Goal: Task Accomplishment & Management: Complete application form

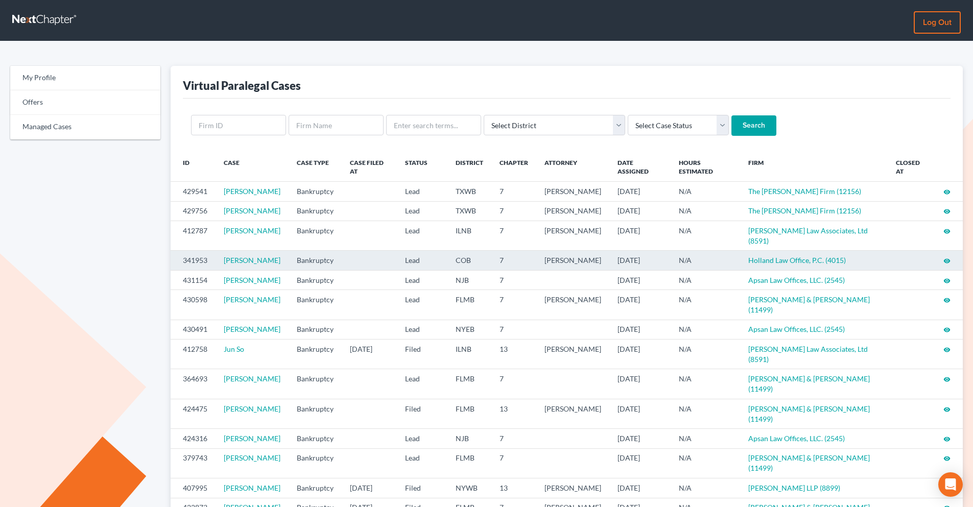
click at [947, 265] on icon "visibility" at bounding box center [947, 261] width 7 height 7
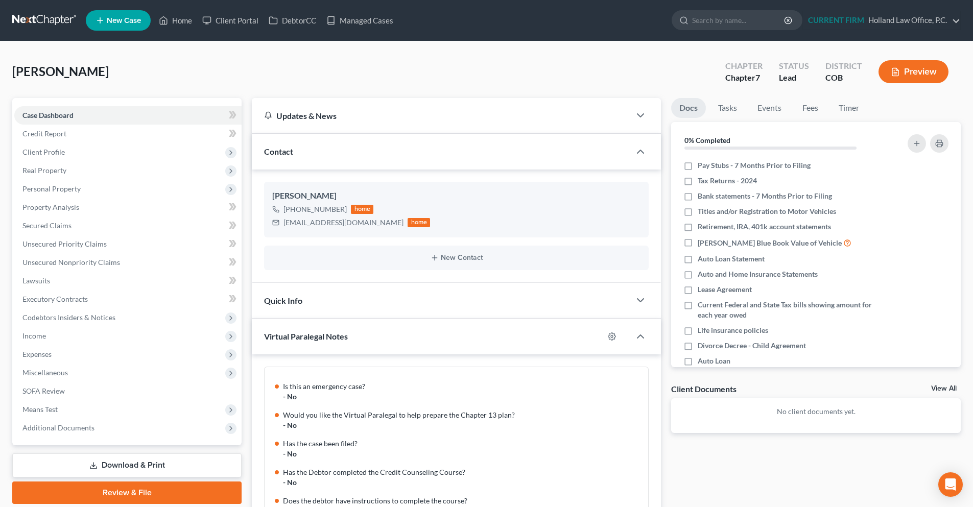
scroll to position [884, 0]
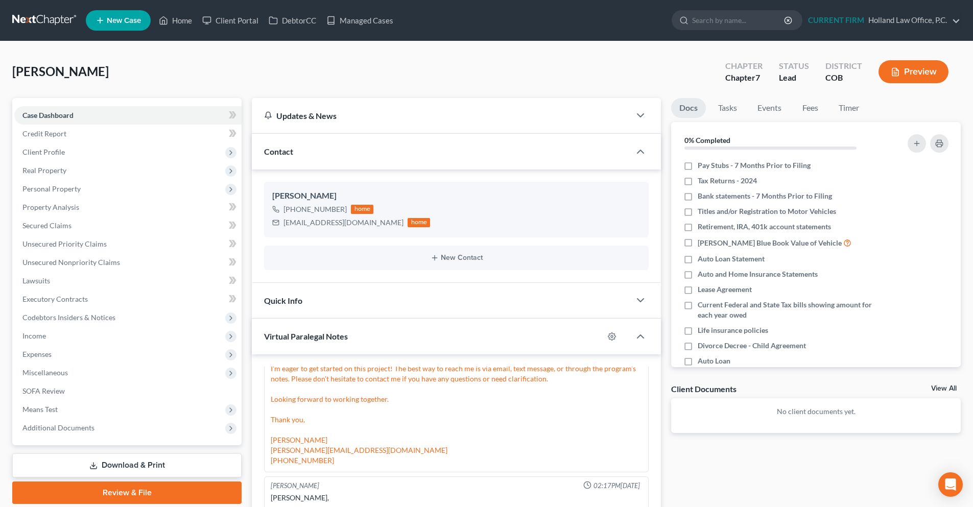
click at [34, 18] on link at bounding box center [44, 20] width 65 height 18
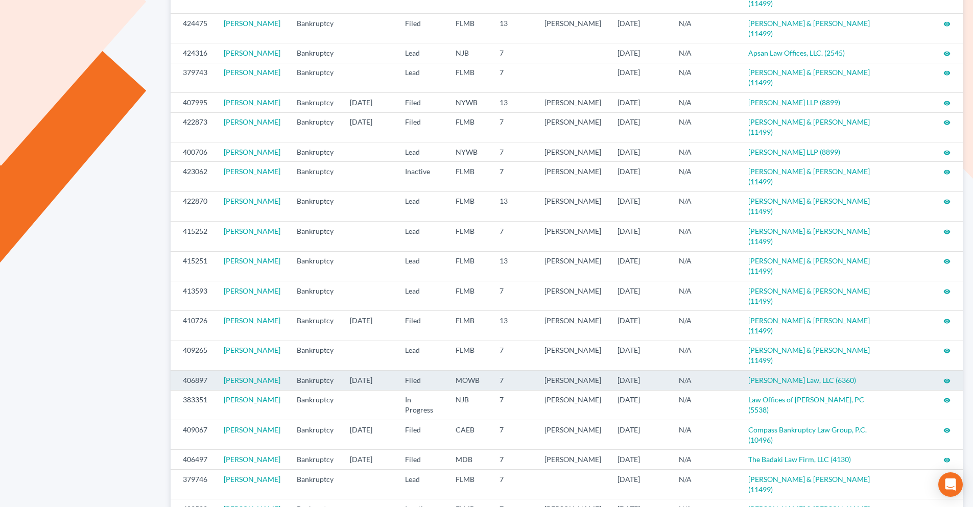
scroll to position [409, 0]
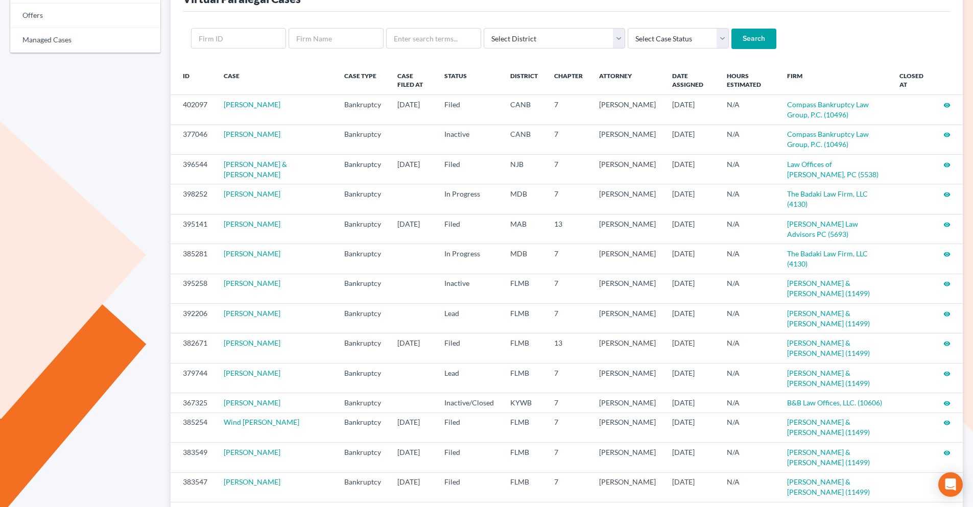
scroll to position [196, 0]
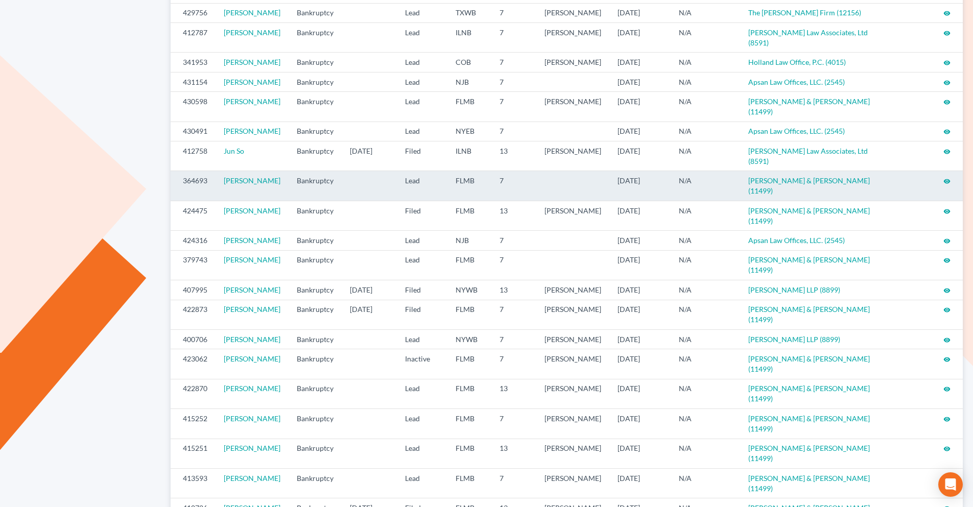
scroll to position [204, 0]
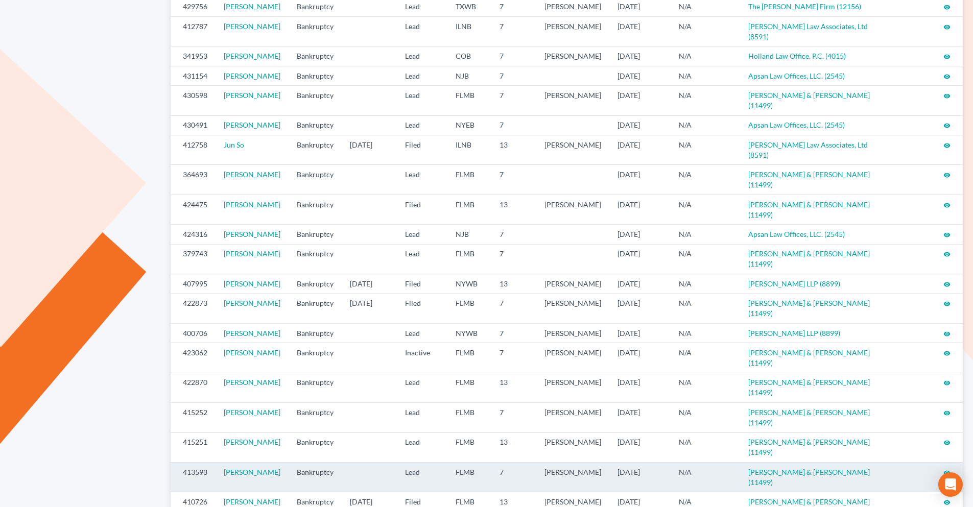
click at [945, 470] on icon "visibility" at bounding box center [947, 473] width 7 height 7
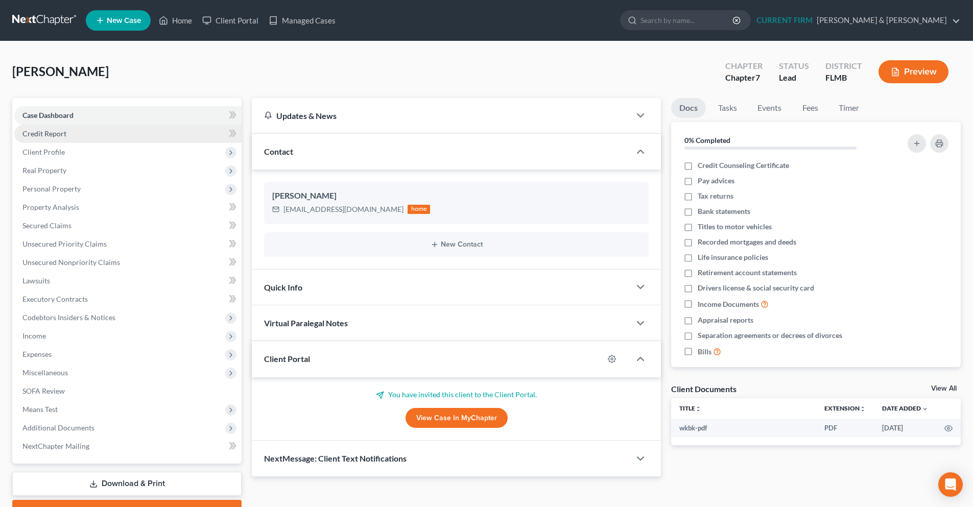
click at [83, 137] on link "Credit Report" at bounding box center [127, 134] width 227 height 18
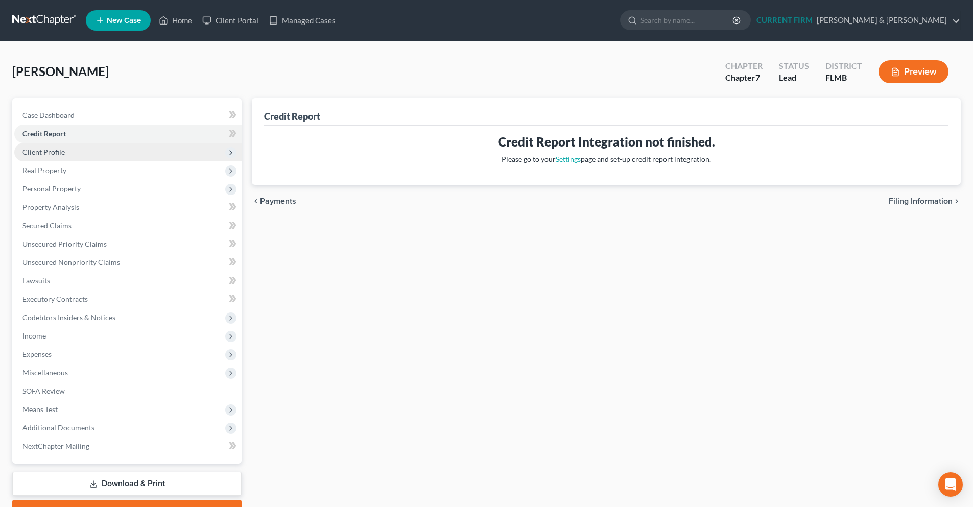
click at [72, 158] on span "Client Profile" at bounding box center [127, 152] width 227 height 18
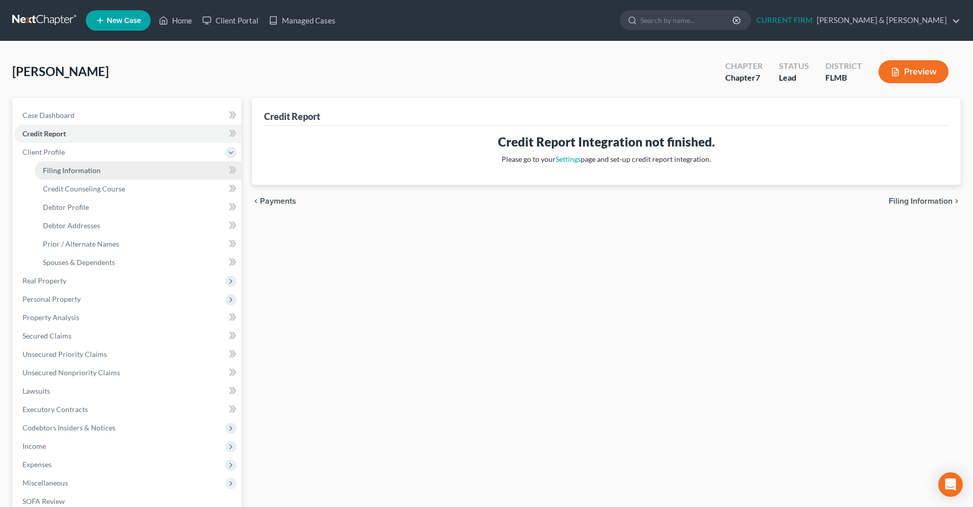
click at [69, 173] on span "Filing Information" at bounding box center [72, 170] width 58 height 9
select select "1"
select select "0"
select select "9"
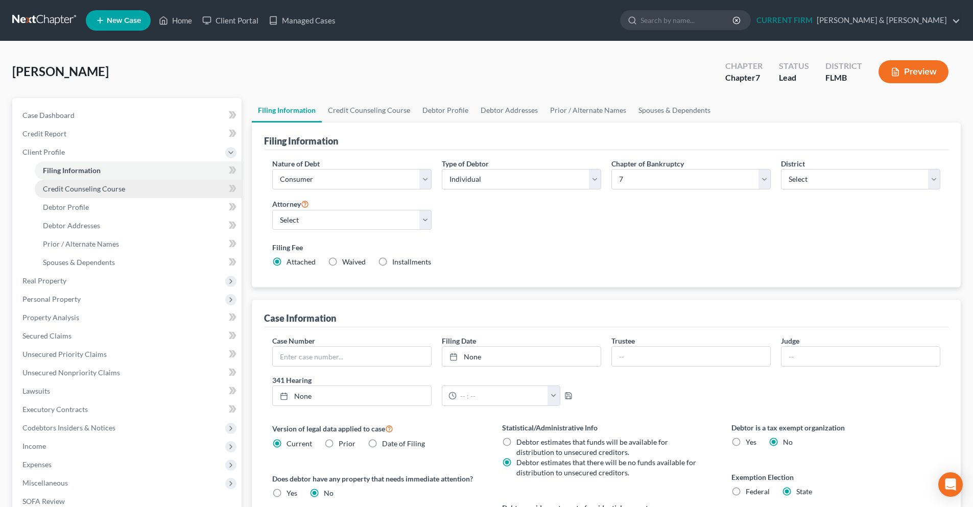
click at [76, 191] on span "Credit Counseling Course" at bounding box center [84, 188] width 82 height 9
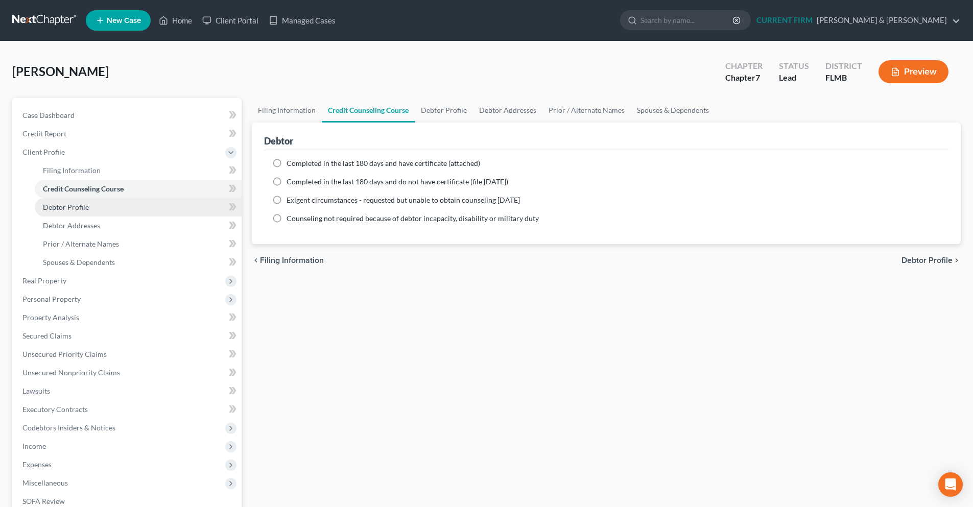
click at [76, 204] on span "Debtor Profile" at bounding box center [66, 207] width 46 height 9
select select "0"
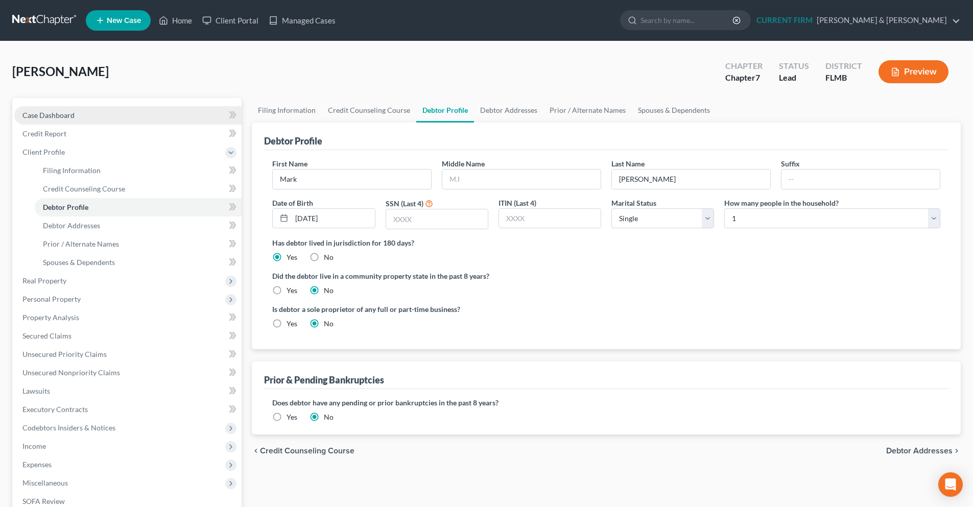
click at [75, 112] on link "Case Dashboard" at bounding box center [127, 115] width 227 height 18
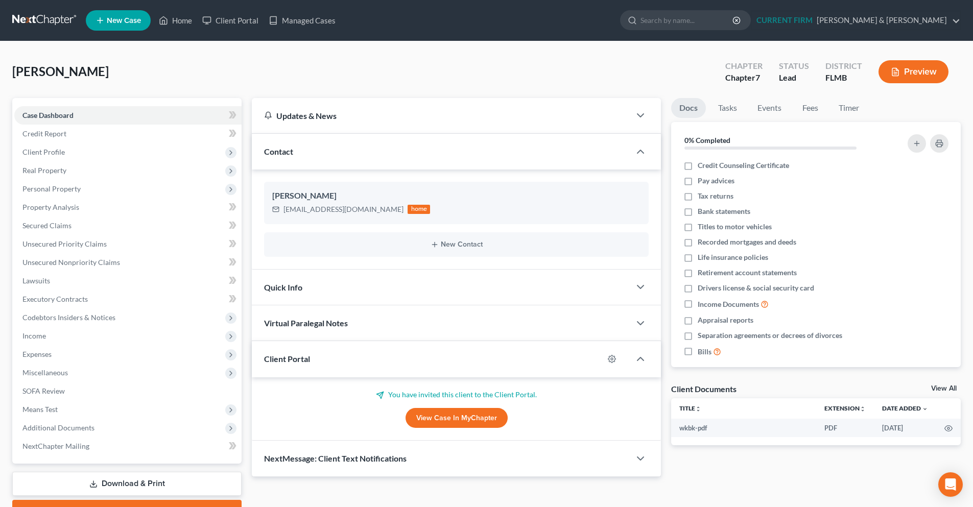
click at [34, 19] on link at bounding box center [44, 20] width 65 height 18
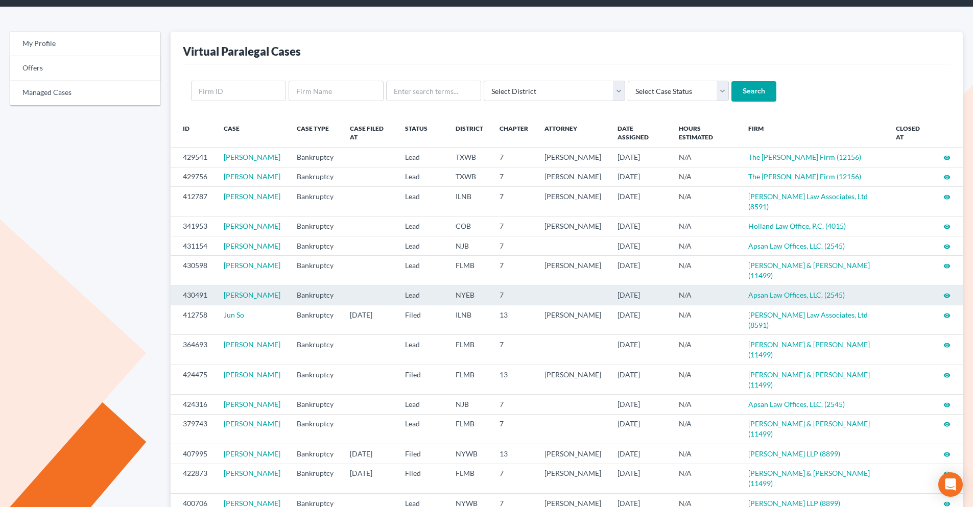
scroll to position [51, 0]
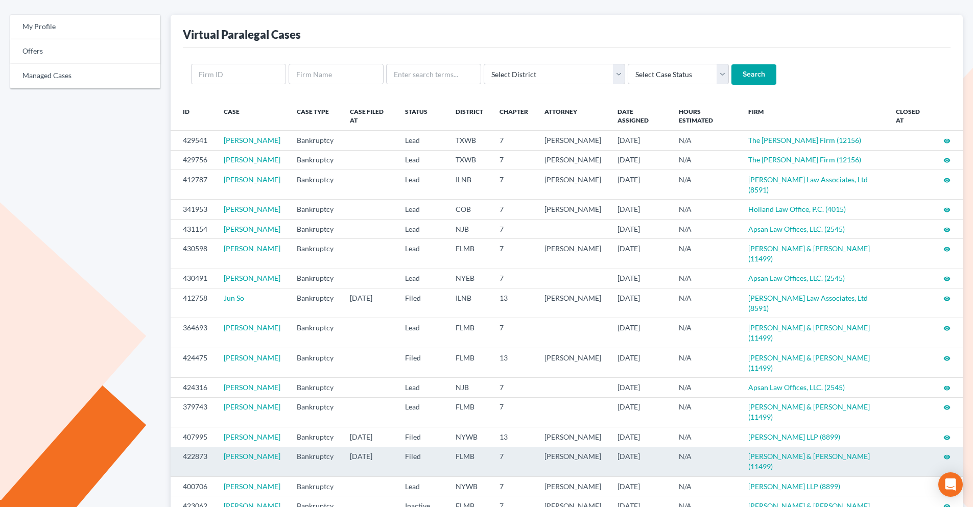
click at [947, 454] on icon "visibility" at bounding box center [947, 457] width 7 height 7
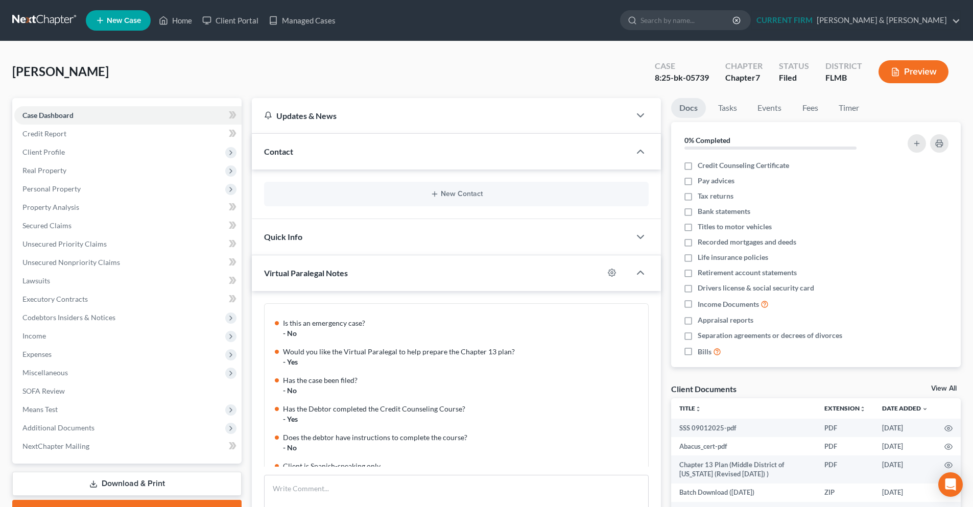
scroll to position [181, 0]
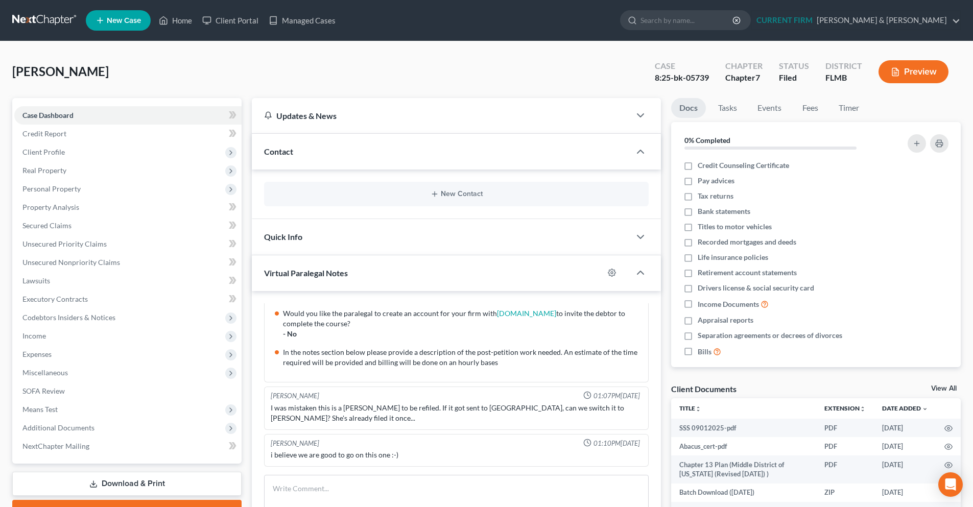
click at [953, 387] on link "View All" at bounding box center [944, 388] width 26 height 7
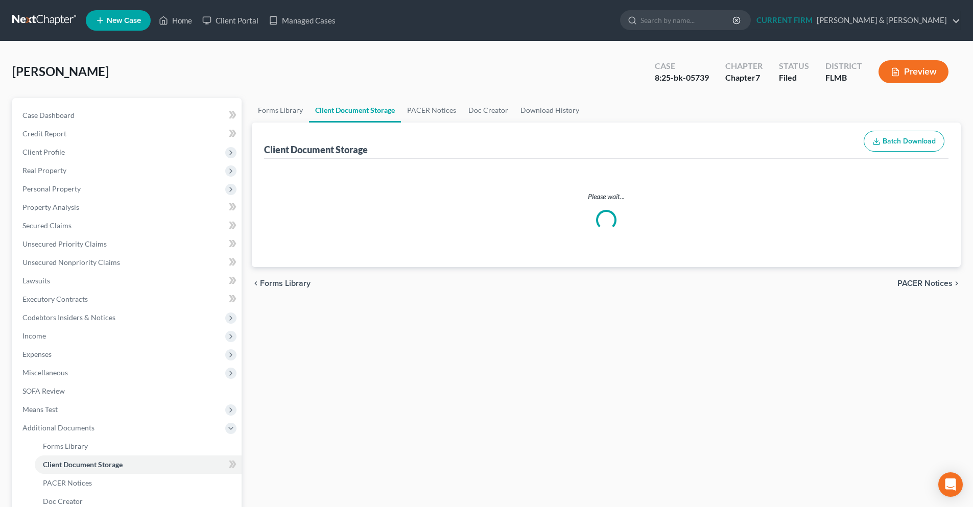
select select "9"
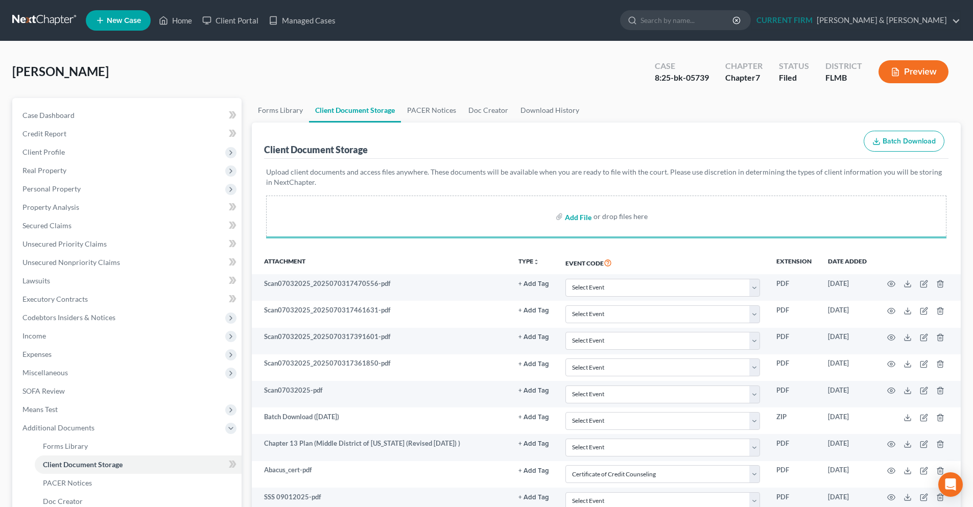
select select "9"
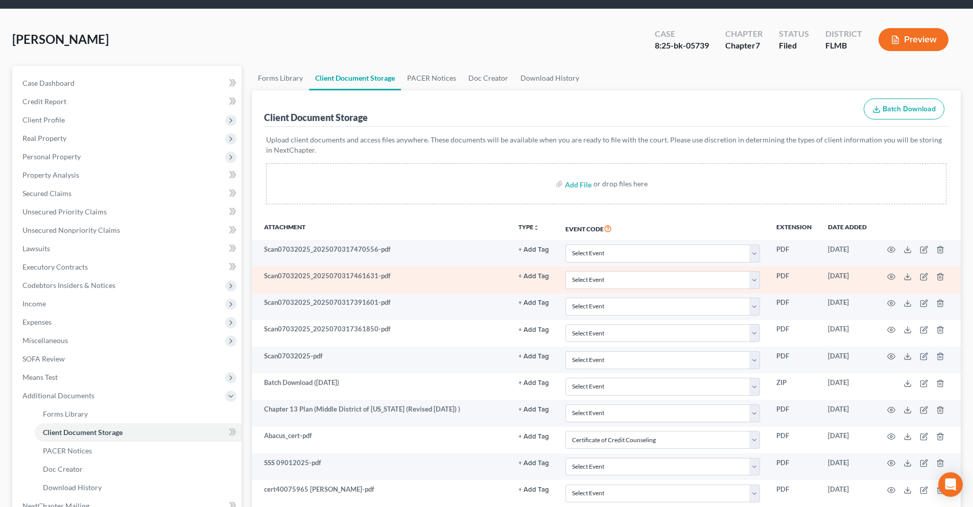
scroll to position [146, 0]
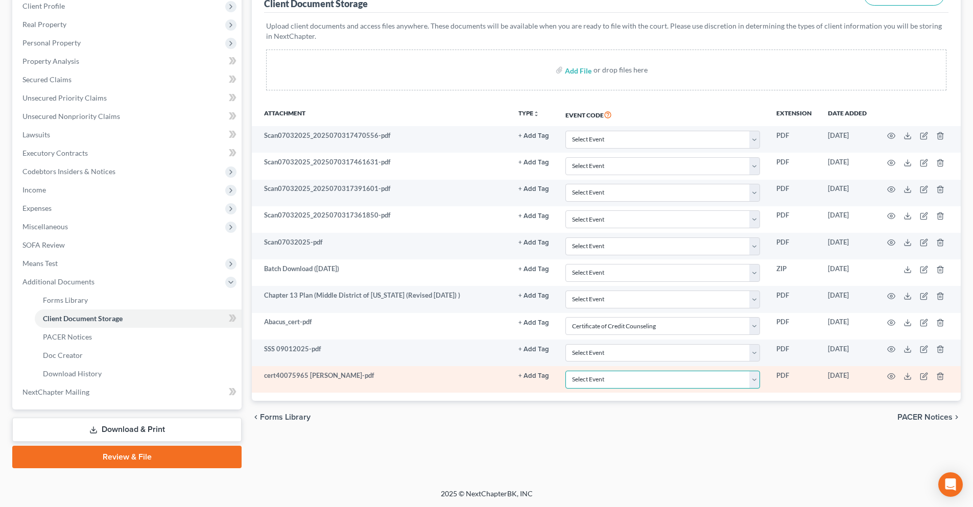
click at [755, 382] on select "Select Event 20 Largest Unsecured Creditors Amended Chapter 13 Plan Amended Cre…" at bounding box center [663, 380] width 195 height 18
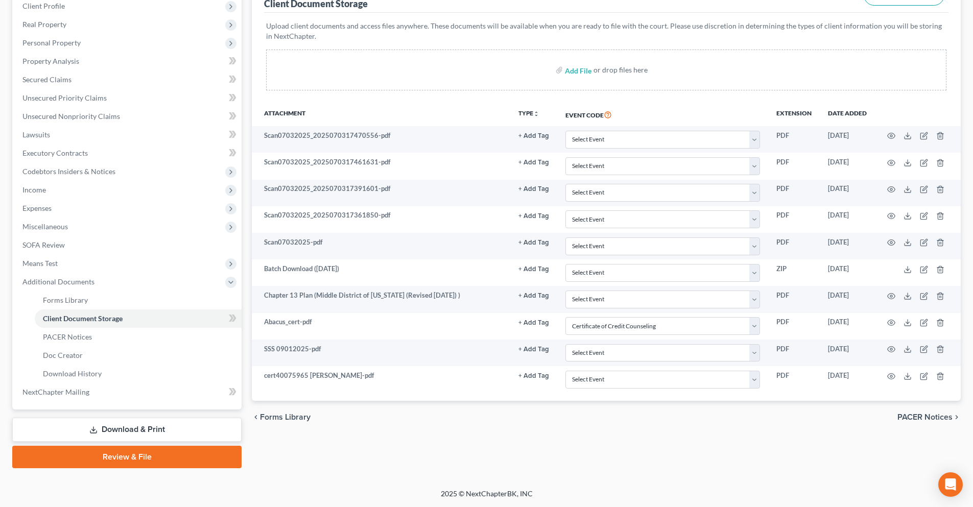
click at [337, 458] on div "Forms Library Client Document Storage PACER Notices Doc Creator Download Histor…" at bounding box center [606, 210] width 719 height 517
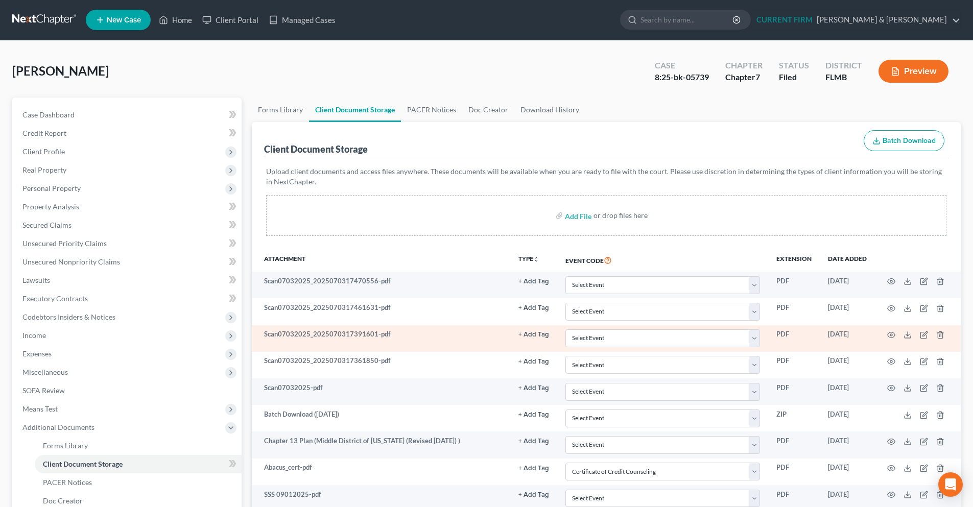
scroll to position [0, 0]
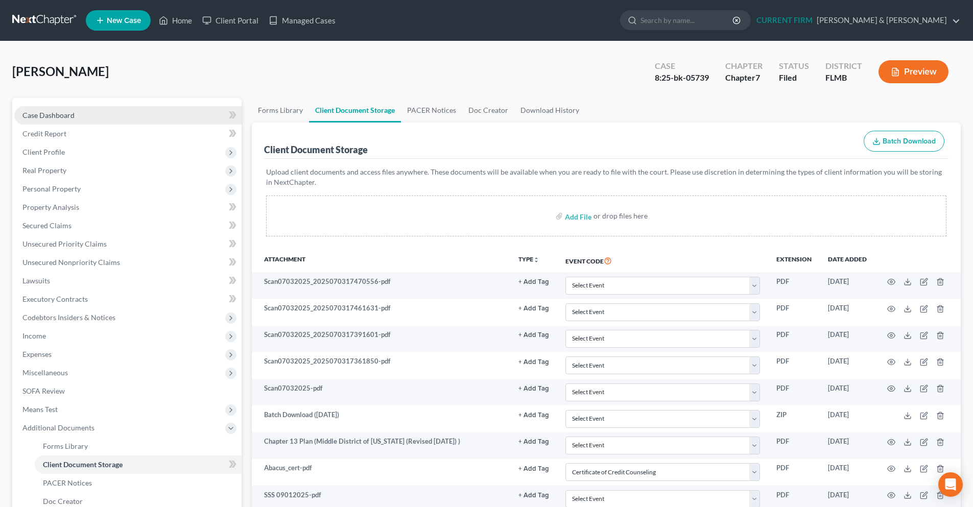
click at [71, 119] on span "Case Dashboard" at bounding box center [48, 115] width 52 height 9
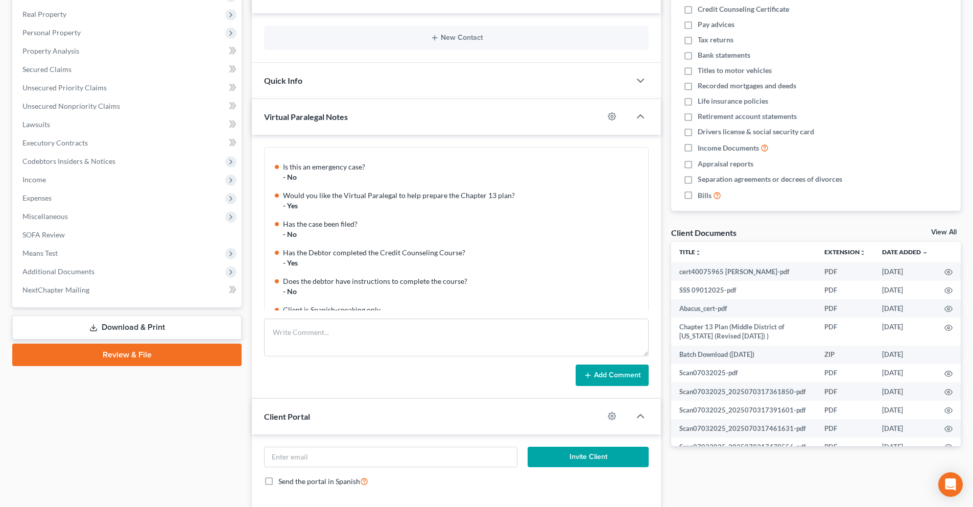
scroll to position [181, 0]
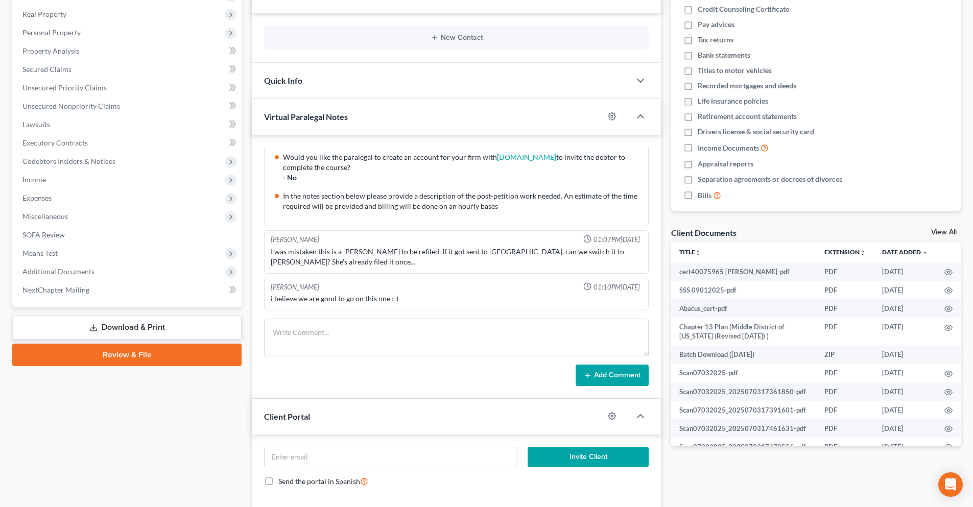
click at [141, 350] on link "Review & File" at bounding box center [126, 355] width 229 height 22
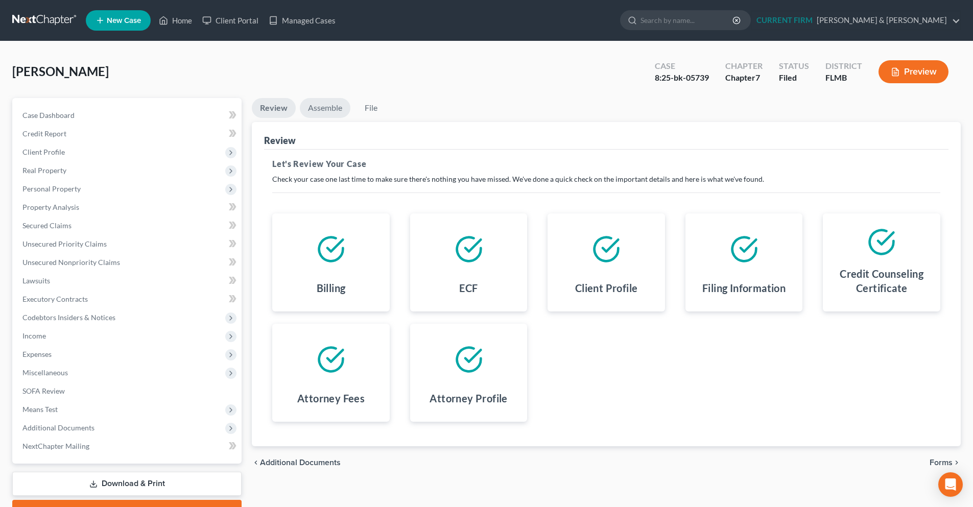
click at [325, 101] on link "Assemble" at bounding box center [325, 108] width 51 height 20
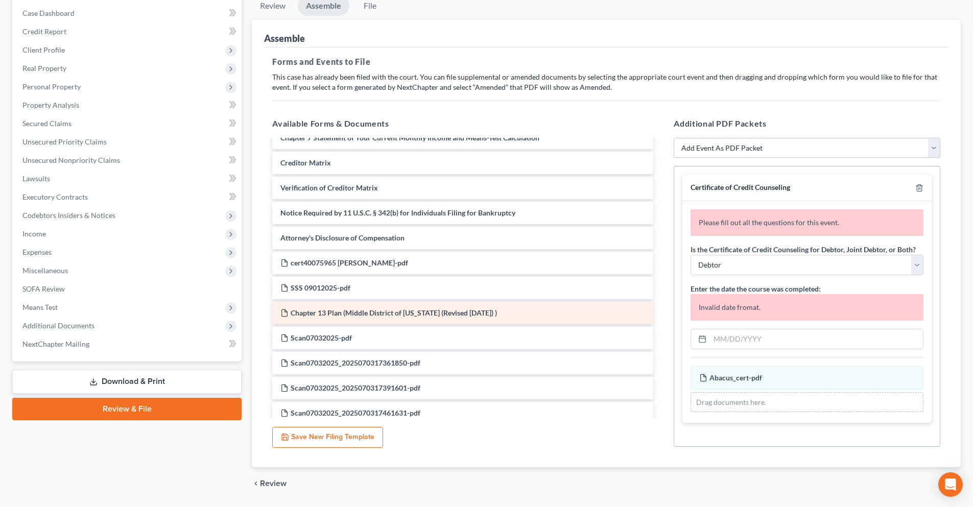
scroll to position [321, 0]
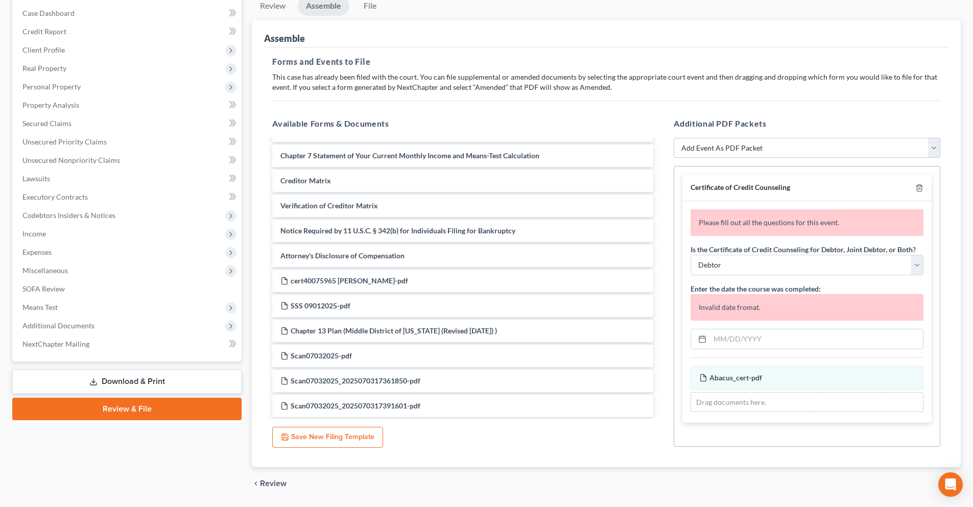
click at [934, 146] on select "Add Event As PDF Packet Amended Creditor Matrix (Fee)- Only use when no separat…" at bounding box center [807, 148] width 267 height 20
click at [674, 138] on select "Add Event As PDF Packet Amended Creditor Matrix (Fee)- Only use when no separat…" at bounding box center [807, 148] width 267 height 20
click at [921, 190] on icon "button" at bounding box center [920, 188] width 8 height 8
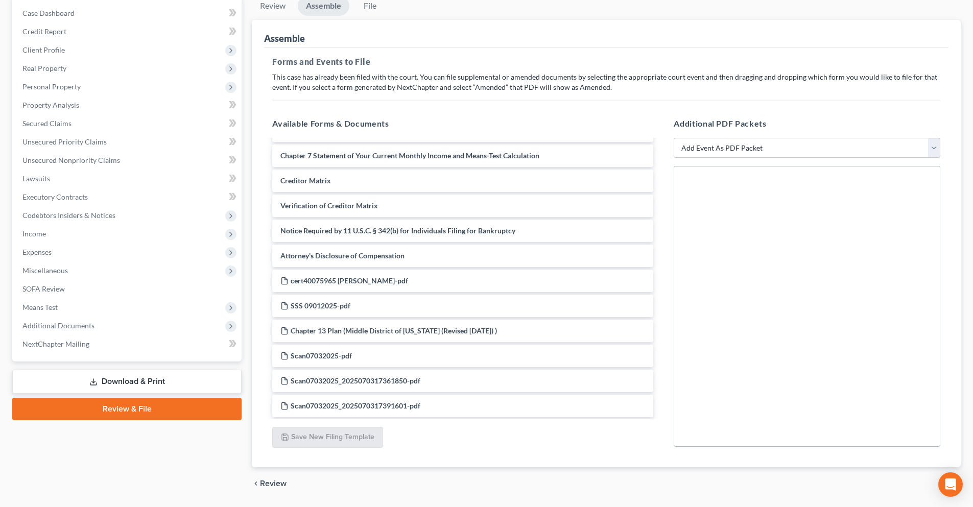
click at [937, 149] on select "Add Event As PDF Packet Amended Creditor Matrix (Fee)- Only use when no separat…" at bounding box center [807, 148] width 267 height 20
click at [398, 125] on h5 "Available Forms & Documents" at bounding box center [462, 124] width 381 height 12
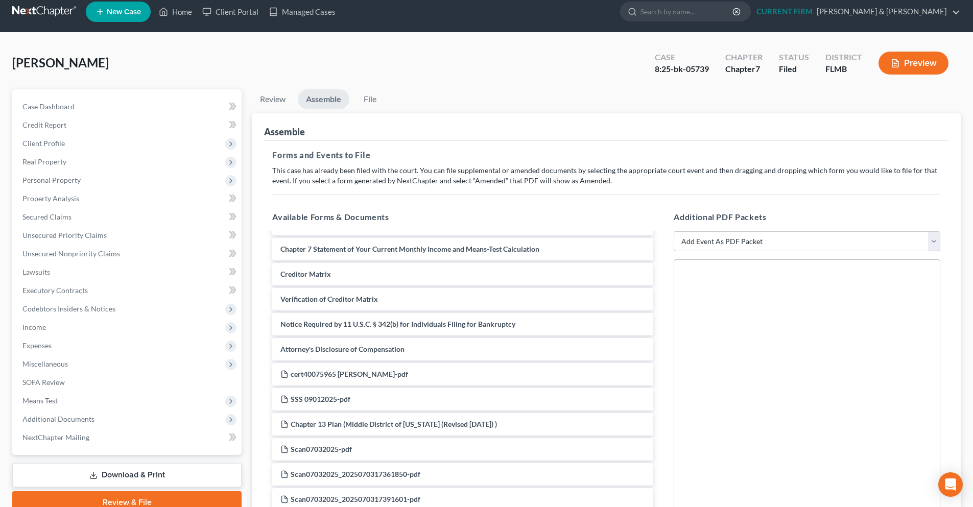
scroll to position [0, 0]
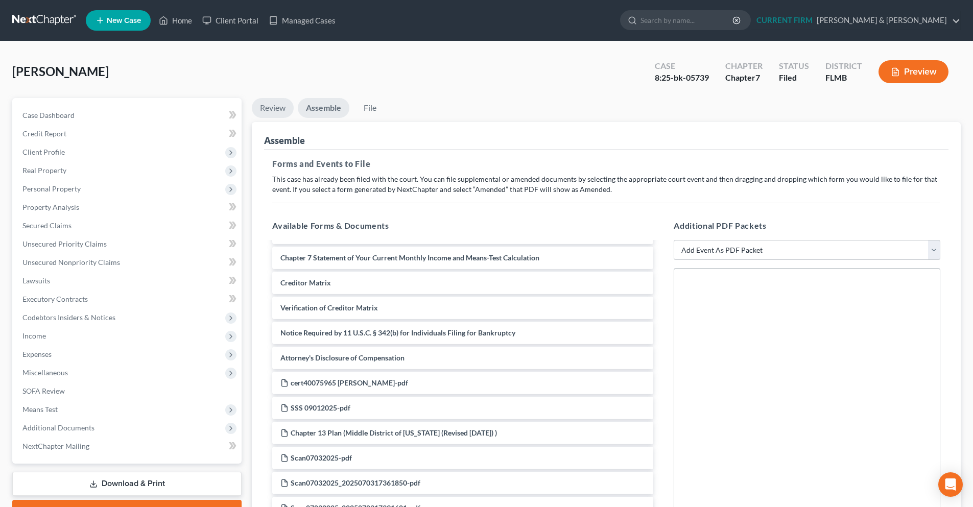
click at [273, 112] on link "Review" at bounding box center [273, 108] width 42 height 20
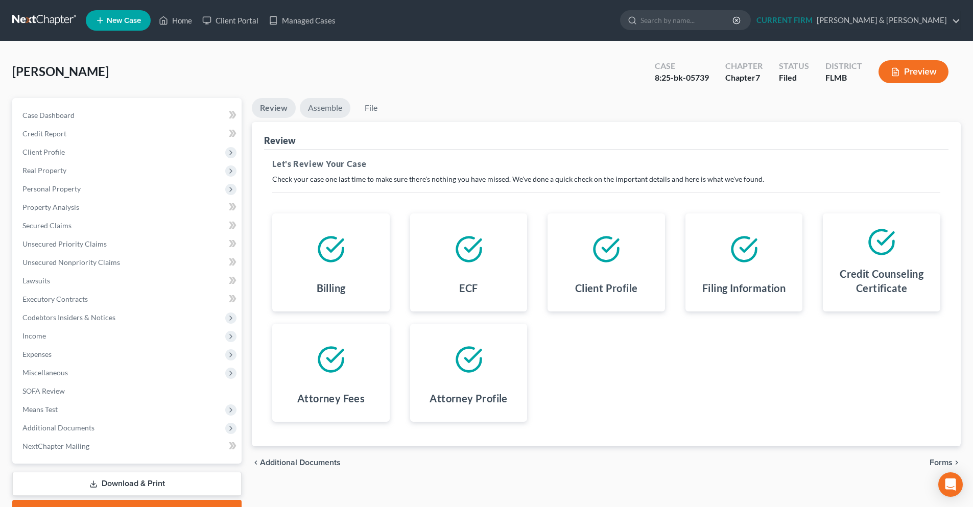
click at [338, 115] on link "Assemble" at bounding box center [325, 108] width 51 height 20
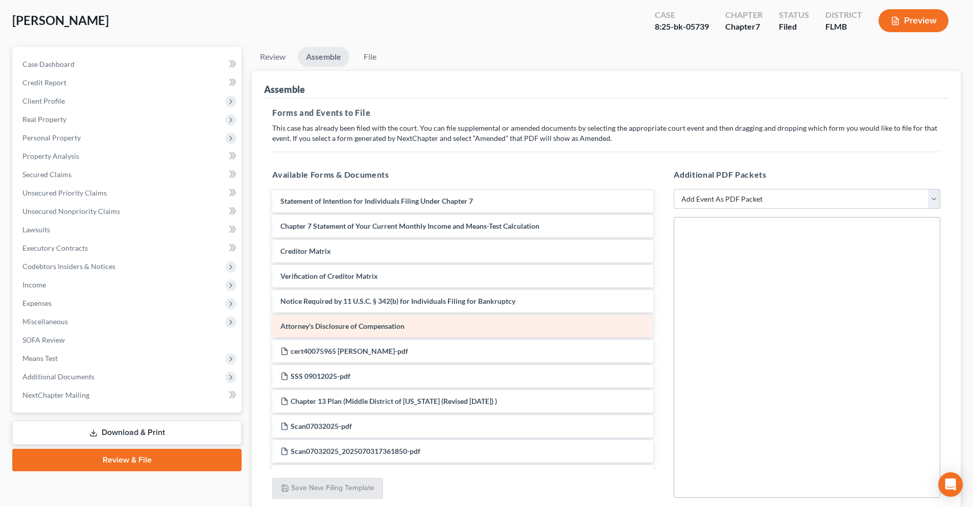
scroll to position [295, 0]
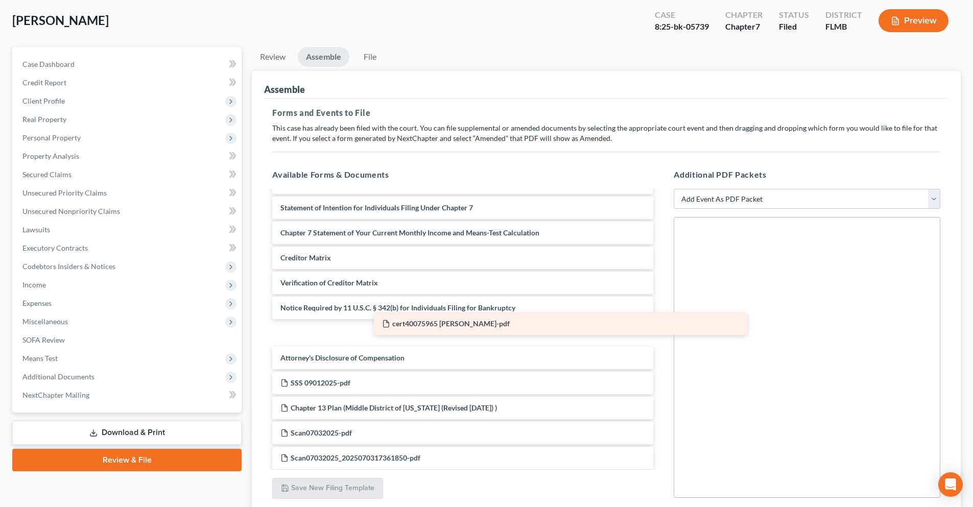
drag, startPoint x: 411, startPoint y: 361, endPoint x: 503, endPoint y: 330, distance: 97.6
click at [503, 330] on div "cert40075965 Deonarine Balram-pdf Voluntary Petition for Individuals Filing for…" at bounding box center [462, 232] width 397 height 673
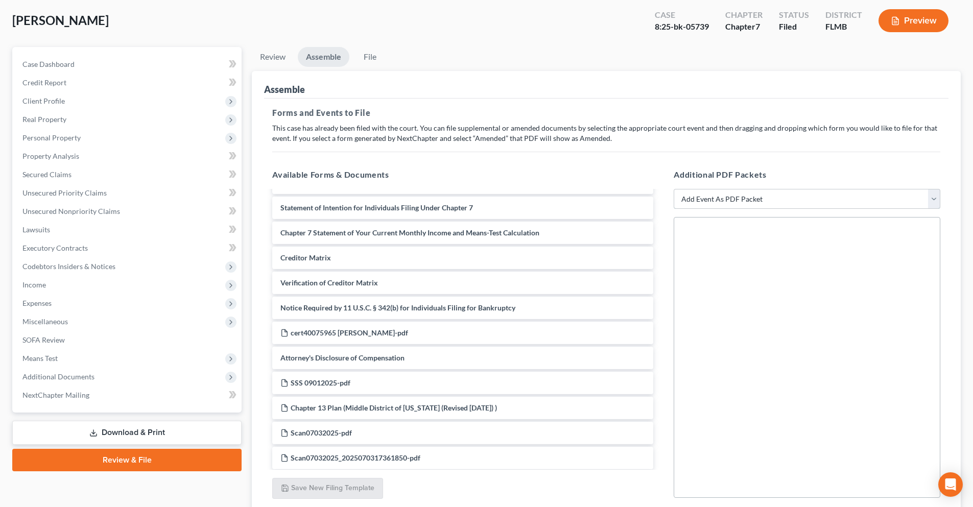
click at [932, 202] on select "Add Event As PDF Packet Amended Creditor Matrix (Fee)- Only use when no separat…" at bounding box center [807, 199] width 267 height 20
click at [674, 189] on select "Add Event As PDF Packet Amended Creditor Matrix (Fee)- Only use when no separat…" at bounding box center [807, 199] width 267 height 20
click at [938, 200] on select "Add Event As PDF Packet Amended Creditor Matrix (Fee)- Only use when no separat…" at bounding box center [807, 199] width 267 height 20
click at [555, 144] on div "Forms and Events to File Select which forms you want to file merged with the pe…" at bounding box center [606, 309] width 685 height 420
click at [92, 380] on span "Additional Documents" at bounding box center [58, 376] width 72 height 9
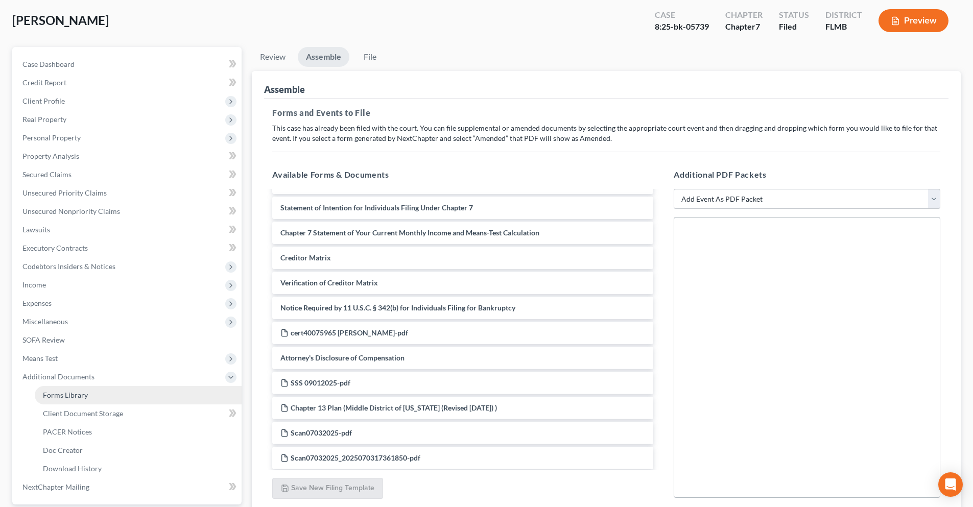
click at [89, 393] on link "Forms Library" at bounding box center [138, 395] width 207 height 18
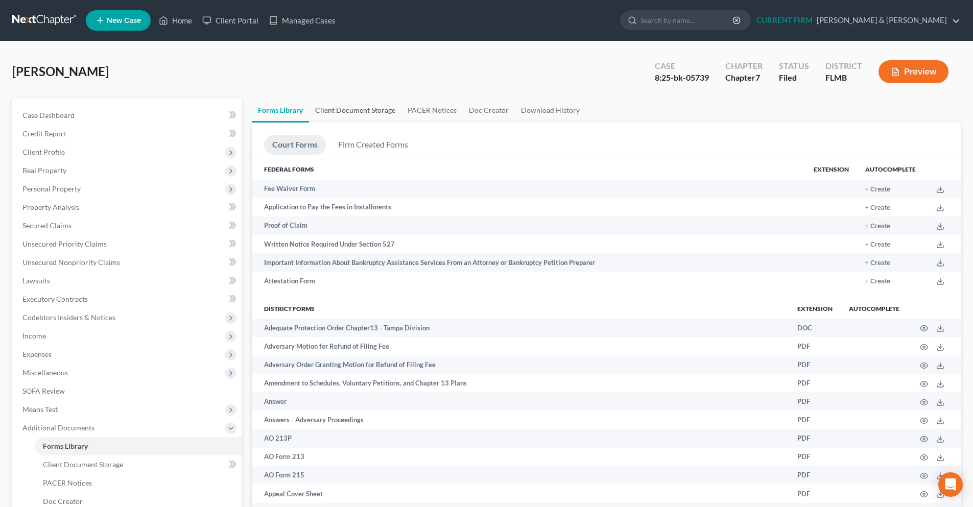
click at [365, 114] on link "Client Document Storage" at bounding box center [355, 110] width 92 height 25
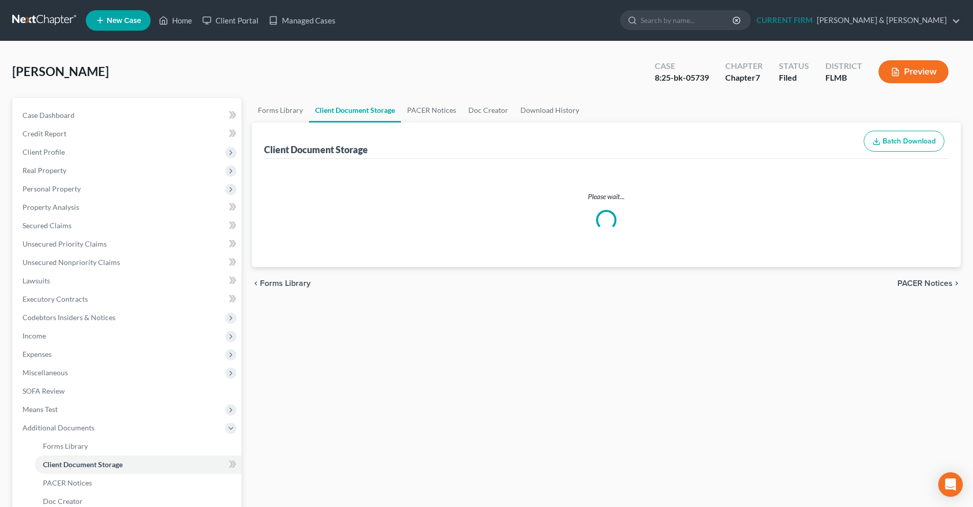
select select "9"
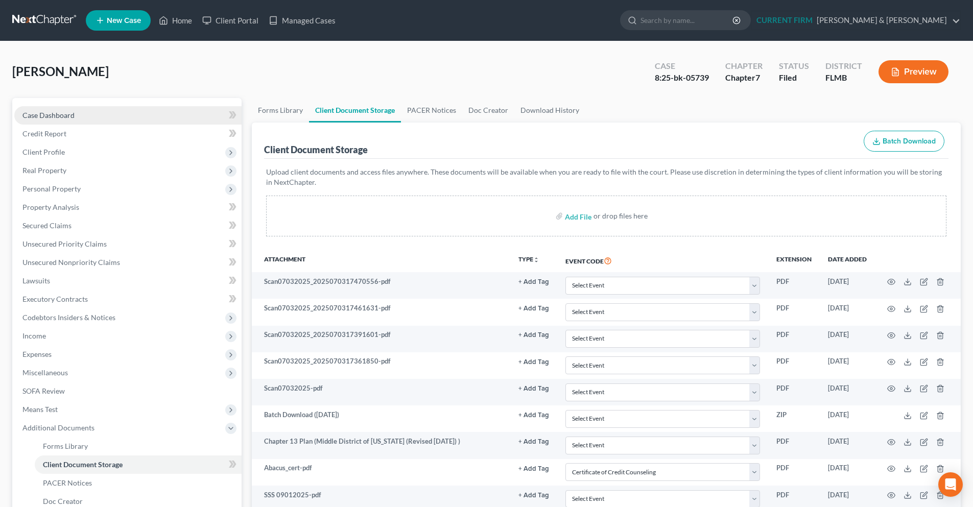
click at [84, 121] on link "Case Dashboard" at bounding box center [127, 115] width 227 height 18
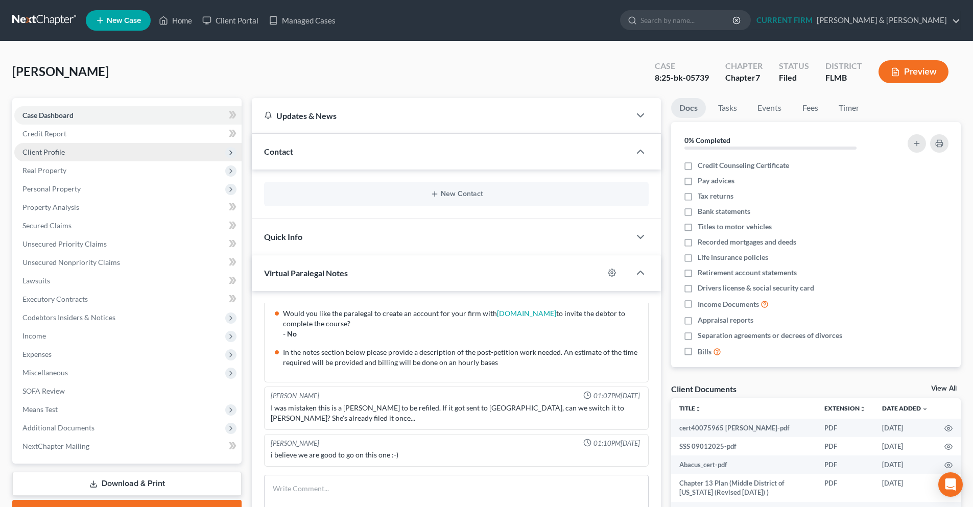
click at [64, 155] on span "Client Profile" at bounding box center [127, 152] width 227 height 18
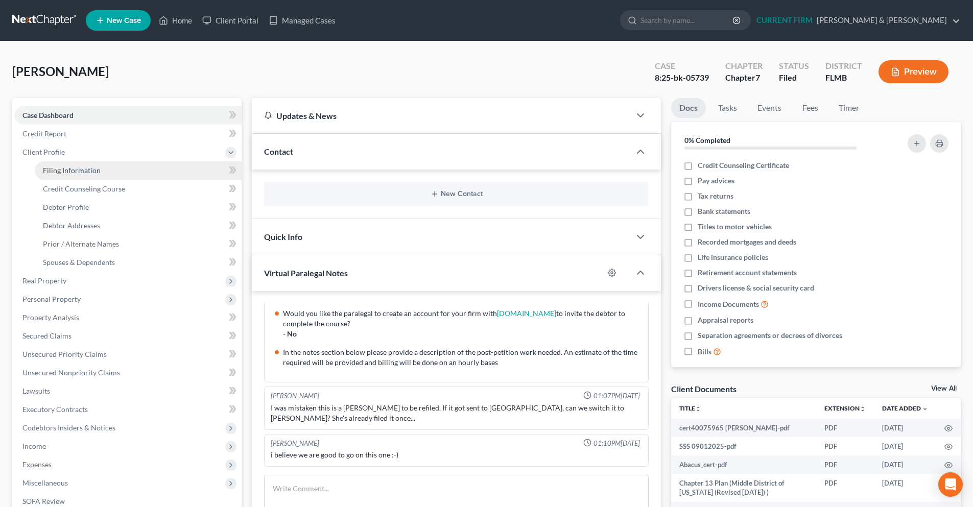
click at [91, 166] on span "Filing Information" at bounding box center [72, 170] width 58 height 9
select select "1"
select select "0"
select select "9"
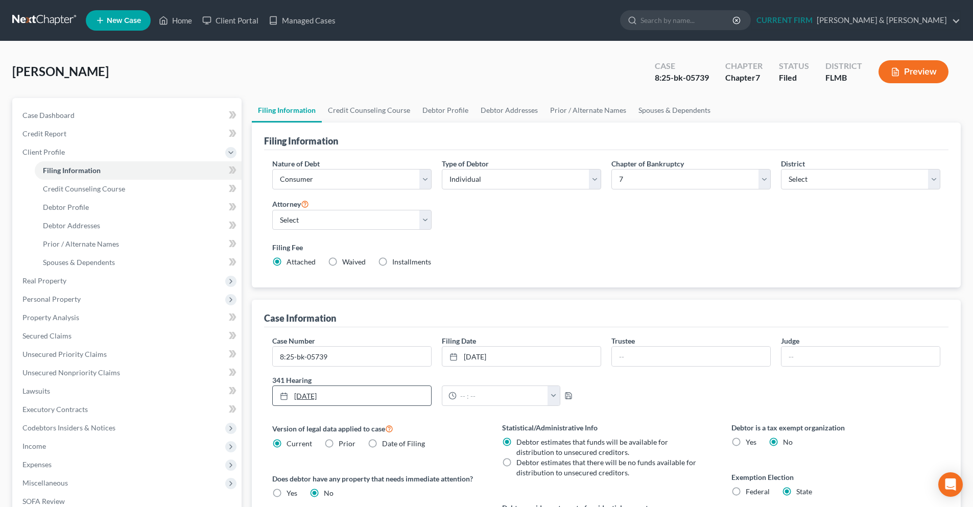
click at [366, 402] on link "9/10/2025" at bounding box center [352, 395] width 158 height 19
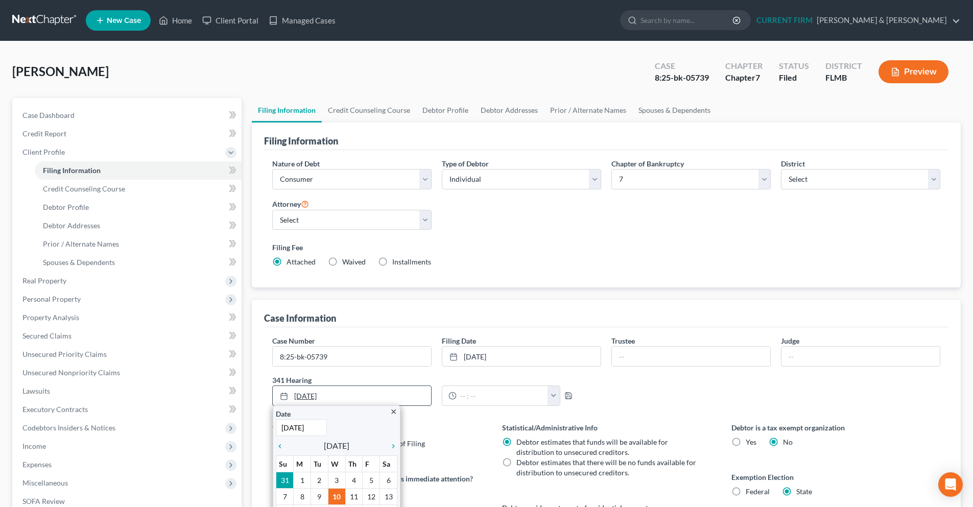
click at [366, 402] on link "9/10/2025" at bounding box center [352, 395] width 158 height 19
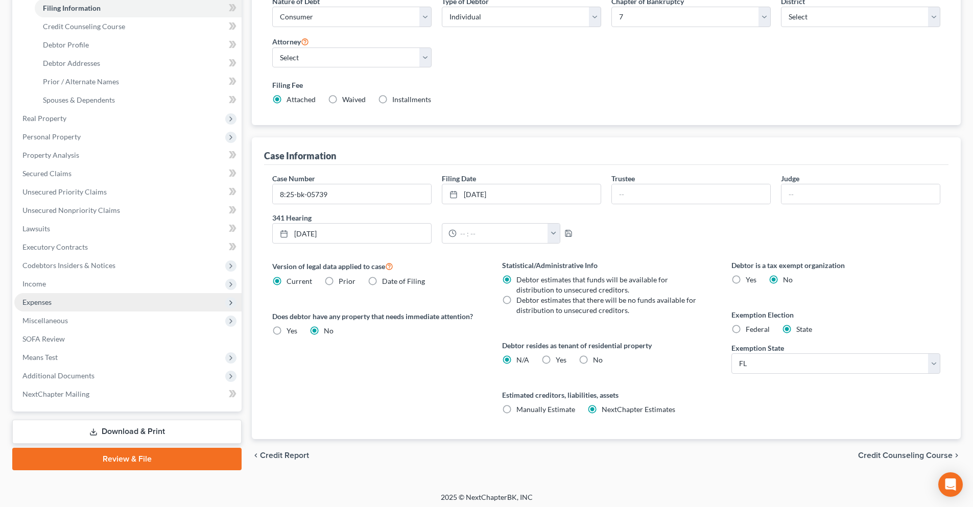
scroll to position [166, 0]
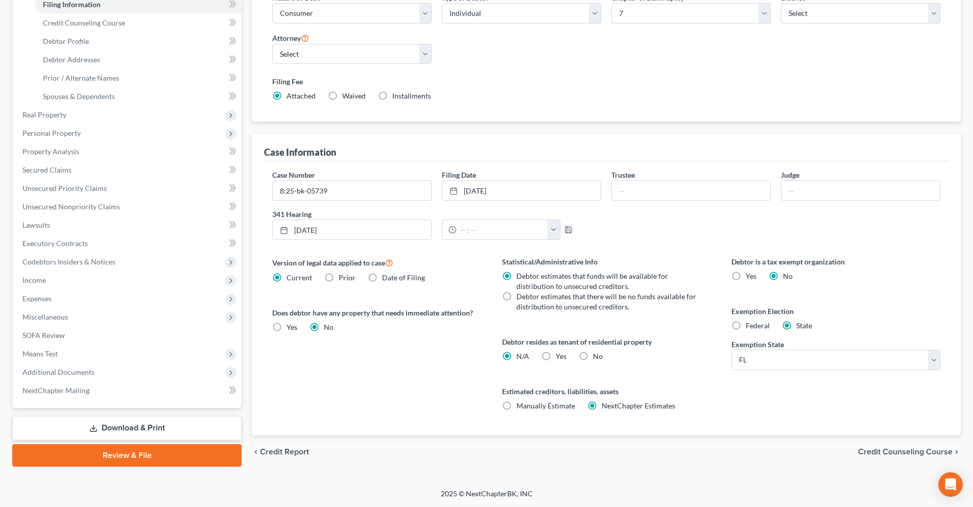
drag, startPoint x: 135, startPoint y: 432, endPoint x: 165, endPoint y: 424, distance: 31.4
click at [135, 432] on link "Download & Print" at bounding box center [126, 428] width 229 height 24
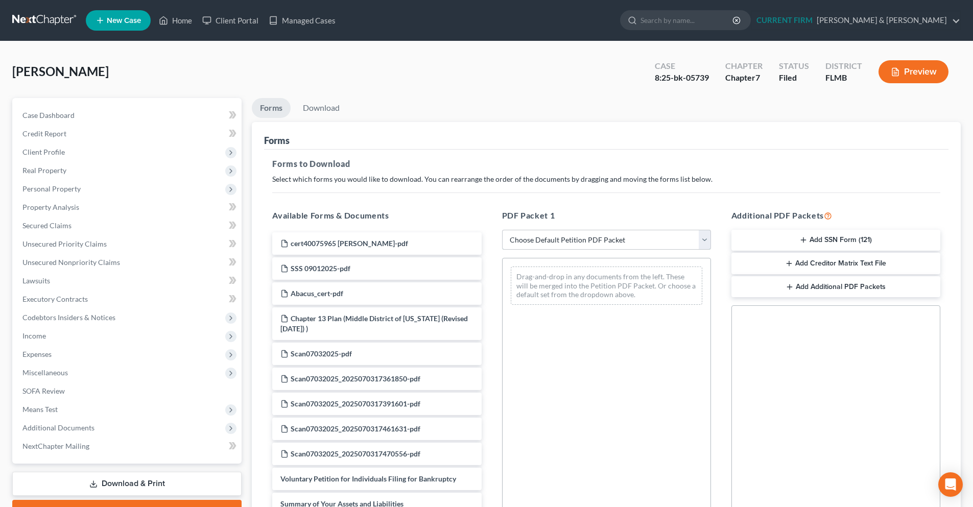
click at [708, 241] on select "Choose Default Petition PDF Packet Complete Bankruptcy Petition (all forms and …" at bounding box center [606, 240] width 209 height 20
click at [784, 290] on button "Add Additional PDF Packets" at bounding box center [836, 286] width 209 height 21
click at [922, 330] on icon "button" at bounding box center [919, 327] width 5 height 7
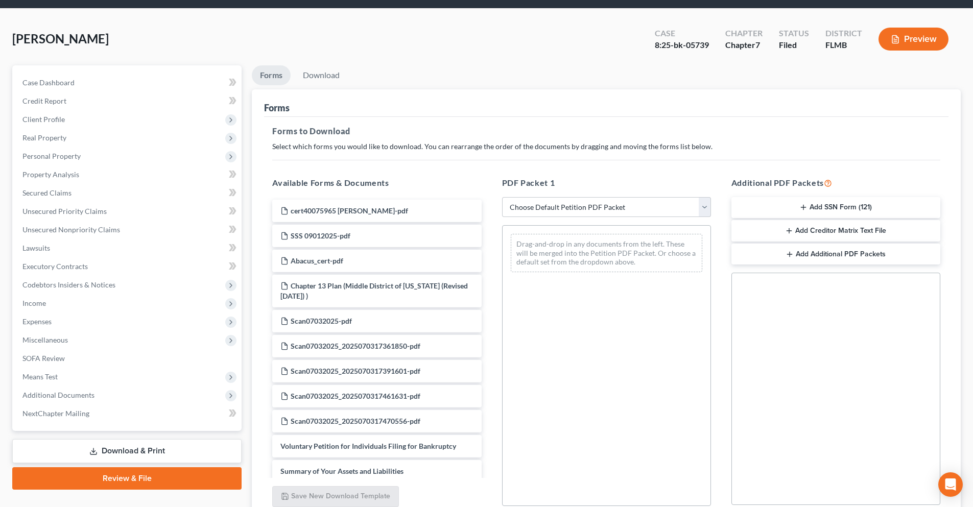
scroll to position [51, 0]
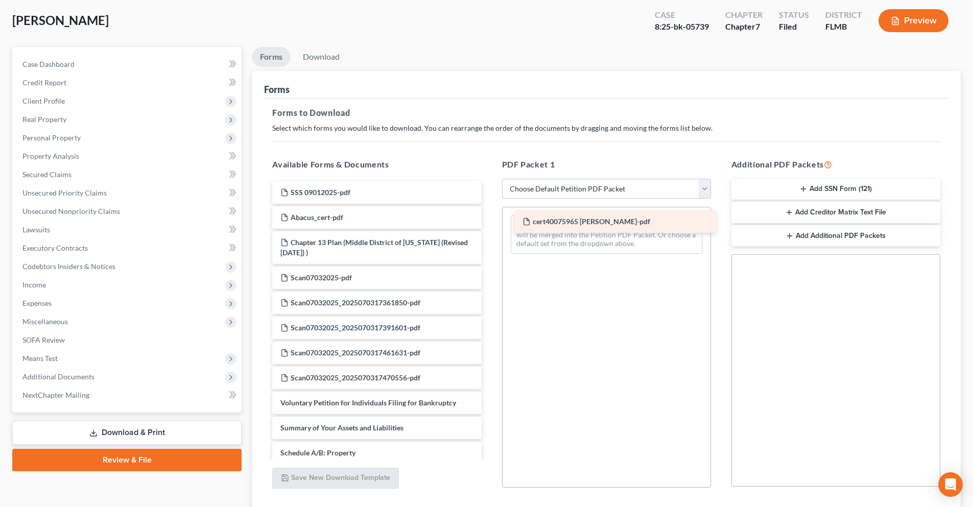
drag, startPoint x: 344, startPoint y: 196, endPoint x: 587, endPoint y: 225, distance: 243.9
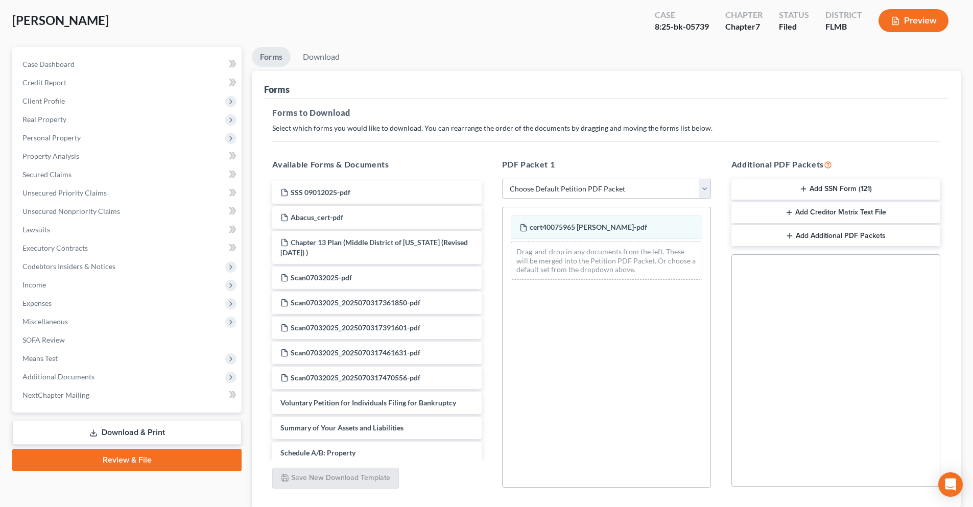
click at [699, 189] on select "Choose Default Petition PDF Packet Complete Bankruptcy Petition (all forms and …" at bounding box center [606, 189] width 209 height 20
click at [826, 239] on button "Add Additional PDF Packets" at bounding box center [836, 235] width 209 height 21
click at [799, 308] on div "Drag documents here." at bounding box center [836, 310] width 175 height 20
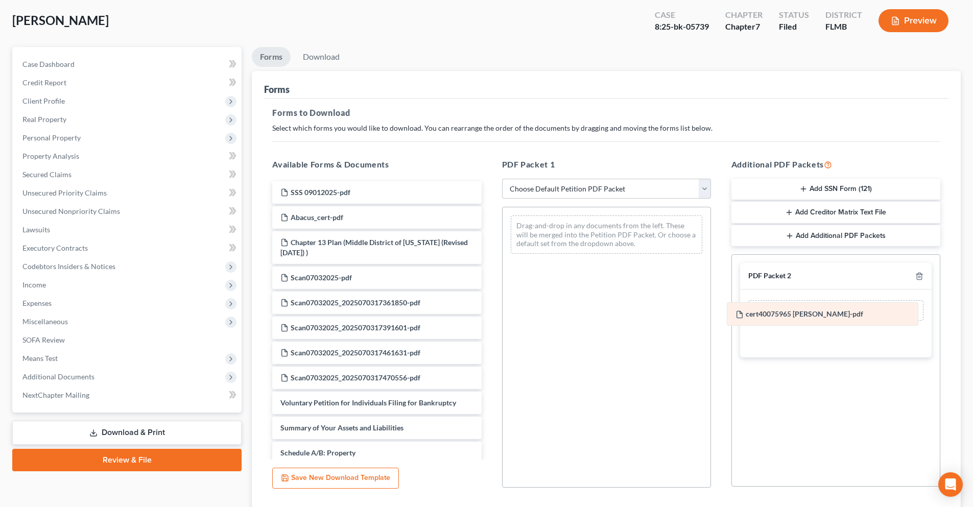
drag, startPoint x: 615, startPoint y: 228, endPoint x: 831, endPoint y: 315, distance: 232.9
click at [711, 262] on div "cert40075965 Deonarine Balram-pdf cert40075965 Deonarine Balram-pdf Drag-and-dr…" at bounding box center [607, 234] width 208 height 55
click at [923, 274] on polyline "button" at bounding box center [920, 274] width 6 height 0
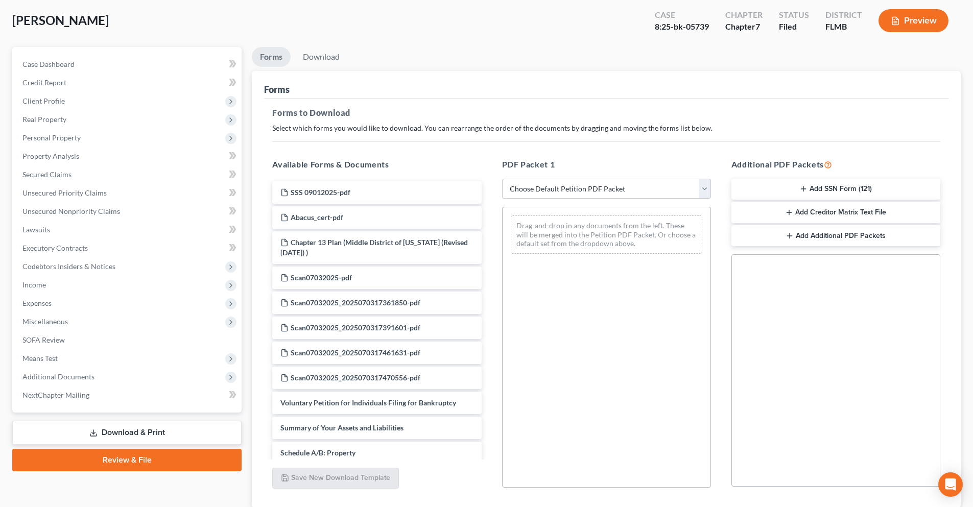
click at [717, 190] on div "PDF Packet 1 Choose Default Petition PDF Packet Complete Bankruptcy Petition (a…" at bounding box center [606, 323] width 229 height 346
click at [706, 192] on select "Choose Default Petition PDF Packet Complete Bankruptcy Petition (all forms and …" at bounding box center [606, 189] width 209 height 20
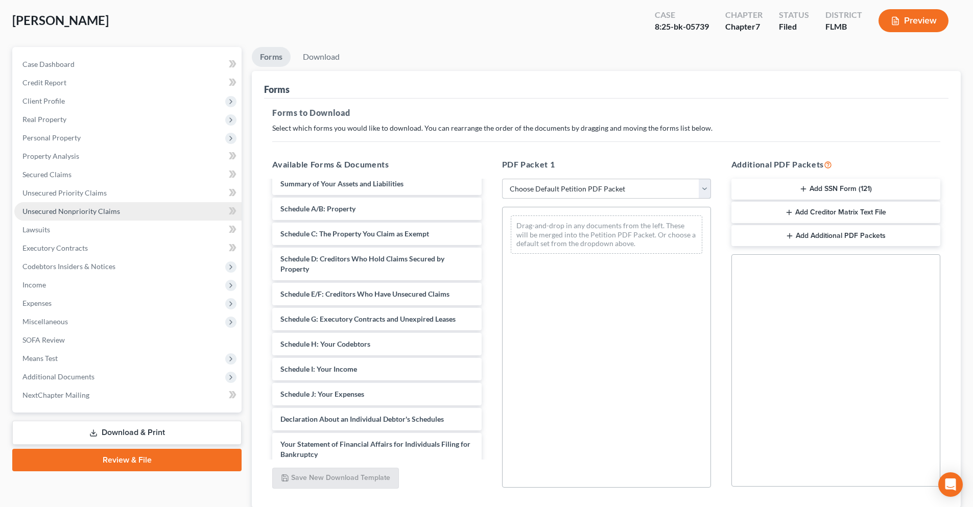
scroll to position [307, 0]
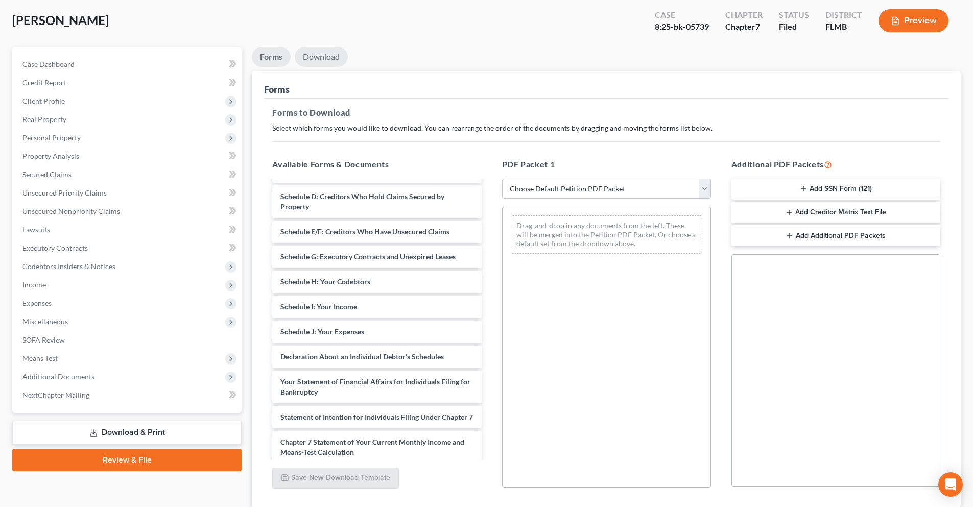
click at [321, 60] on link "Download" at bounding box center [321, 57] width 53 height 20
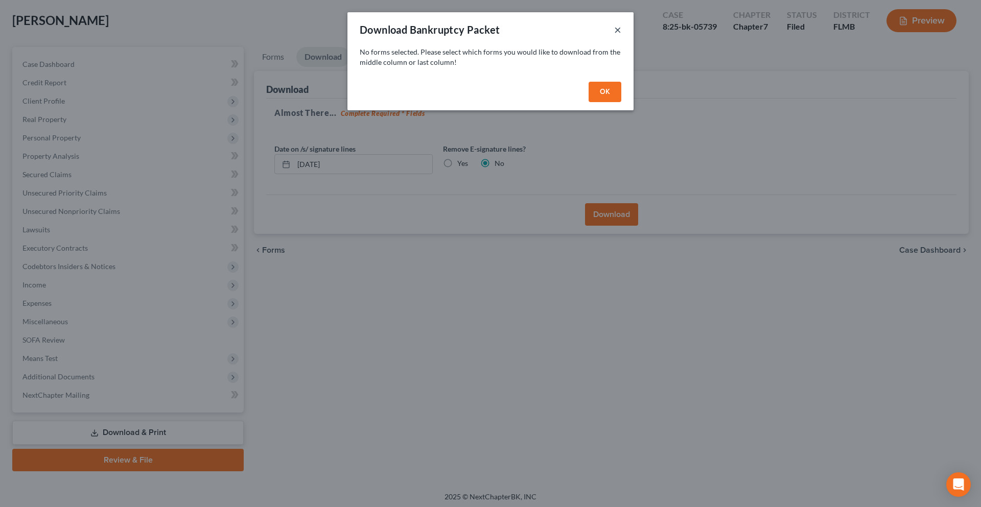
click at [607, 31] on div "Download Bankruptcy Packet ×" at bounding box center [490, 29] width 286 height 35
click at [600, 83] on button "OK" at bounding box center [605, 92] width 33 height 20
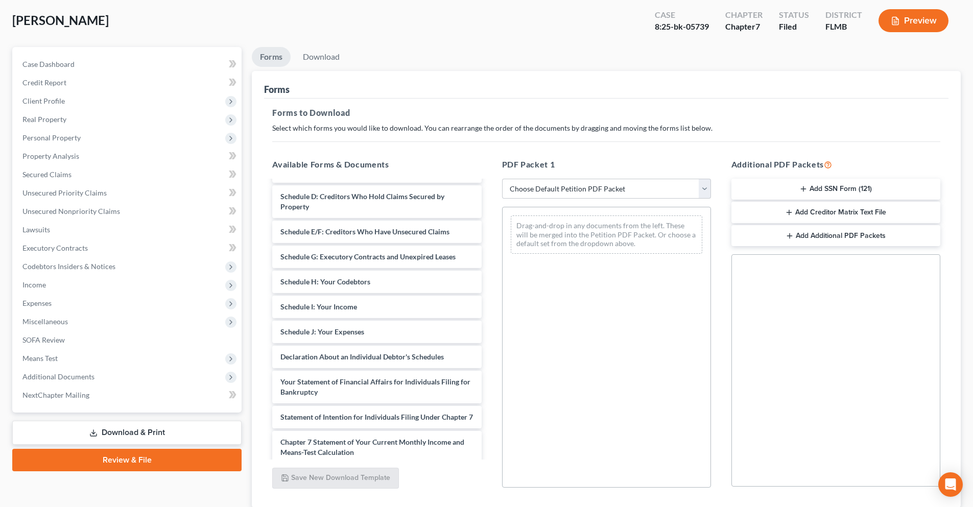
click at [271, 54] on link "Forms" at bounding box center [271, 57] width 39 height 20
click at [155, 457] on link "Review & File" at bounding box center [126, 460] width 229 height 22
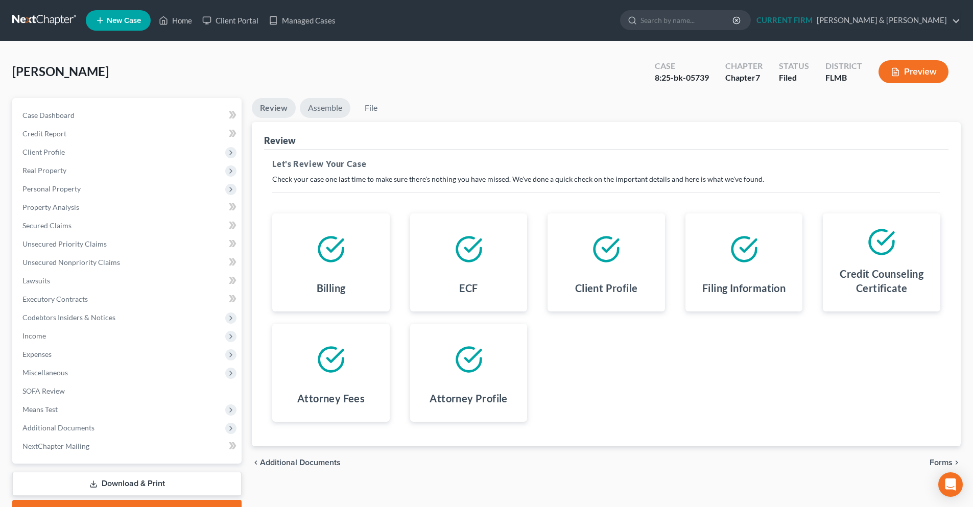
click at [320, 104] on link "Assemble" at bounding box center [325, 108] width 51 height 20
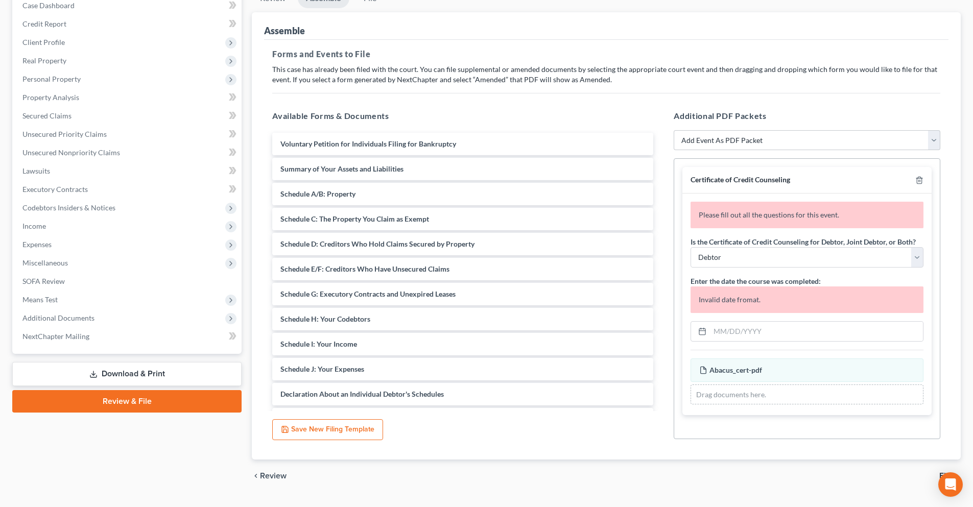
scroll to position [134, 0]
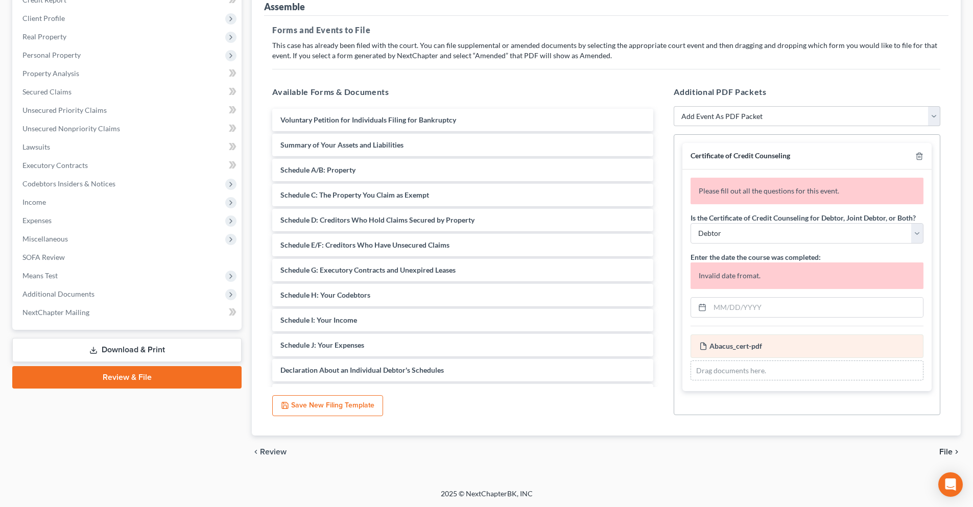
click at [760, 354] on div "Abacus_cert-pdf Amended Abacus_cert-pdf" at bounding box center [807, 347] width 233 height 24
click at [911, 240] on select "Debtor Joint Debtor Debtor and Joint Debtor" at bounding box center [807, 233] width 233 height 20
click at [924, 159] on div "Certificate of Credit Counseling" at bounding box center [807, 156] width 249 height 27
click at [920, 157] on line "button" at bounding box center [920, 157] width 0 height 2
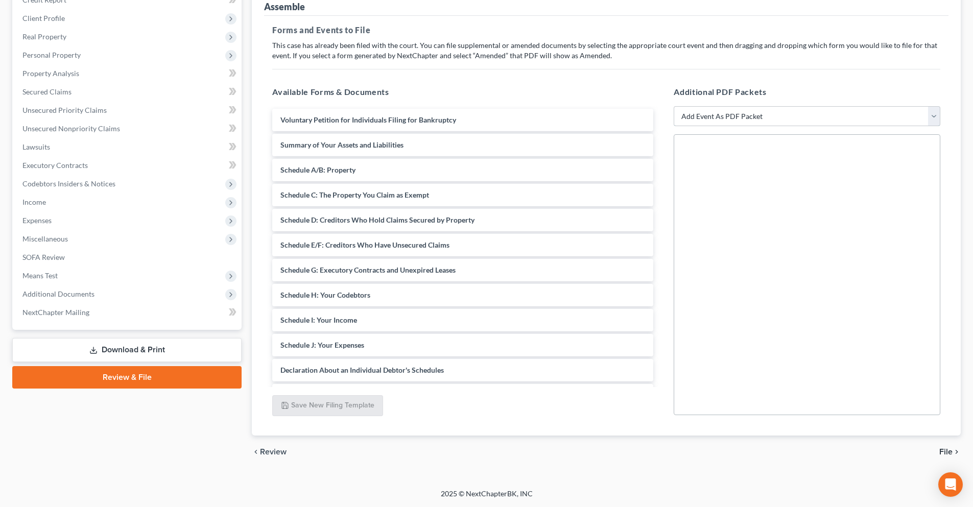
click at [938, 115] on select "Add Event As PDF Packet Amended Creditor Matrix (Fee)- Only use when no separat…" at bounding box center [807, 116] width 267 height 20
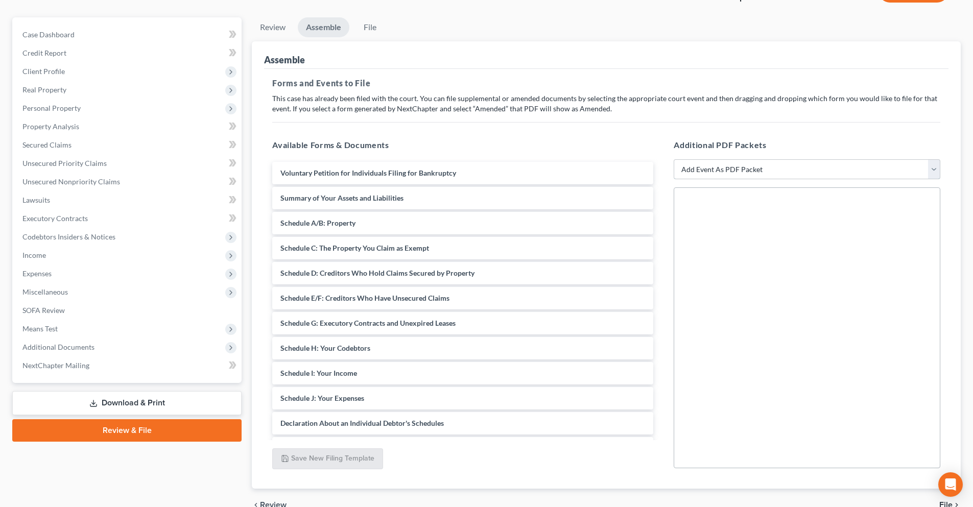
scroll to position [0, 0]
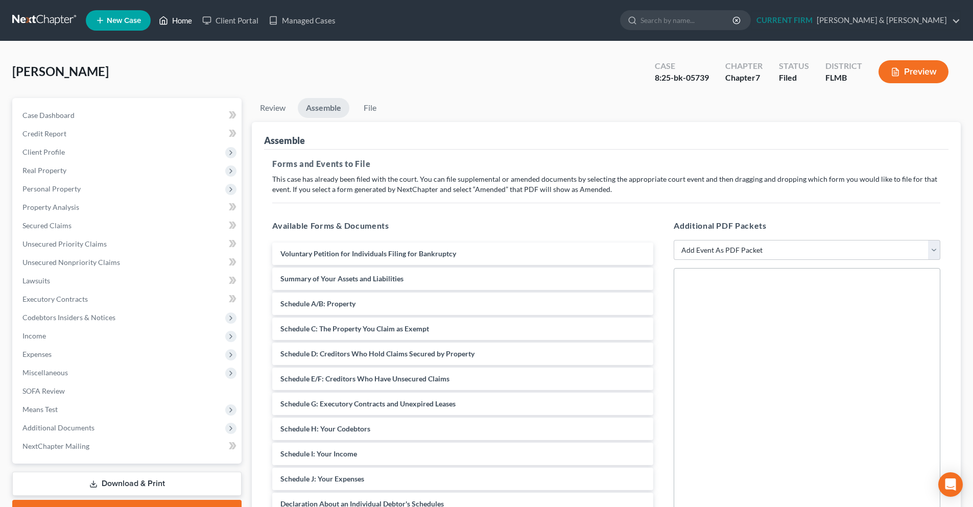
click at [185, 23] on link "Home" at bounding box center [175, 20] width 43 height 18
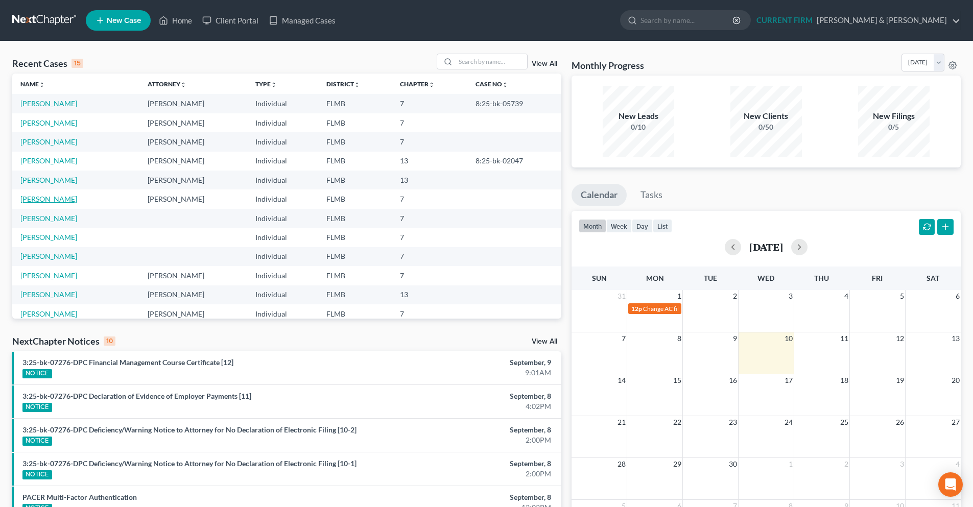
click at [54, 201] on link "Davis, Matthew" at bounding box center [48, 199] width 57 height 9
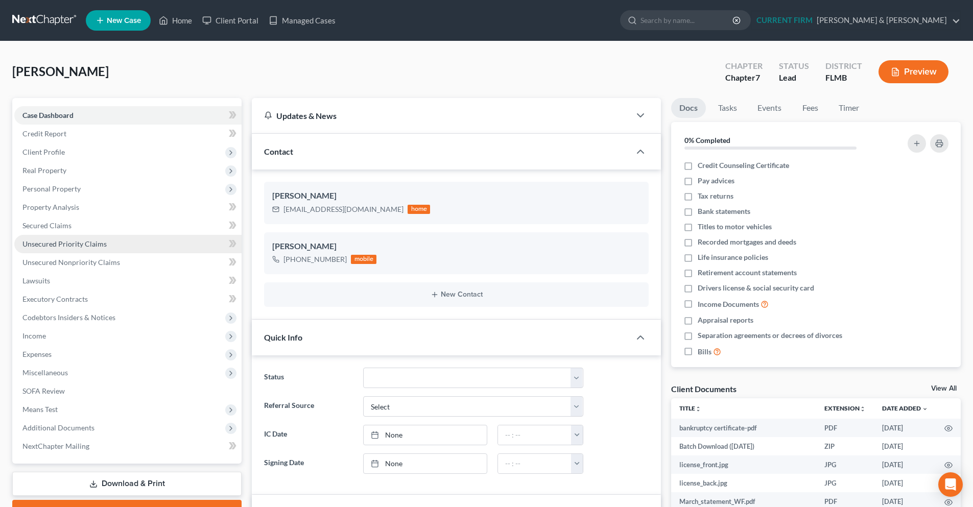
scroll to position [537, 0]
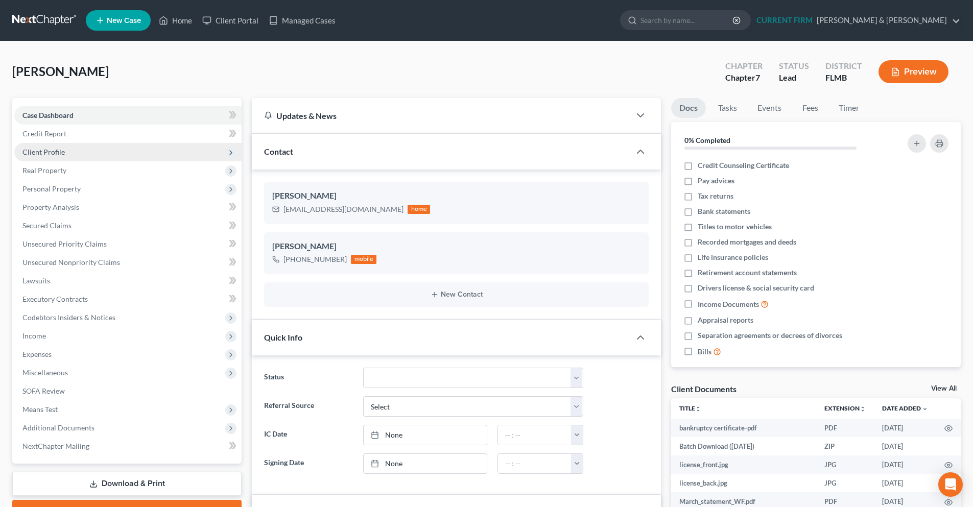
click at [64, 150] on span "Client Profile" at bounding box center [127, 152] width 227 height 18
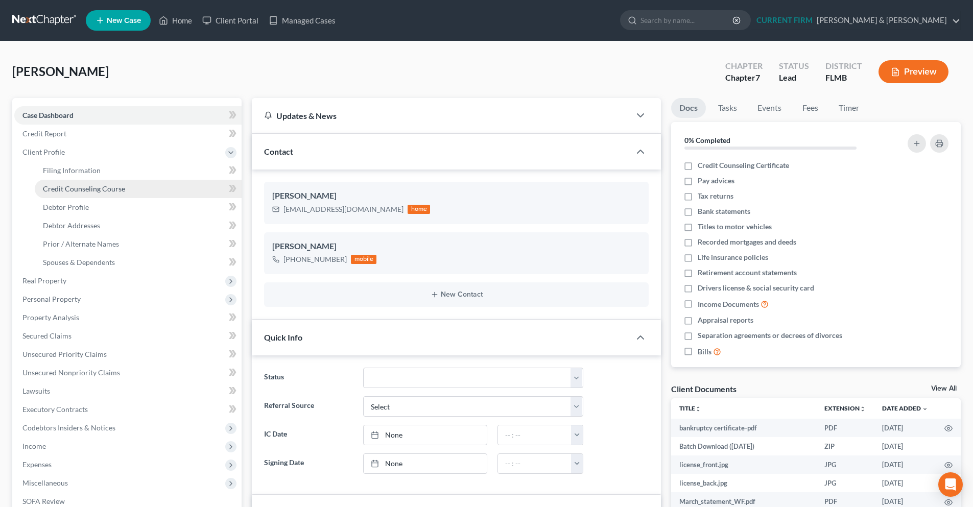
click at [71, 188] on span "Credit Counseling Course" at bounding box center [84, 188] width 82 height 9
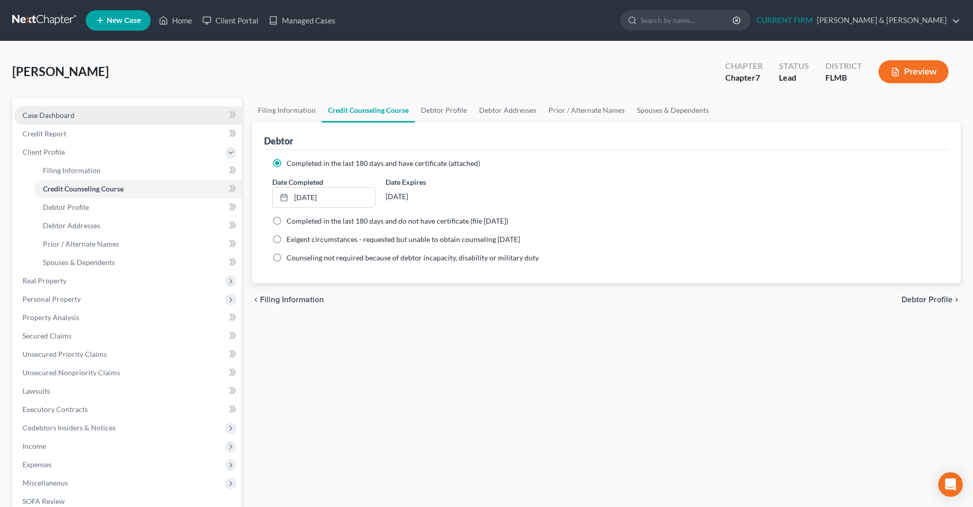
click at [57, 117] on span "Case Dashboard" at bounding box center [48, 115] width 52 height 9
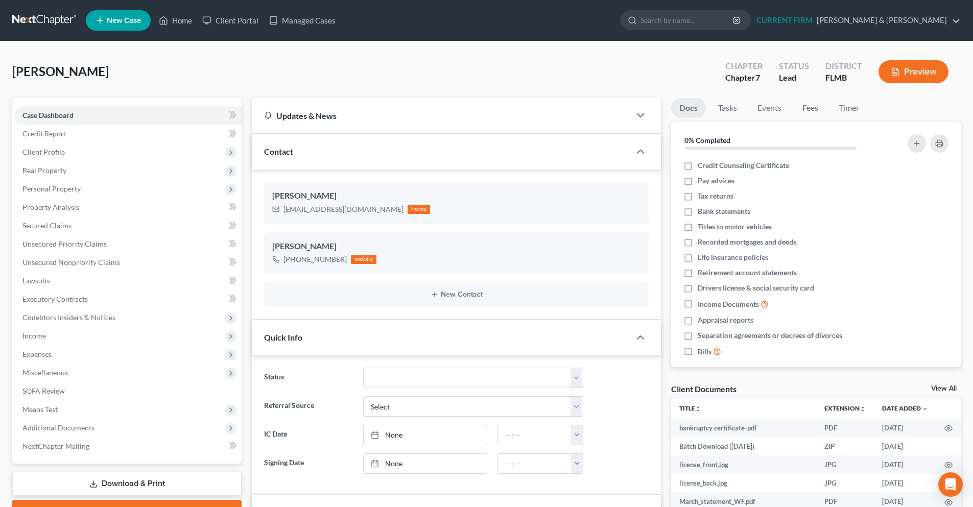
scroll to position [537, 0]
click at [945, 430] on icon "button" at bounding box center [949, 429] width 8 height 8
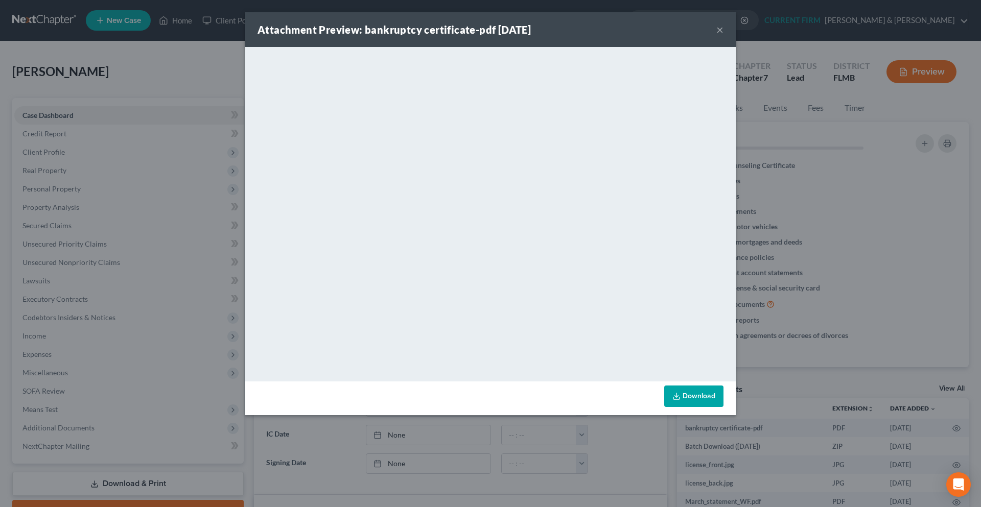
click at [722, 32] on button "×" at bounding box center [719, 30] width 7 height 12
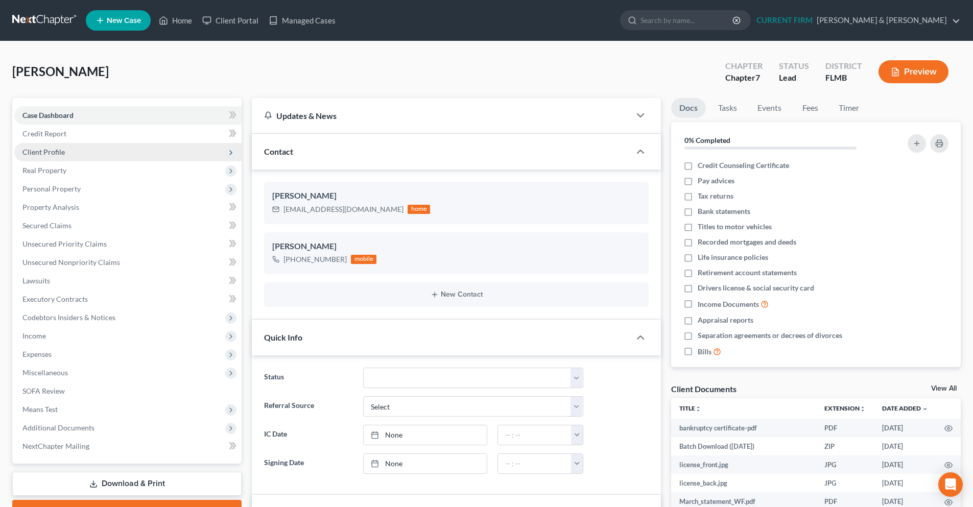
click at [61, 151] on span "Client Profile" at bounding box center [43, 152] width 42 height 9
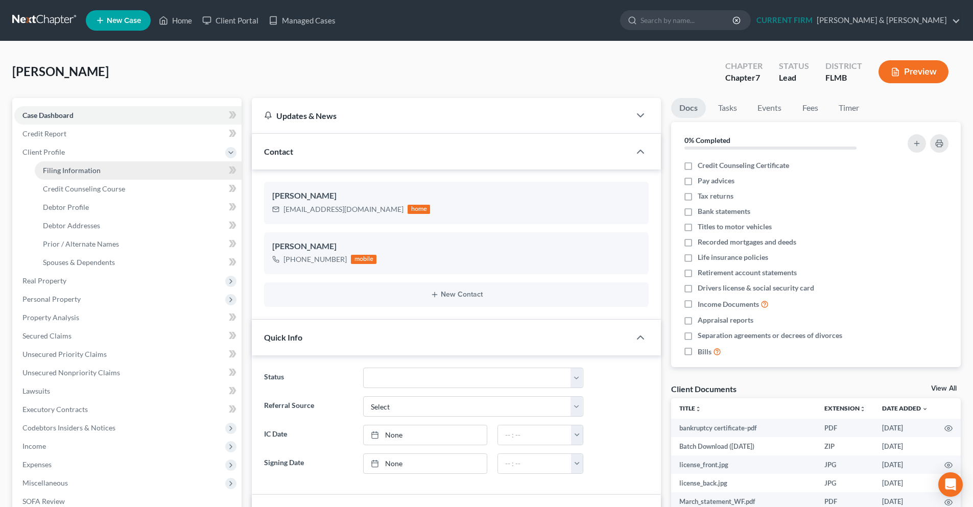
click at [62, 167] on span "Filing Information" at bounding box center [72, 170] width 58 height 9
select select "1"
select select "0"
select select "15"
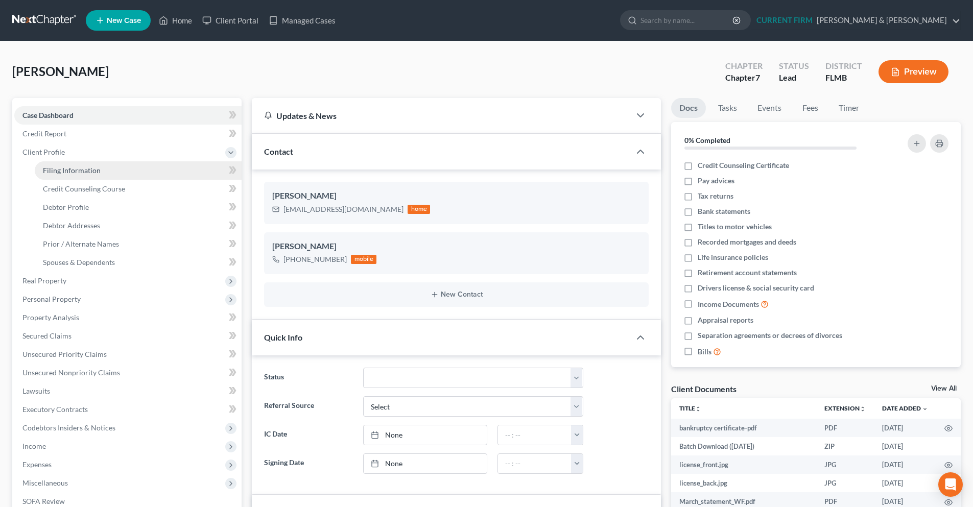
select select "0"
select select "9"
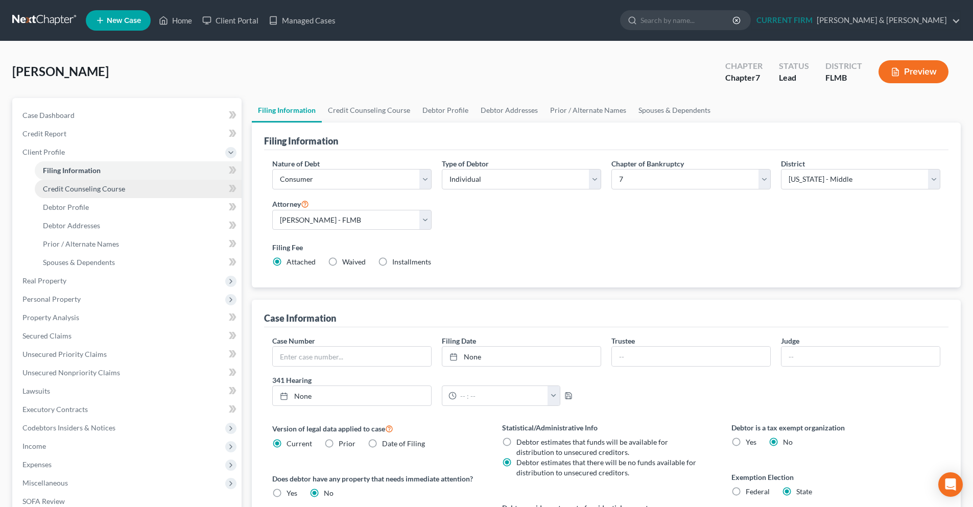
click at [116, 190] on span "Credit Counseling Course" at bounding box center [84, 188] width 82 height 9
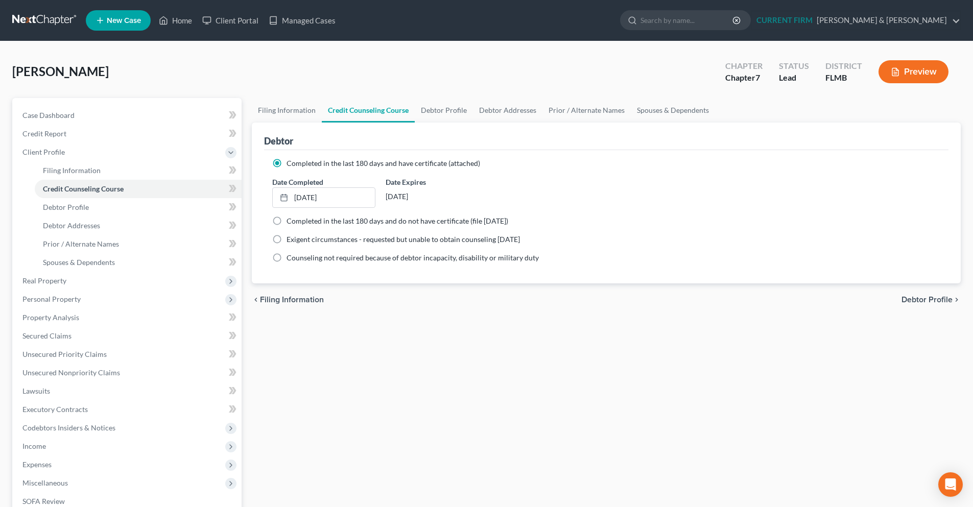
click at [925, 300] on span "Debtor Profile" at bounding box center [927, 300] width 51 height 8
select select "0"
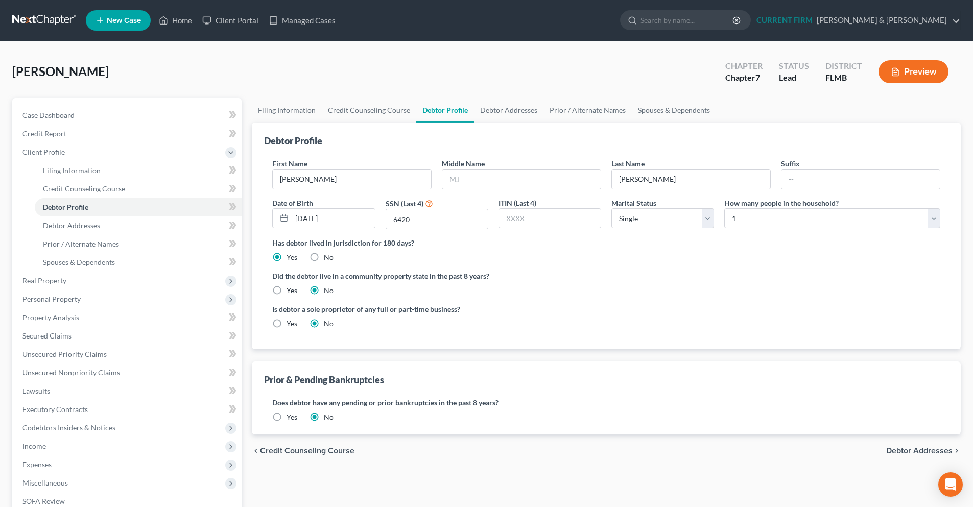
click at [934, 451] on span "Debtor Addresses" at bounding box center [919, 451] width 66 height 8
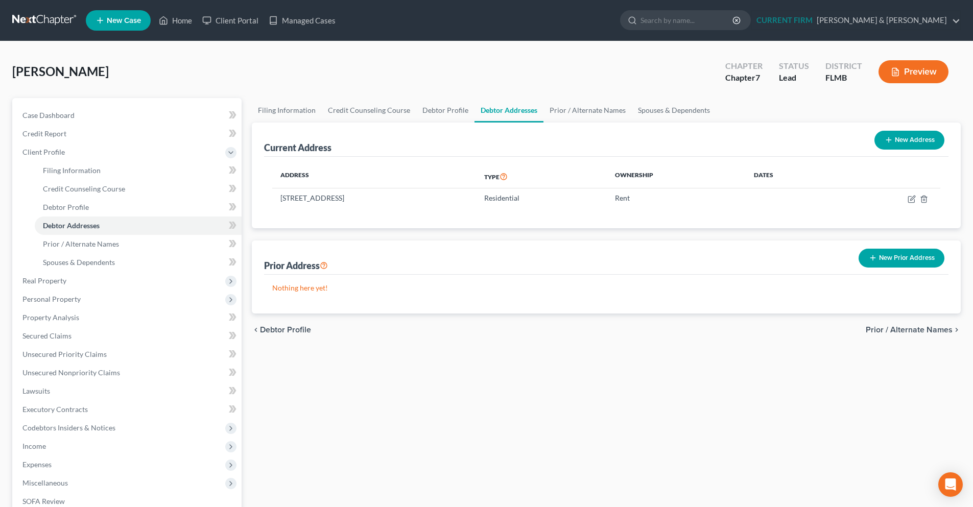
click at [907, 331] on span "Prior / Alternate Names" at bounding box center [909, 330] width 87 height 8
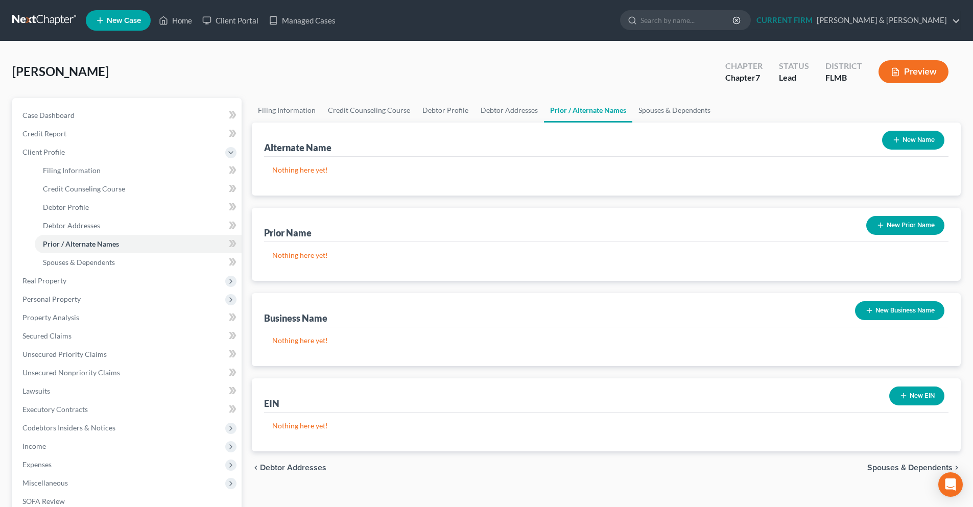
click at [895, 466] on span "Spouses & Dependents" at bounding box center [910, 468] width 85 height 8
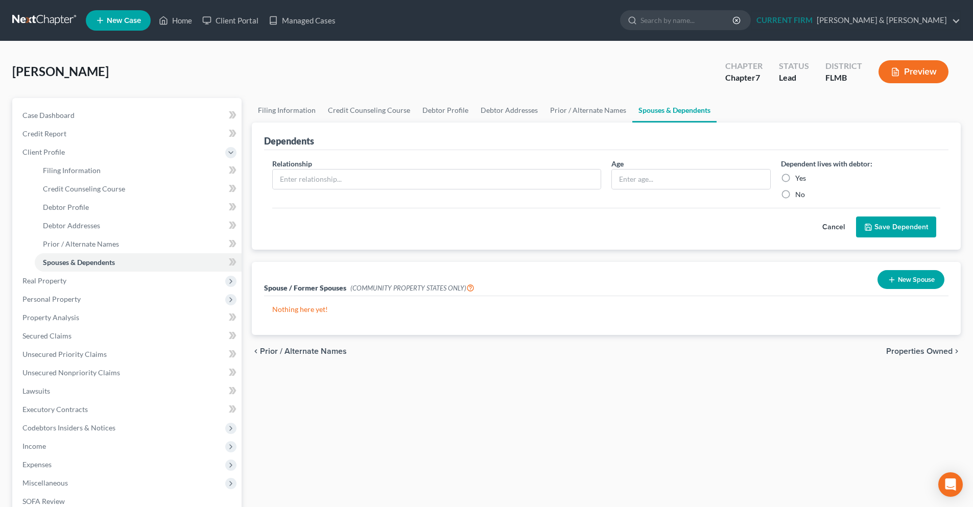
click at [907, 352] on span "Properties Owned" at bounding box center [919, 351] width 66 height 8
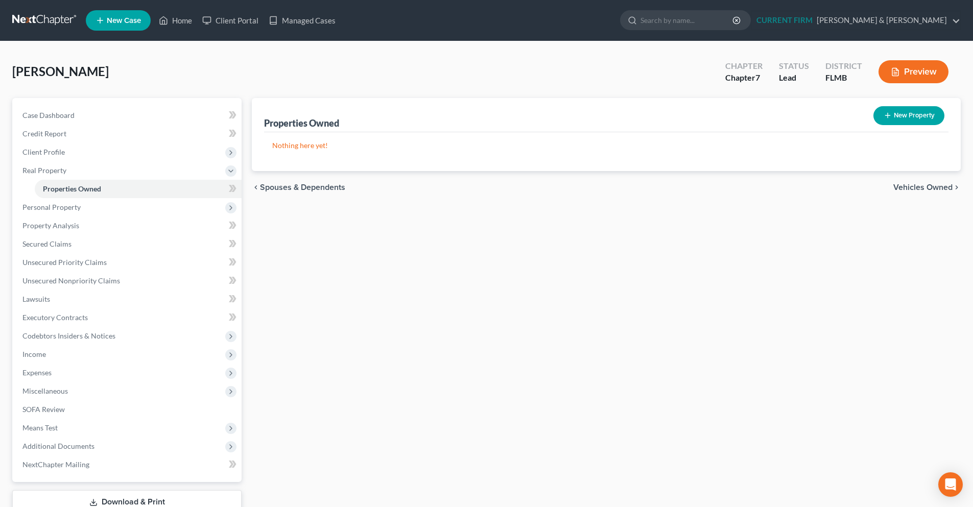
click at [913, 191] on span "Vehicles Owned" at bounding box center [923, 187] width 59 height 8
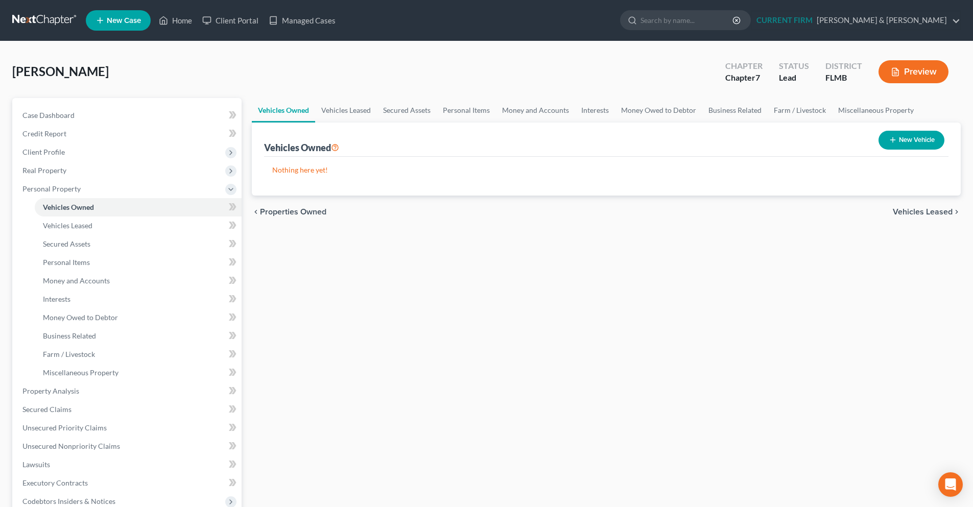
click at [910, 209] on span "Vehicles Leased" at bounding box center [923, 212] width 60 height 8
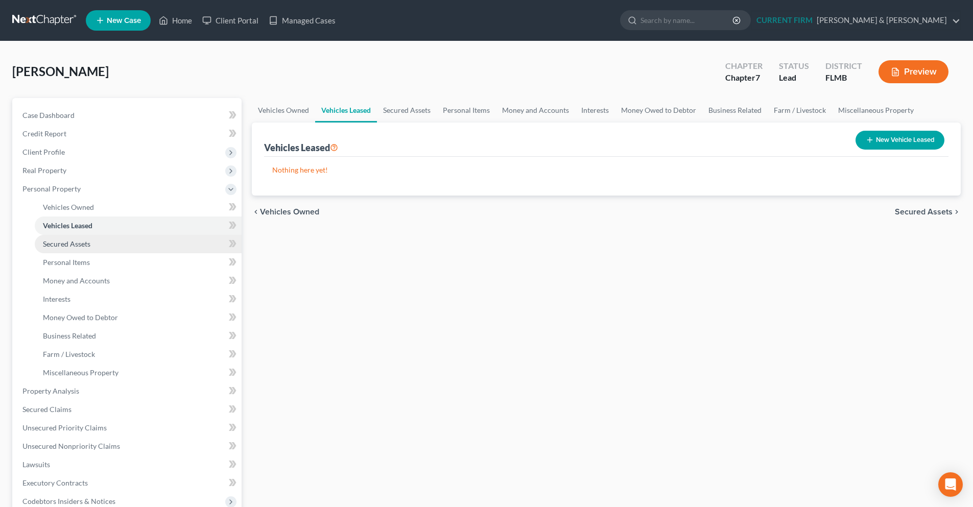
click at [92, 241] on link "Secured Assets" at bounding box center [138, 244] width 207 height 18
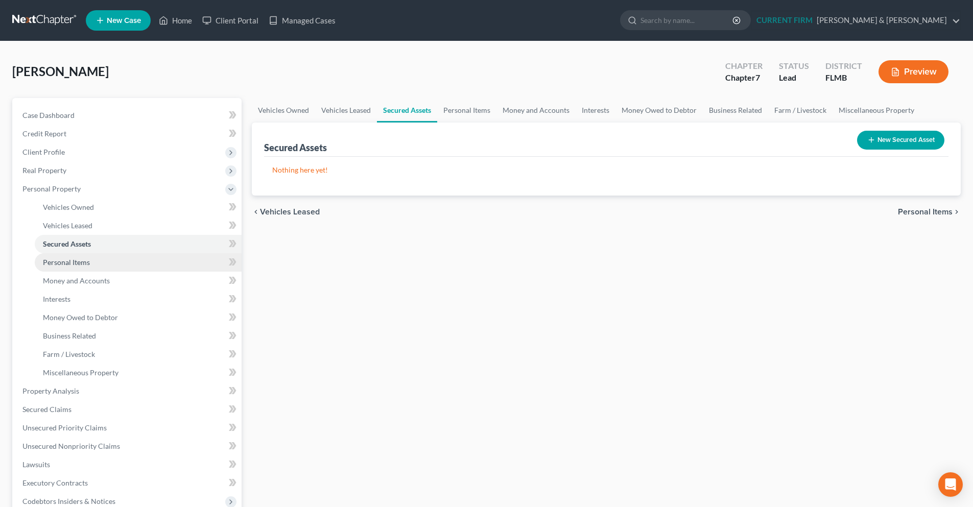
click at [83, 261] on span "Personal Items" at bounding box center [66, 262] width 47 height 9
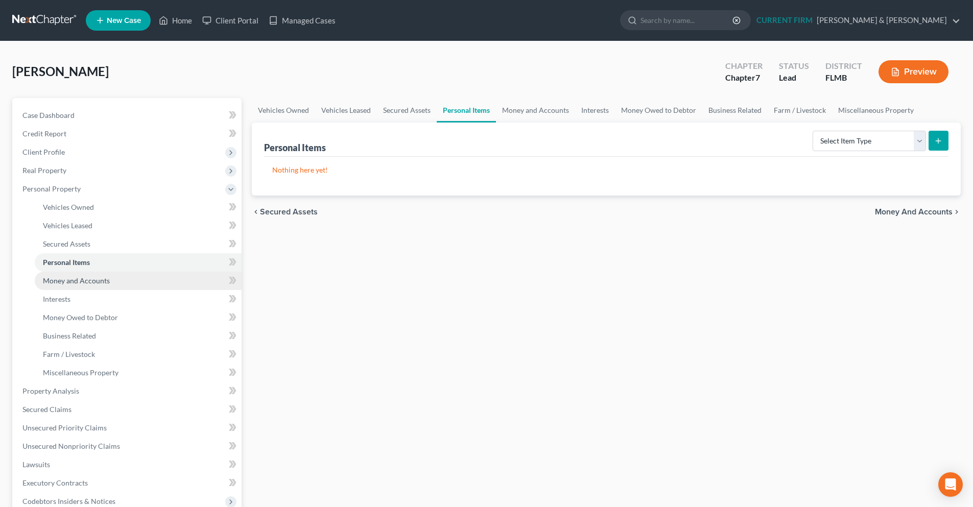
click at [81, 282] on span "Money and Accounts" at bounding box center [76, 280] width 67 height 9
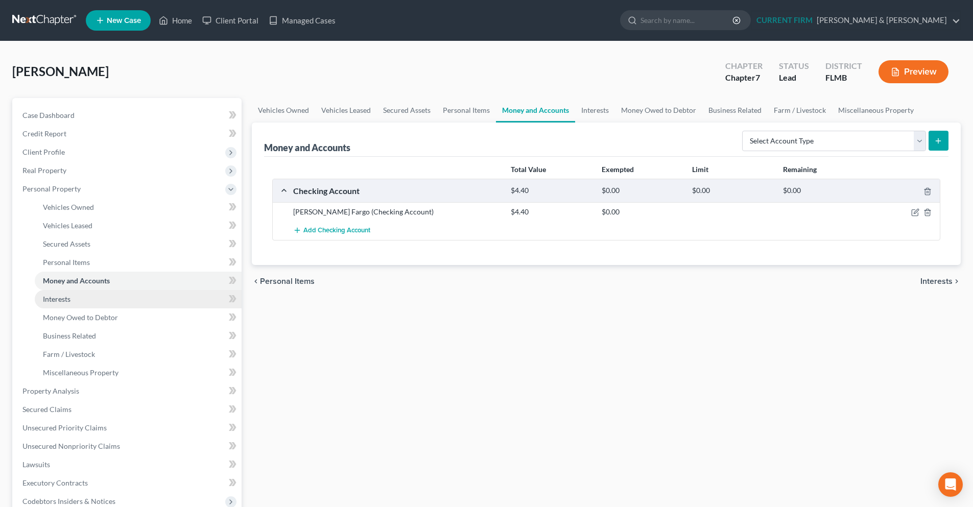
click at [70, 297] on span "Interests" at bounding box center [57, 299] width 28 height 9
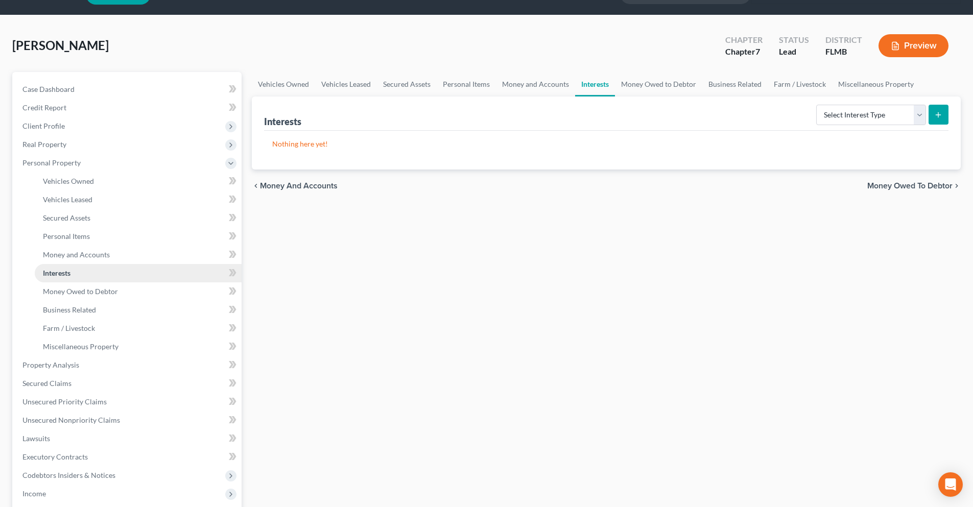
scroll to position [51, 0]
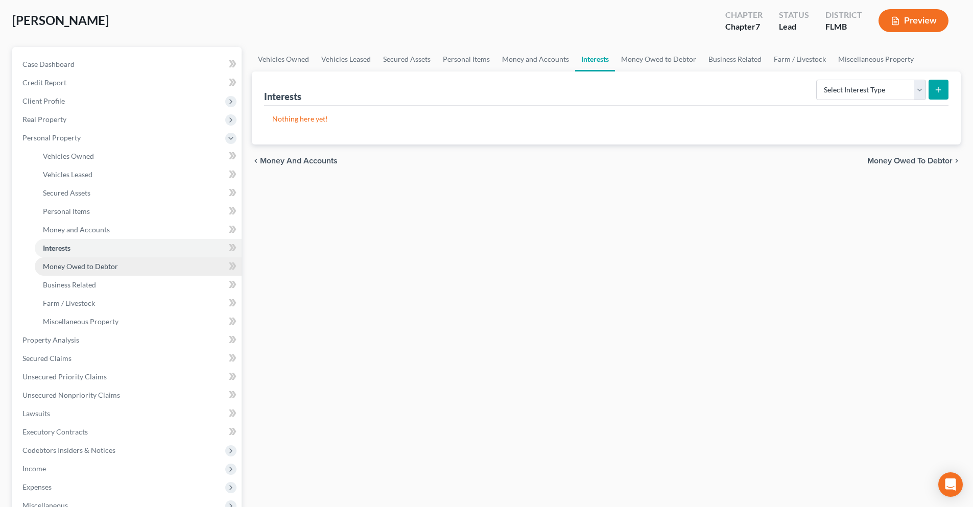
click at [72, 268] on span "Money Owed to Debtor" at bounding box center [80, 266] width 75 height 9
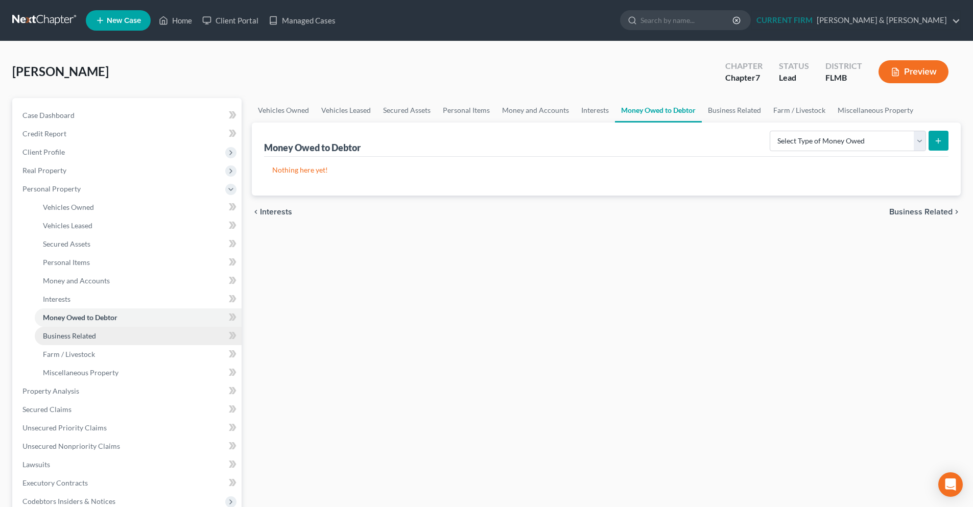
click at [76, 334] on span "Business Related" at bounding box center [69, 336] width 53 height 9
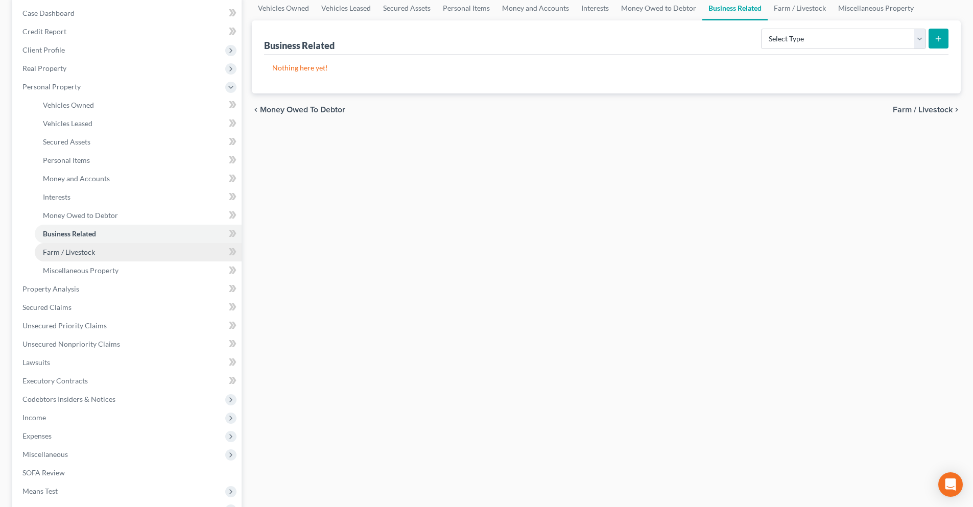
click at [84, 254] on span "Farm / Livestock" at bounding box center [69, 252] width 52 height 9
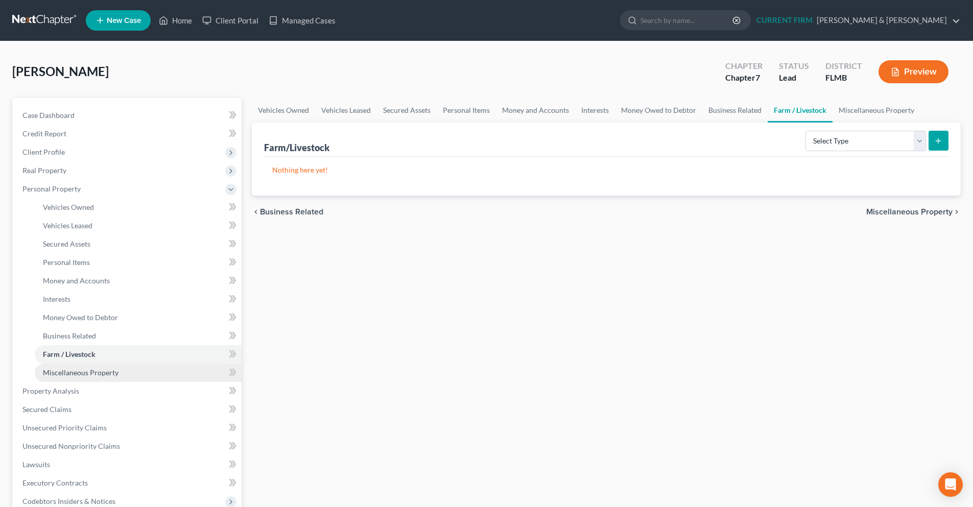
click at [76, 372] on span "Miscellaneous Property" at bounding box center [81, 372] width 76 height 9
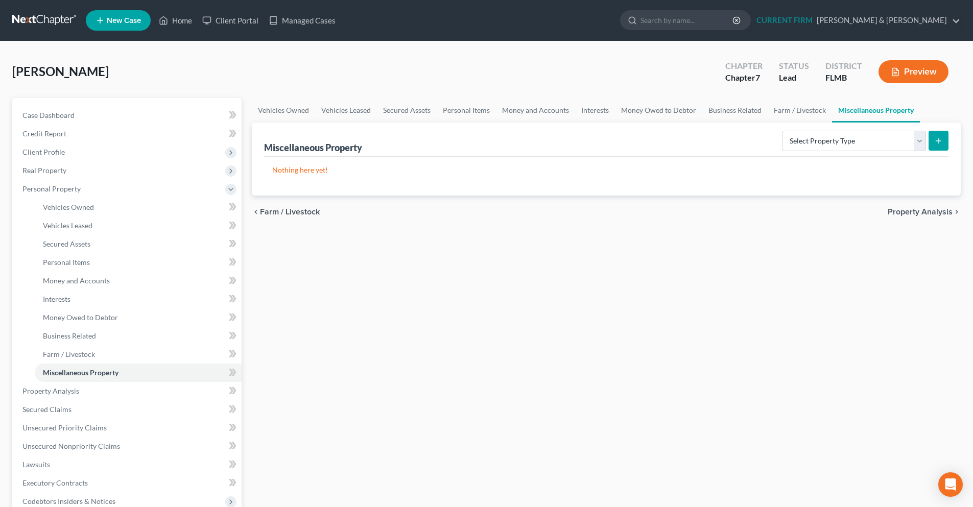
click at [905, 213] on span "Property Analysis" at bounding box center [920, 212] width 65 height 8
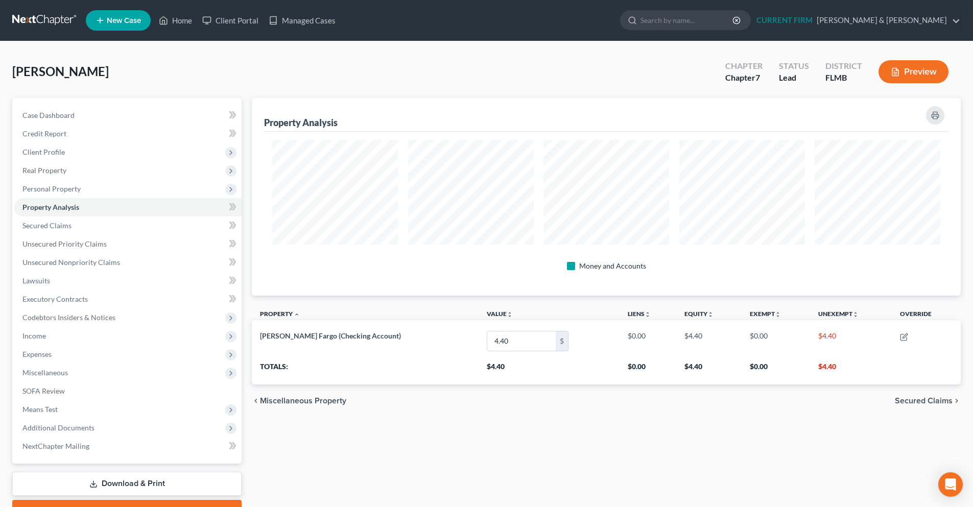
scroll to position [198, 709]
click at [52, 228] on span "Secured Claims" at bounding box center [46, 225] width 49 height 9
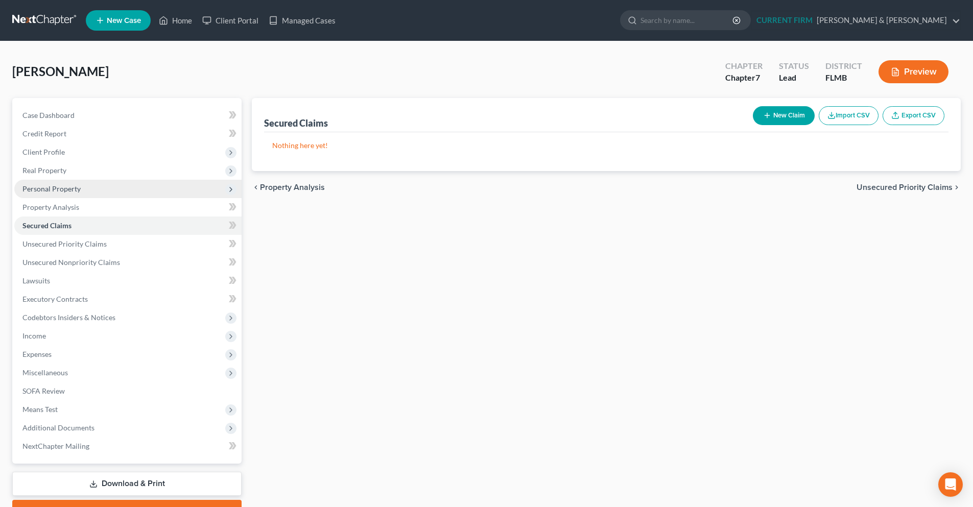
click at [57, 190] on span "Personal Property" at bounding box center [51, 188] width 58 height 9
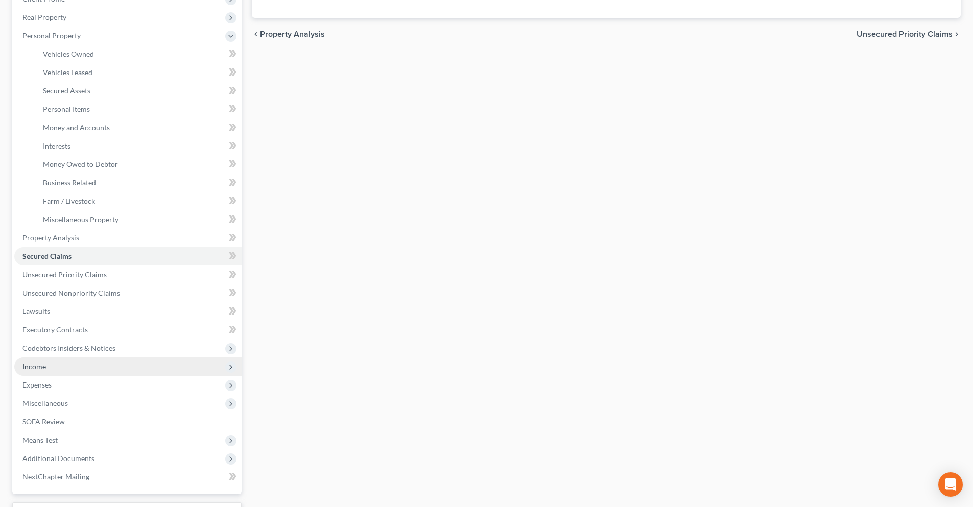
click at [92, 371] on span "Income" at bounding box center [127, 367] width 227 height 18
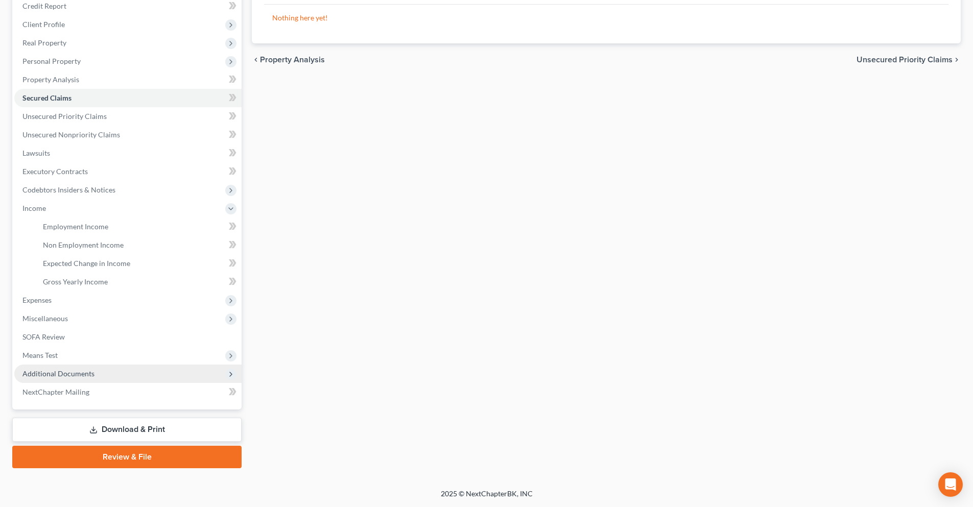
scroll to position [128, 0]
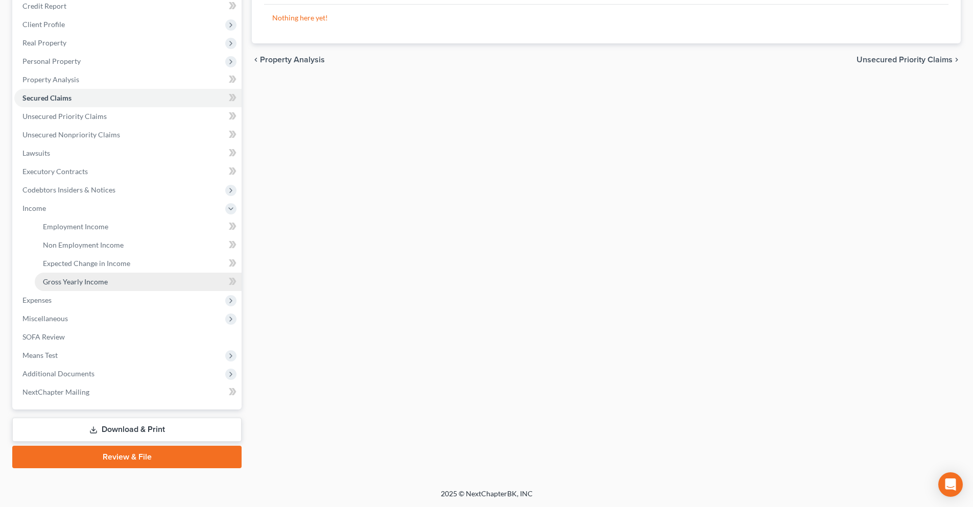
click at [84, 285] on span "Gross Yearly Income" at bounding box center [75, 281] width 65 height 9
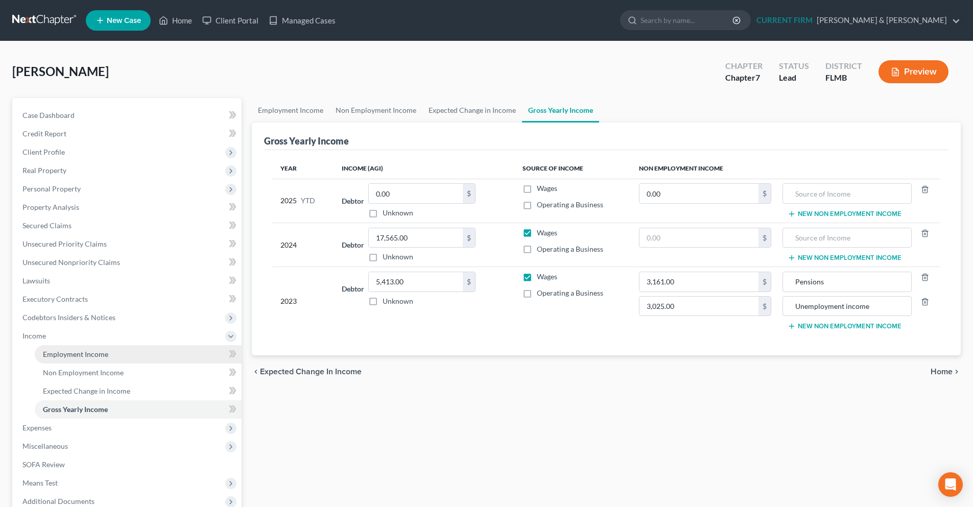
drag, startPoint x: 49, startPoint y: 353, endPoint x: 61, endPoint y: 347, distance: 13.3
click at [49, 353] on span "Employment Income" at bounding box center [75, 354] width 65 height 9
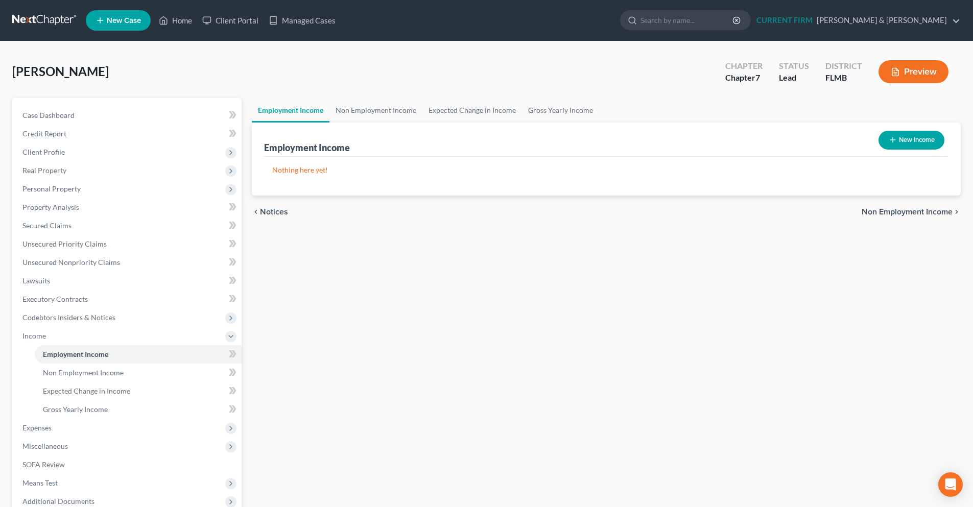
click at [919, 145] on button "New Income" at bounding box center [912, 140] width 66 height 19
select select "0"
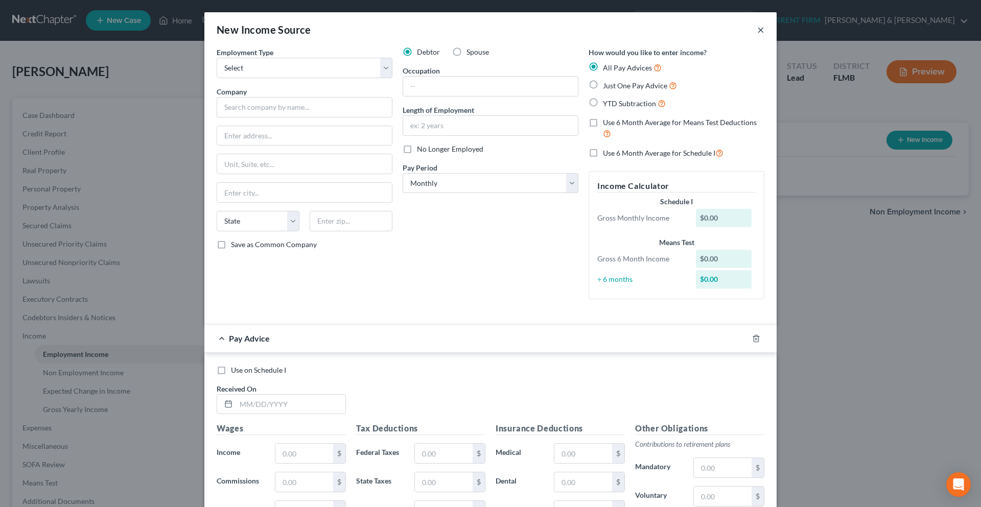
click at [758, 29] on button "×" at bounding box center [760, 30] width 7 height 12
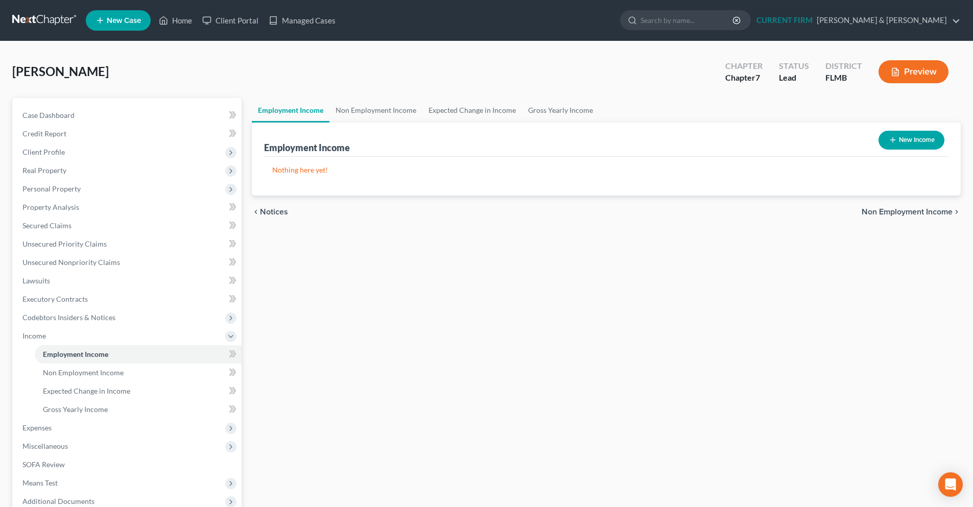
click at [915, 137] on button "New Income" at bounding box center [912, 140] width 66 height 19
select select "0"
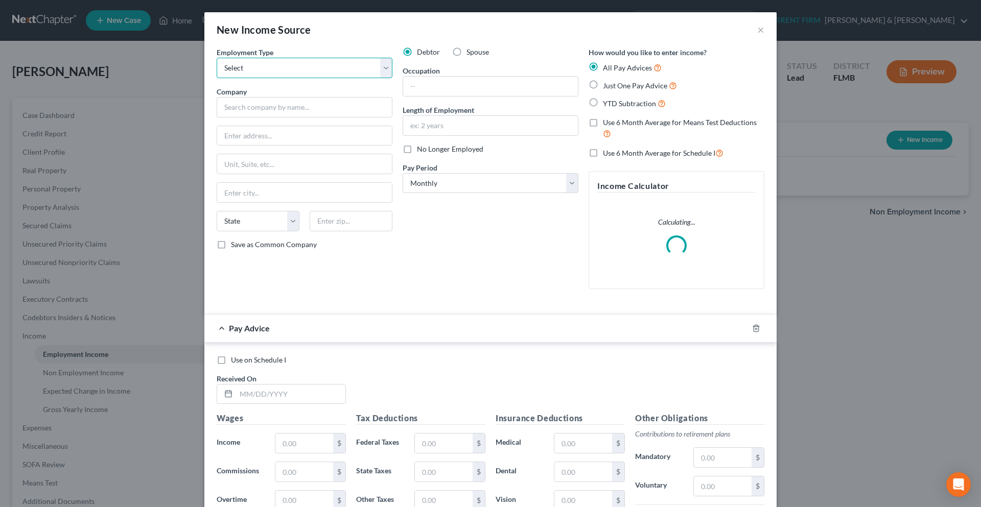
click at [387, 73] on select "Select Full or Part Time Employment Self Employment" at bounding box center [305, 68] width 176 height 20
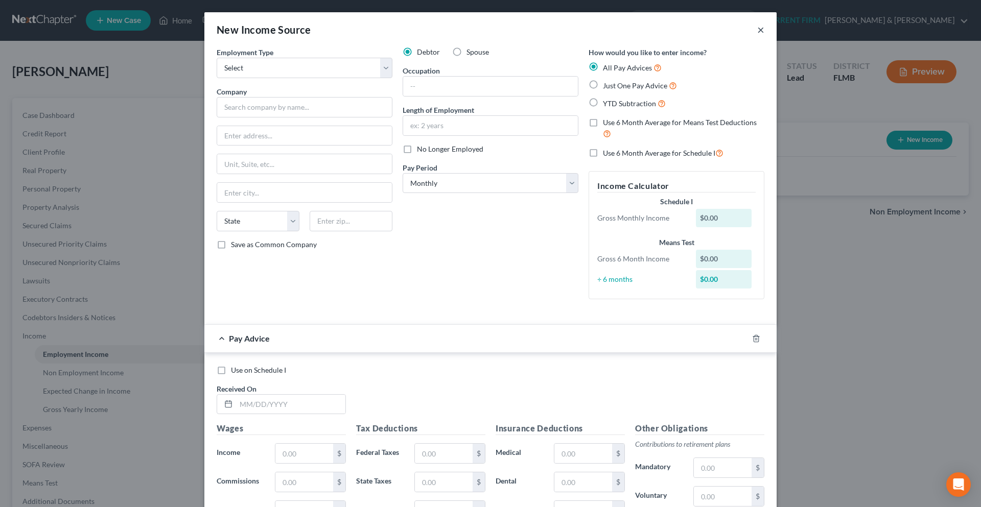
click at [757, 33] on button "×" at bounding box center [760, 30] width 7 height 12
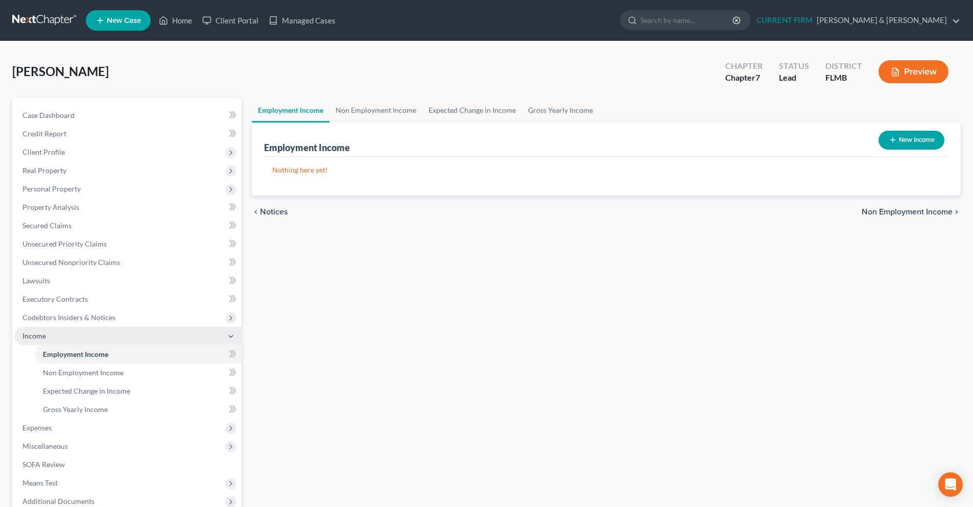
click at [231, 339] on icon at bounding box center [231, 337] width 8 height 8
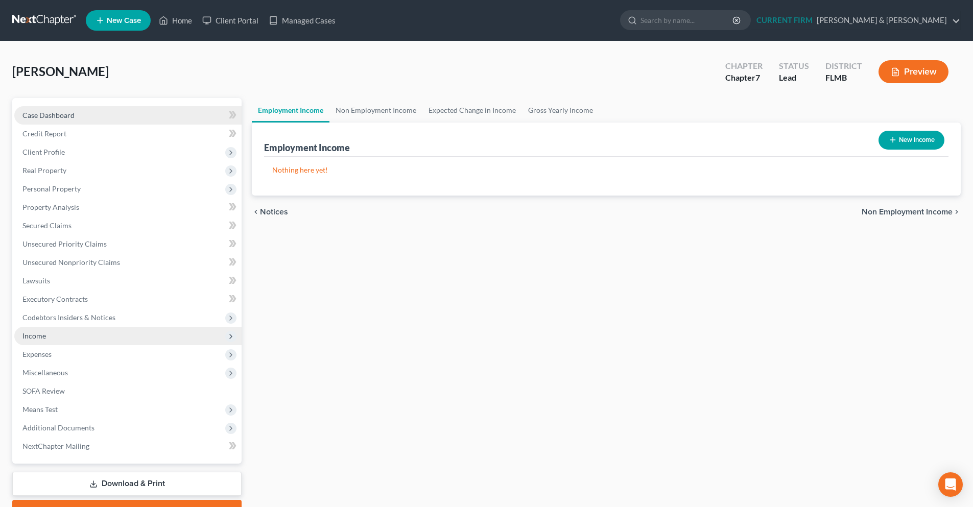
click at [66, 118] on span "Case Dashboard" at bounding box center [48, 115] width 52 height 9
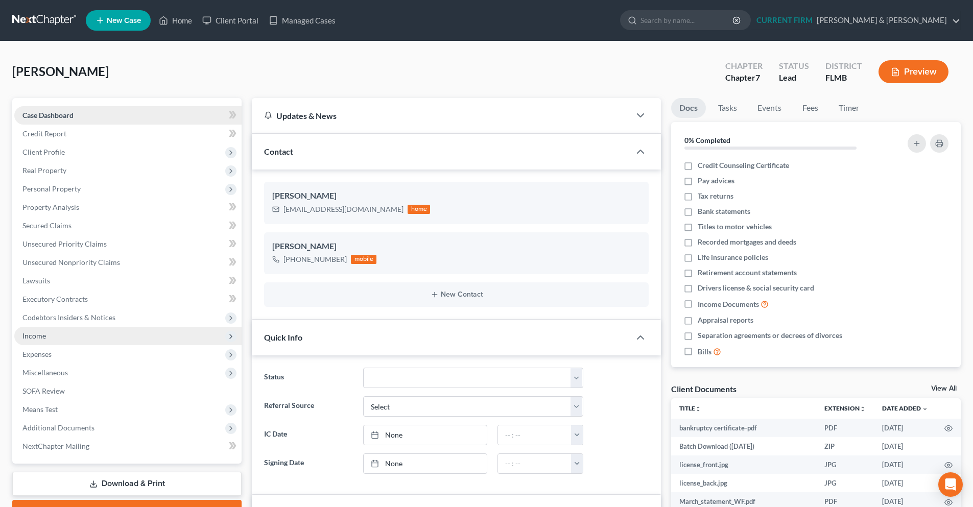
scroll to position [537, 0]
click at [109, 133] on link "Credit Report" at bounding box center [127, 134] width 227 height 18
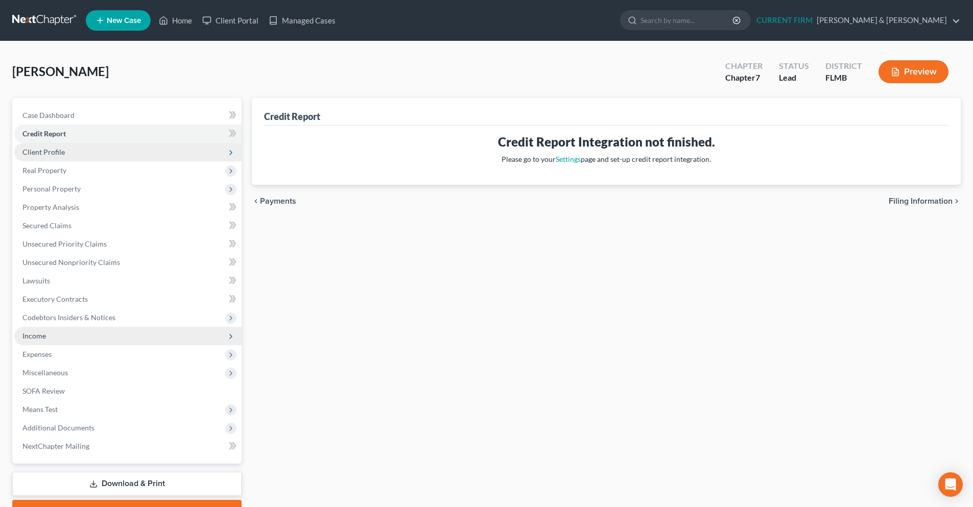
click at [100, 150] on span "Client Profile" at bounding box center [127, 152] width 227 height 18
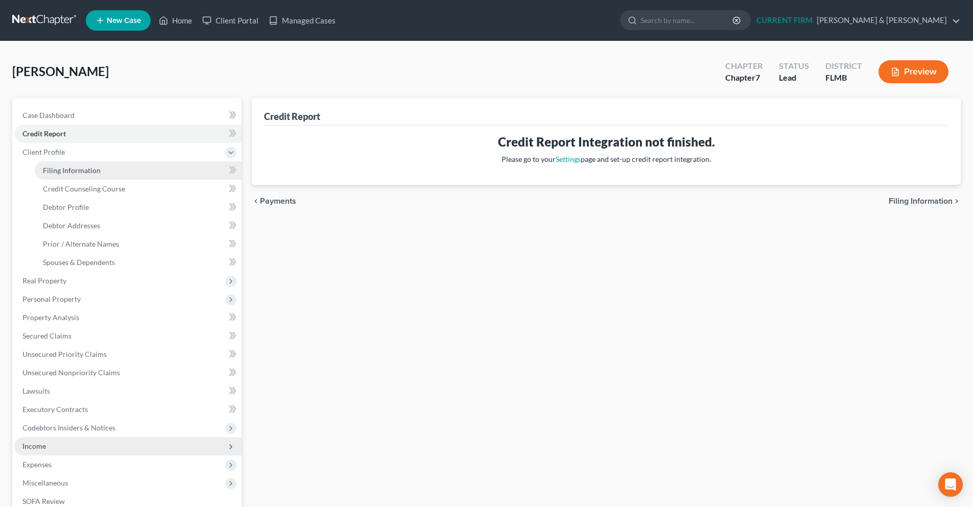
click at [92, 170] on span "Filing Information" at bounding box center [72, 170] width 58 height 9
select select "1"
select select "0"
select select "15"
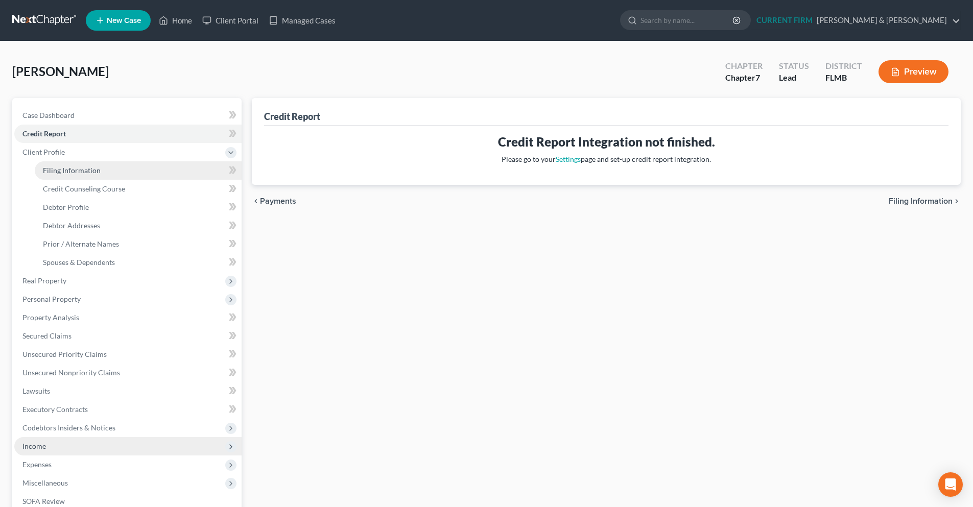
select select "0"
select select "9"
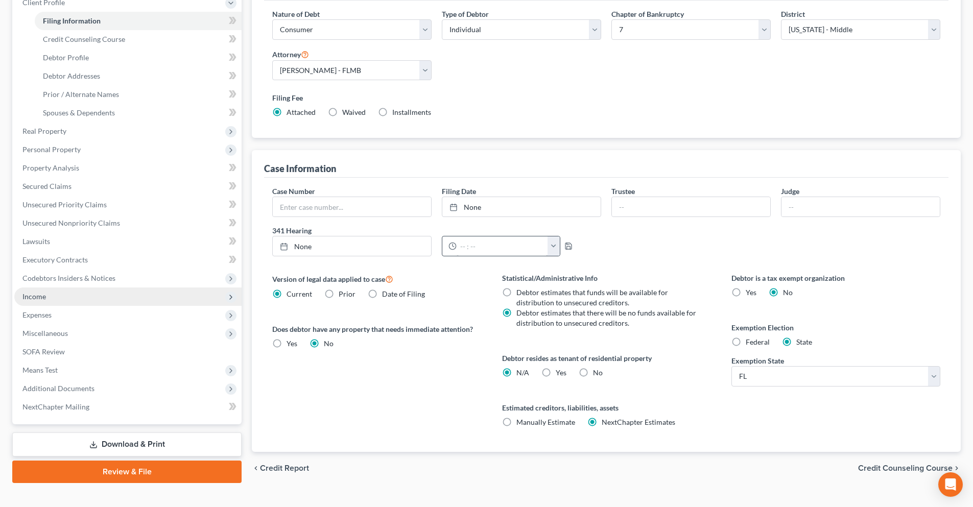
scroll to position [166, 0]
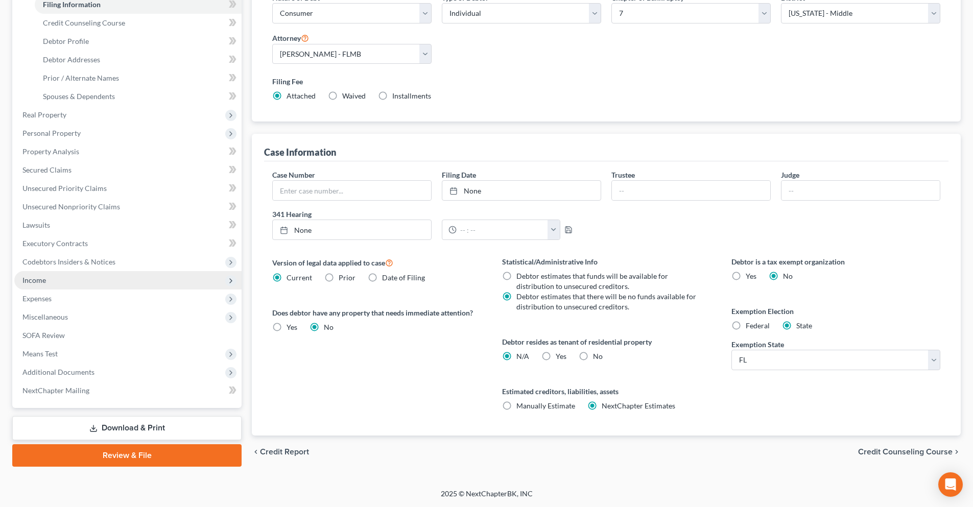
click at [874, 451] on span "Credit Counseling Course" at bounding box center [905, 452] width 95 height 8
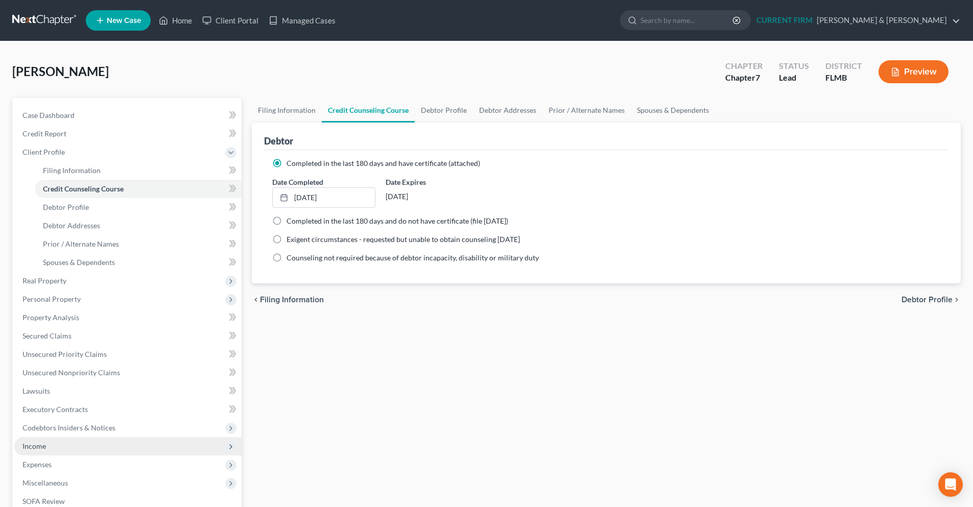
click at [926, 299] on span "Debtor Profile" at bounding box center [927, 300] width 51 height 8
select select "0"
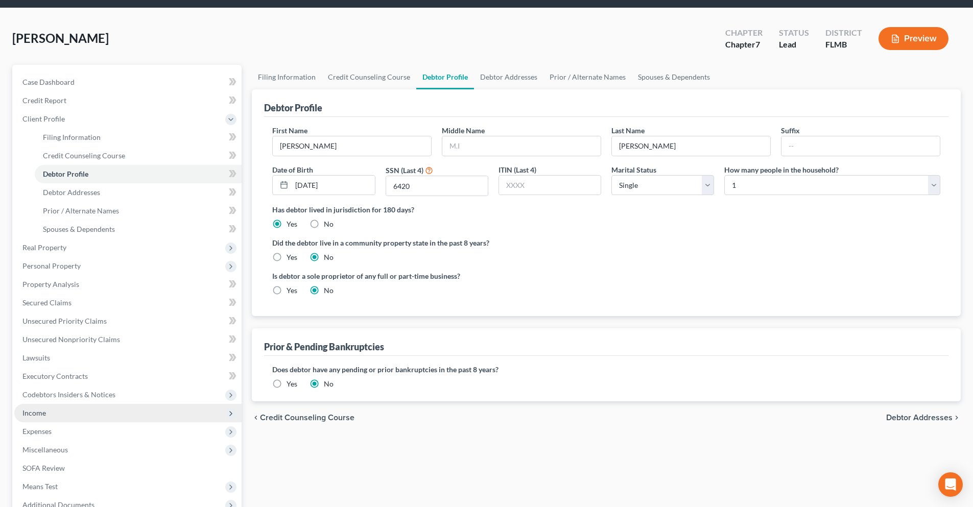
scroll to position [51, 0]
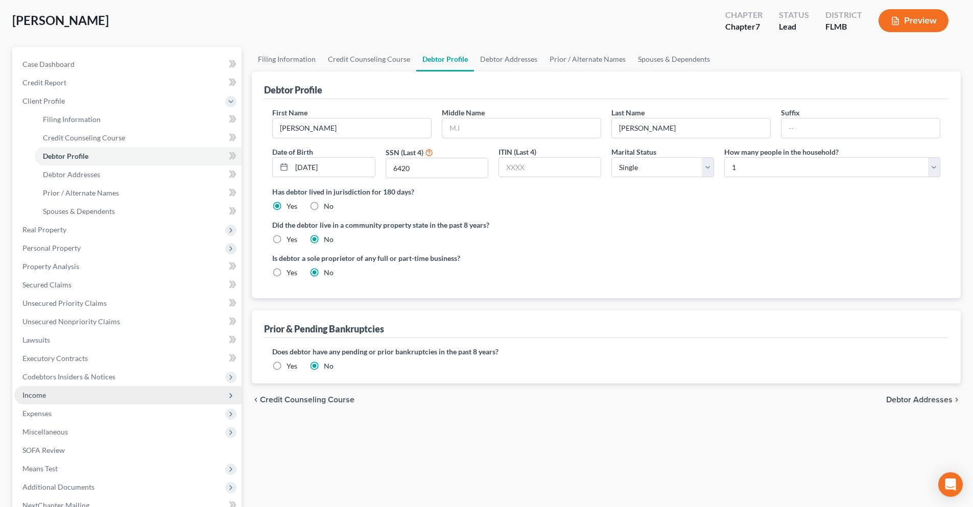
click at [923, 401] on span "Debtor Addresses" at bounding box center [919, 400] width 66 height 8
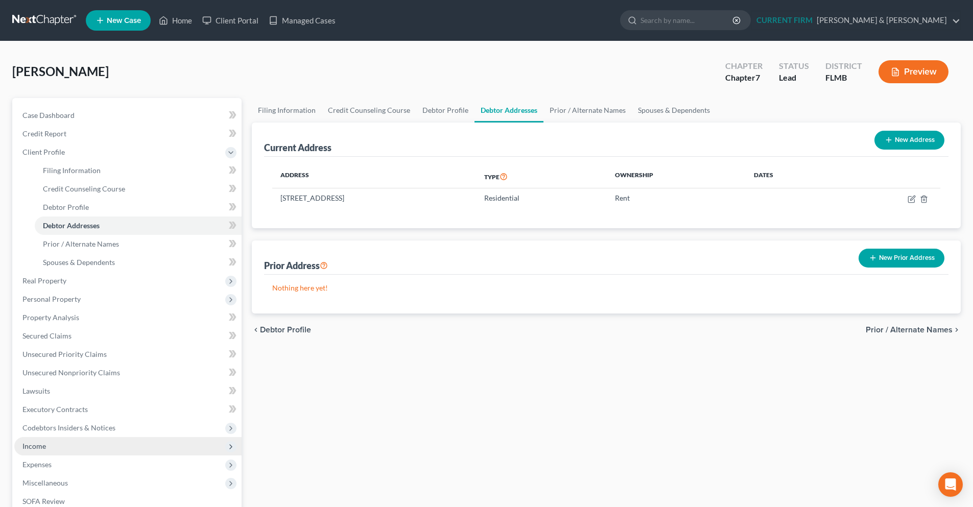
click at [873, 331] on span "Prior / Alternate Names" at bounding box center [909, 330] width 87 height 8
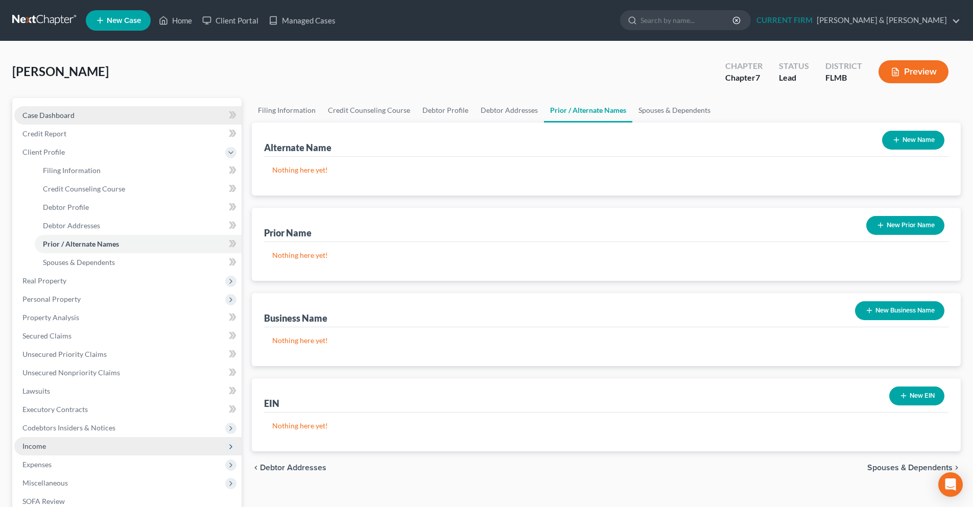
click at [48, 118] on span "Case Dashboard" at bounding box center [48, 115] width 52 height 9
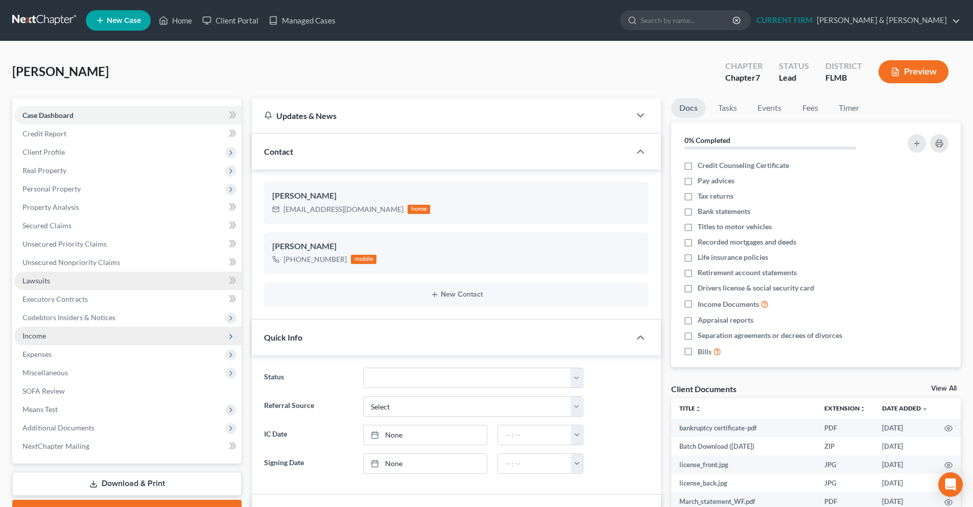
click at [135, 285] on link "Lawsuits" at bounding box center [127, 281] width 227 height 18
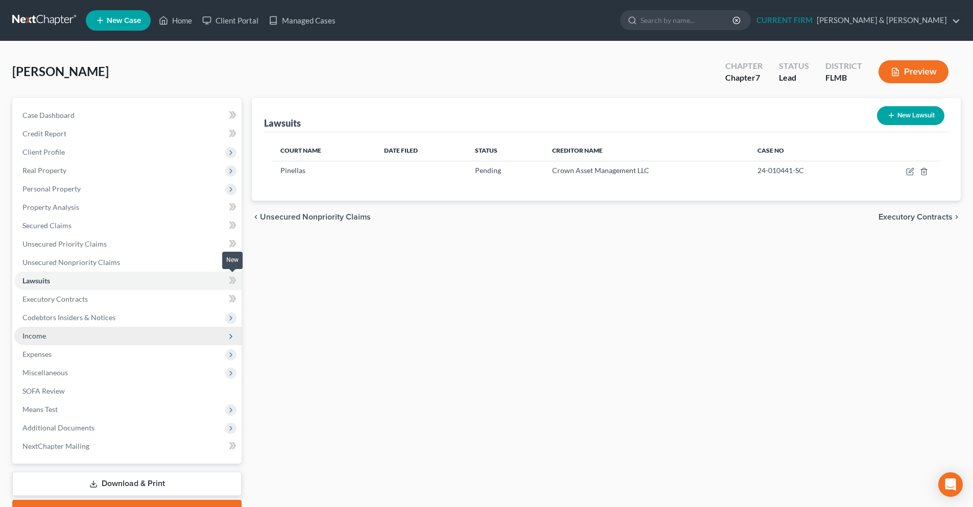
click at [228, 285] on span at bounding box center [233, 281] width 18 height 15
click at [230, 282] on icon at bounding box center [231, 280] width 5 height 7
click at [231, 284] on icon at bounding box center [233, 280] width 8 height 13
click at [39, 281] on span "Lawsuits" at bounding box center [36, 280] width 28 height 9
click at [911, 168] on icon "button" at bounding box center [910, 172] width 8 height 8
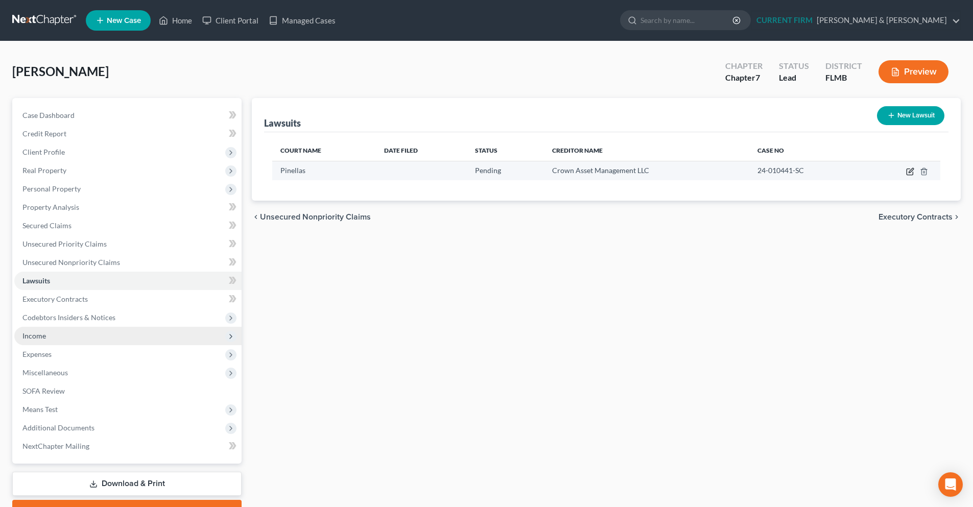
select select "9"
select select "0"
select select "3"
select select "10"
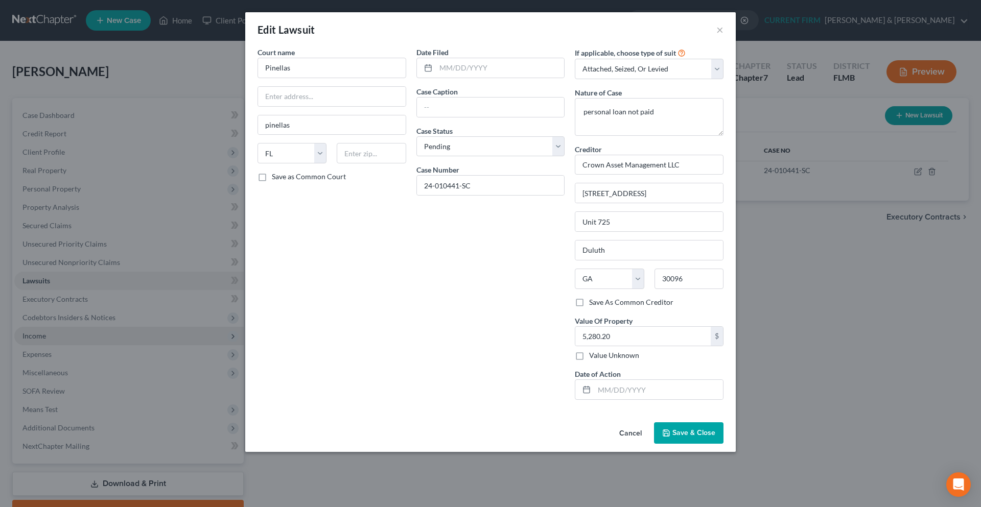
click at [677, 432] on span "Save & Close" at bounding box center [693, 433] width 43 height 9
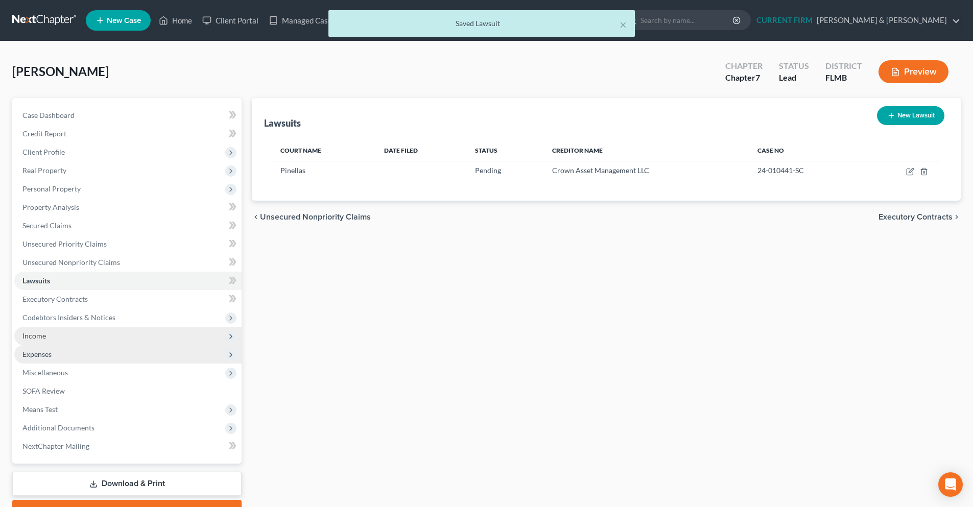
click at [59, 355] on span "Expenses" at bounding box center [127, 354] width 227 height 18
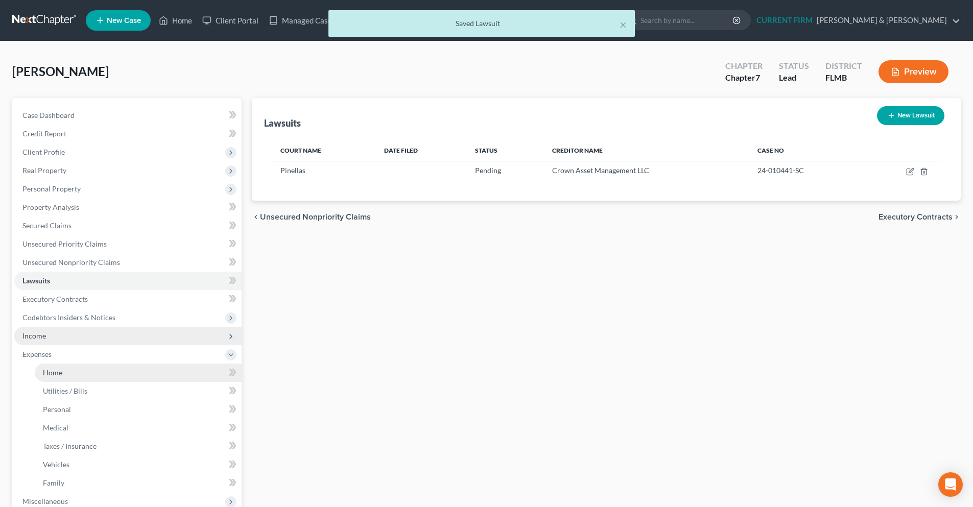
click at [105, 370] on link "Home" at bounding box center [138, 373] width 207 height 18
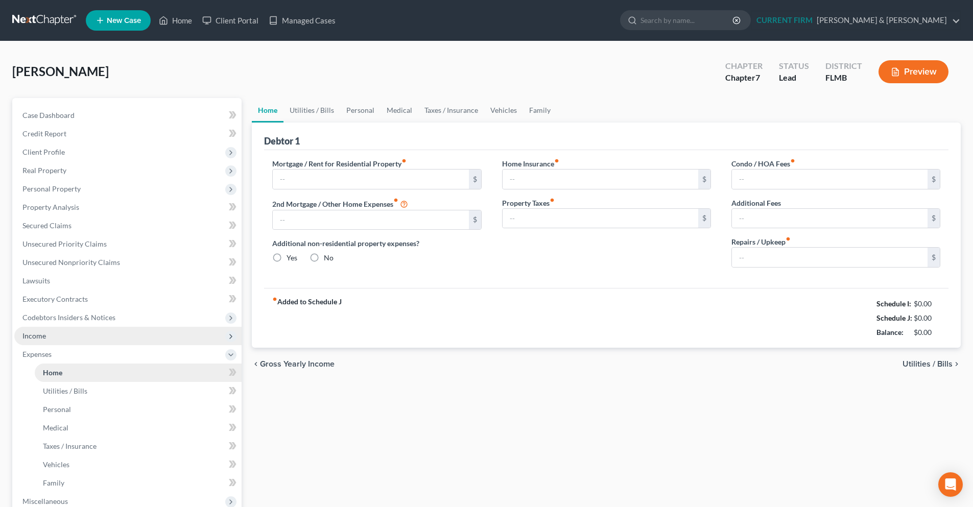
type input "1,425.00"
type input "0.00"
radio input "true"
type input "0.00"
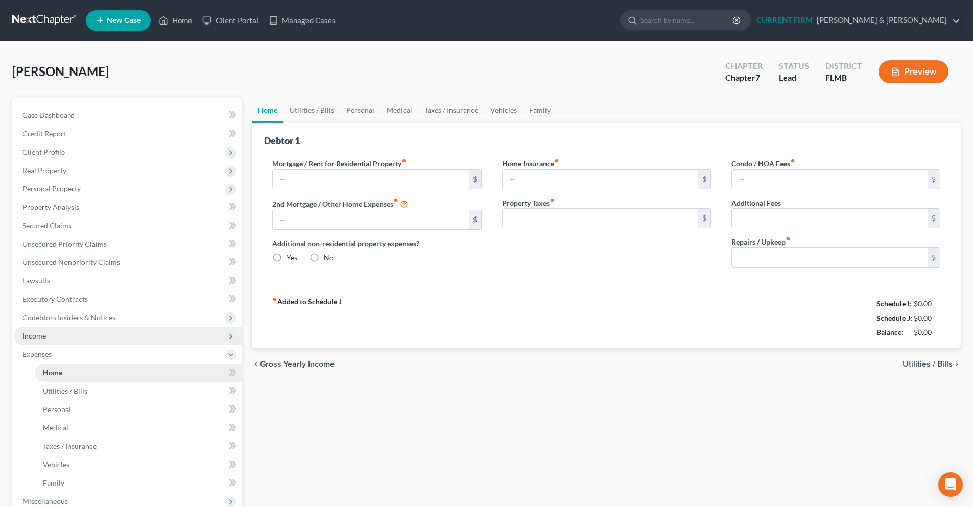
type input "0.00"
click at [95, 392] on link "Utilities / Bills" at bounding box center [138, 391] width 207 height 18
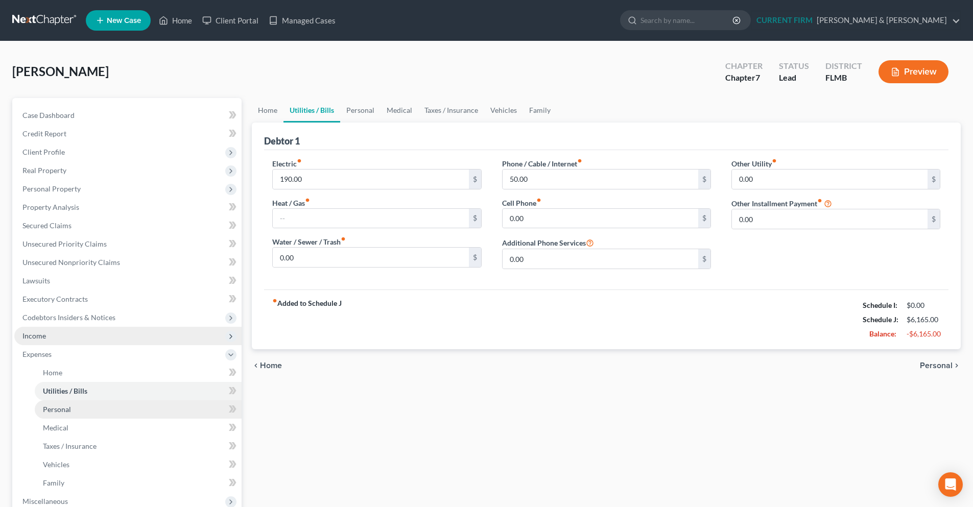
click at [83, 408] on link "Personal" at bounding box center [138, 410] width 207 height 18
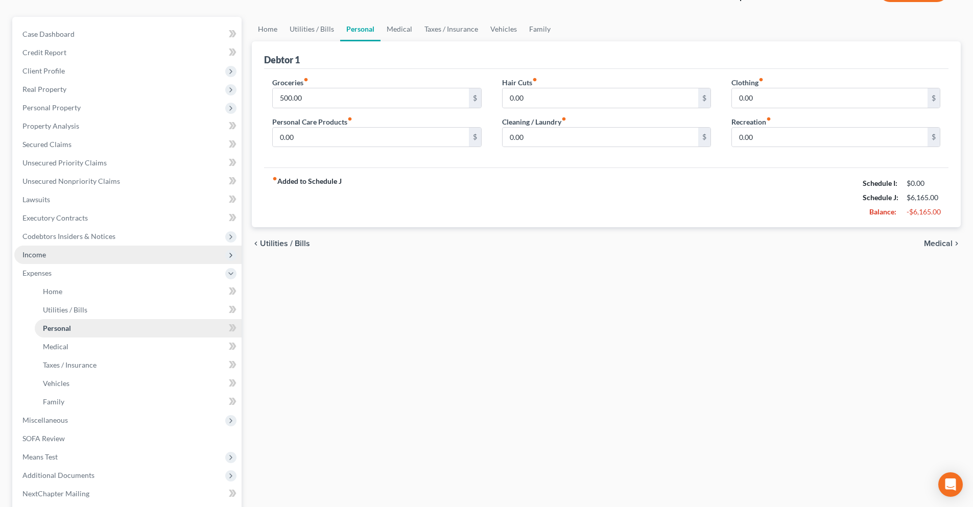
scroll to position [102, 0]
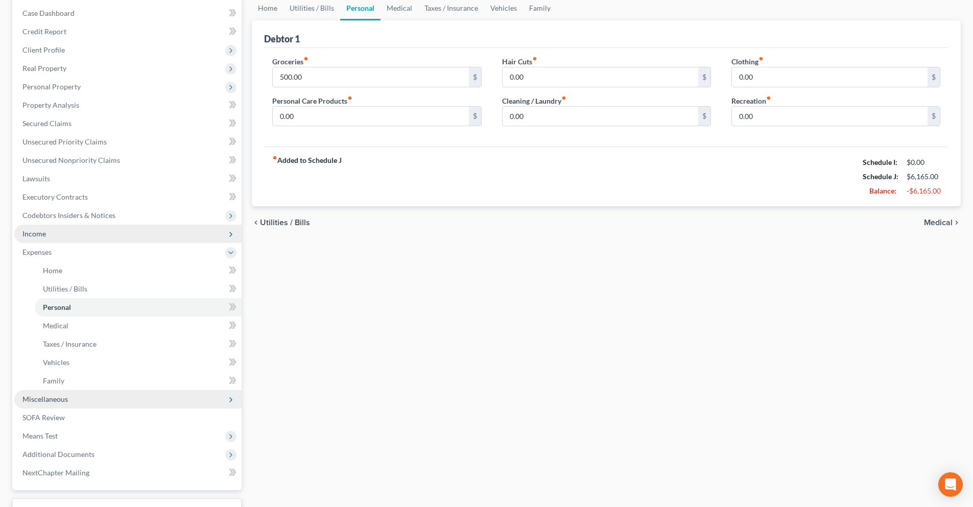
click at [66, 403] on span "Miscellaneous" at bounding box center [44, 399] width 45 height 9
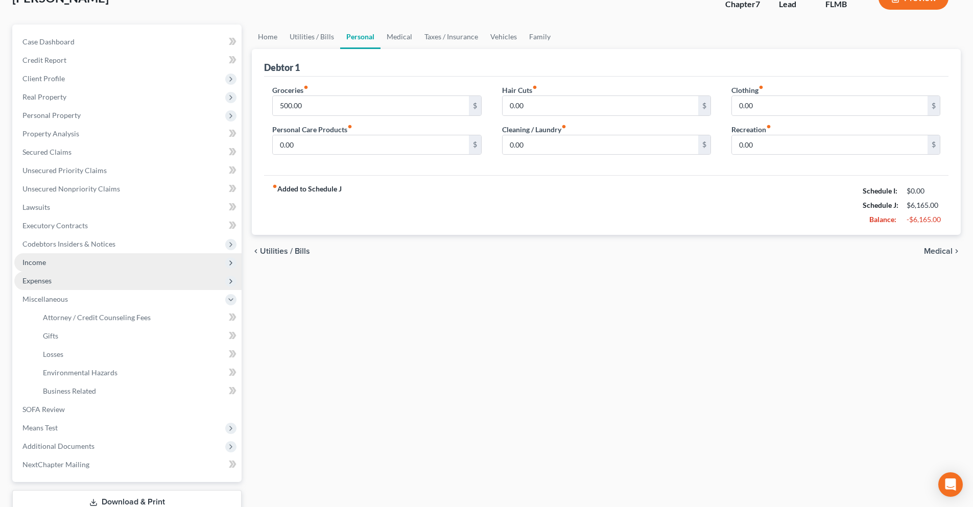
scroll to position [51, 0]
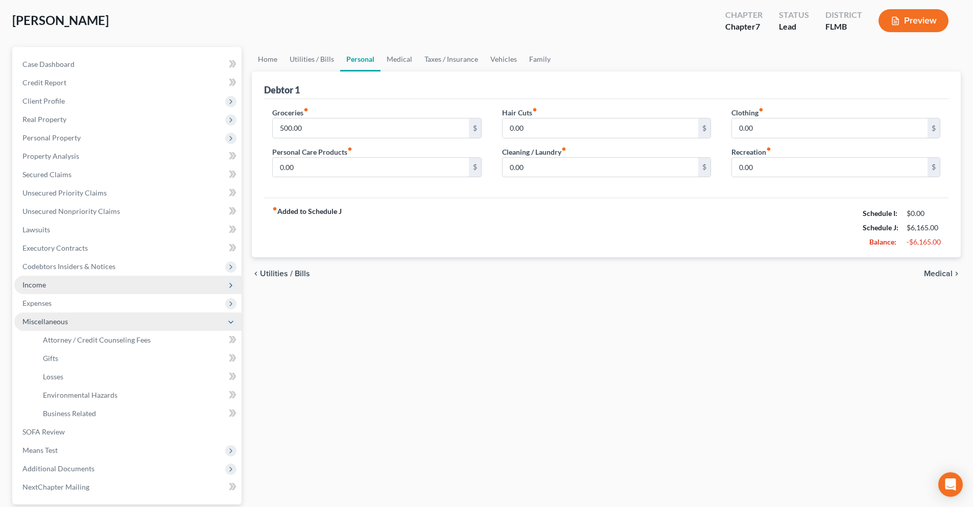
click at [64, 328] on span "Miscellaneous" at bounding box center [127, 322] width 227 height 18
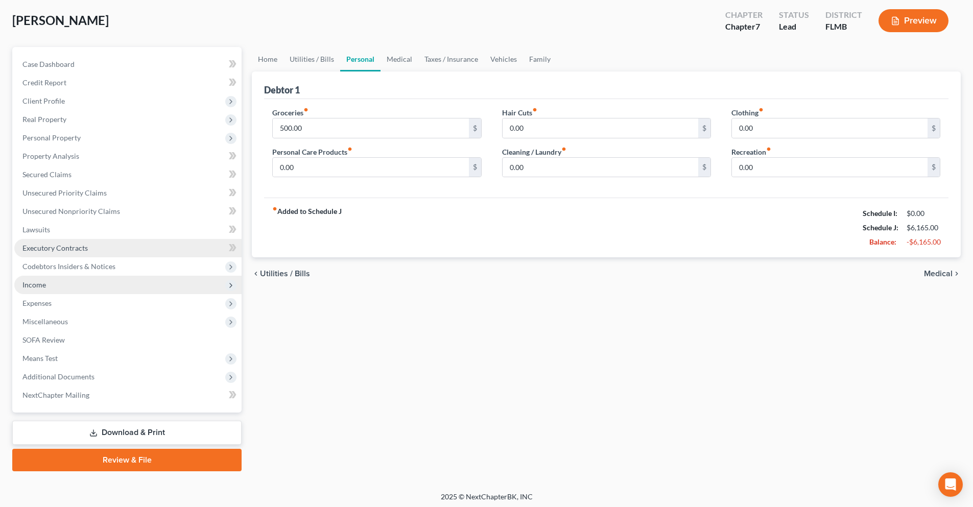
click at [67, 250] on span "Executory Contracts" at bounding box center [54, 248] width 65 height 9
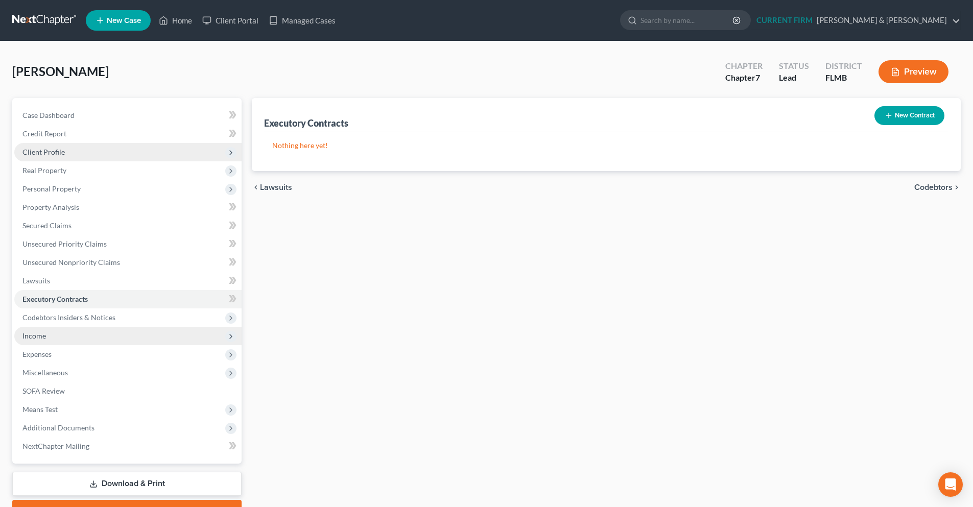
click at [75, 149] on span "Client Profile" at bounding box center [127, 152] width 227 height 18
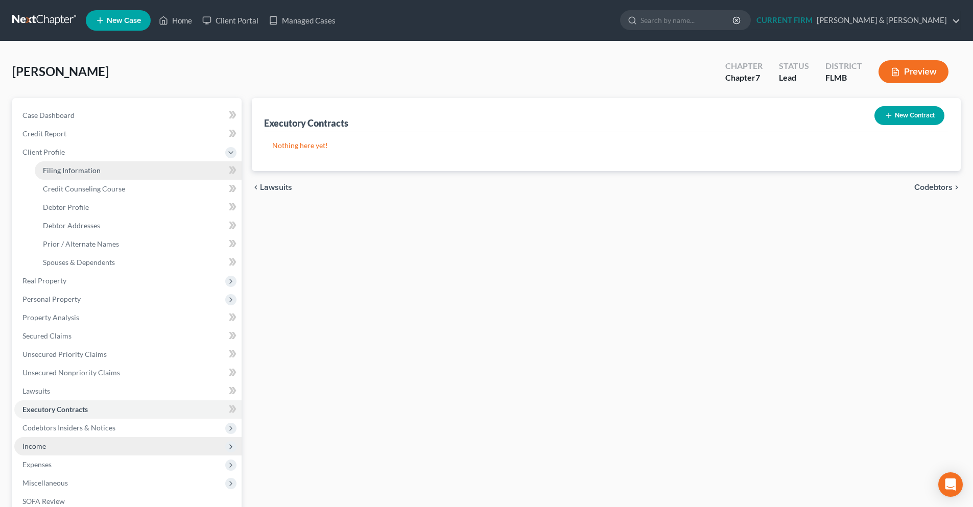
click at [58, 169] on span "Filing Information" at bounding box center [72, 170] width 58 height 9
select select "1"
select select "0"
select select "15"
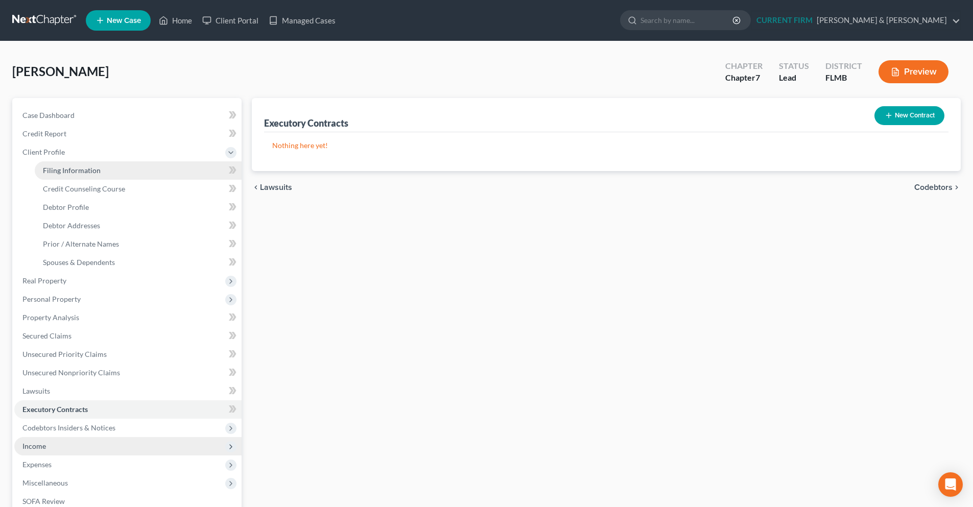
select select "0"
select select "9"
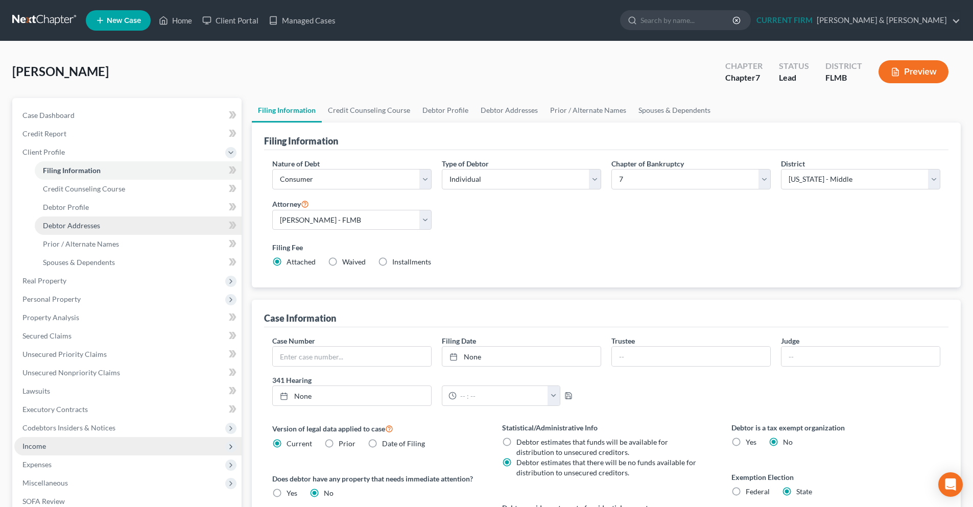
click at [88, 226] on span "Debtor Addresses" at bounding box center [71, 225] width 57 height 9
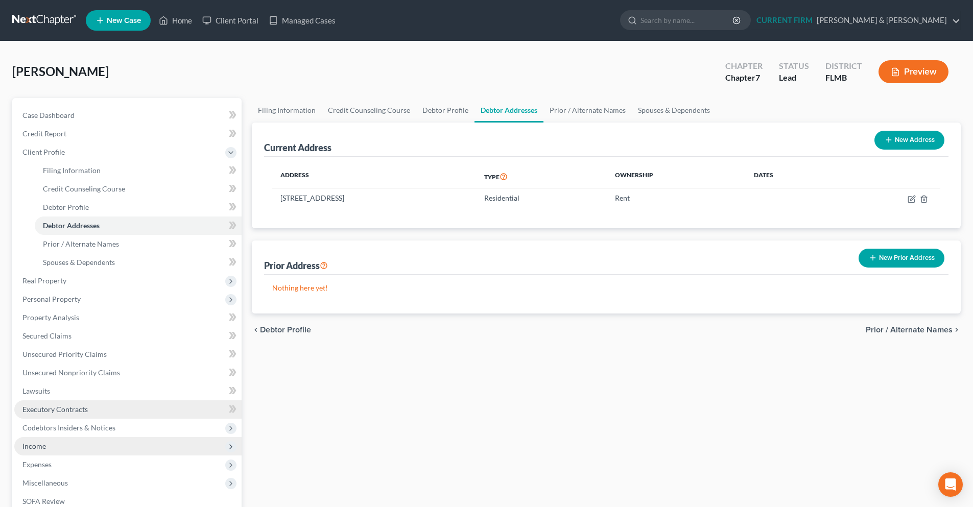
click at [113, 409] on link "Executory Contracts" at bounding box center [127, 410] width 227 height 18
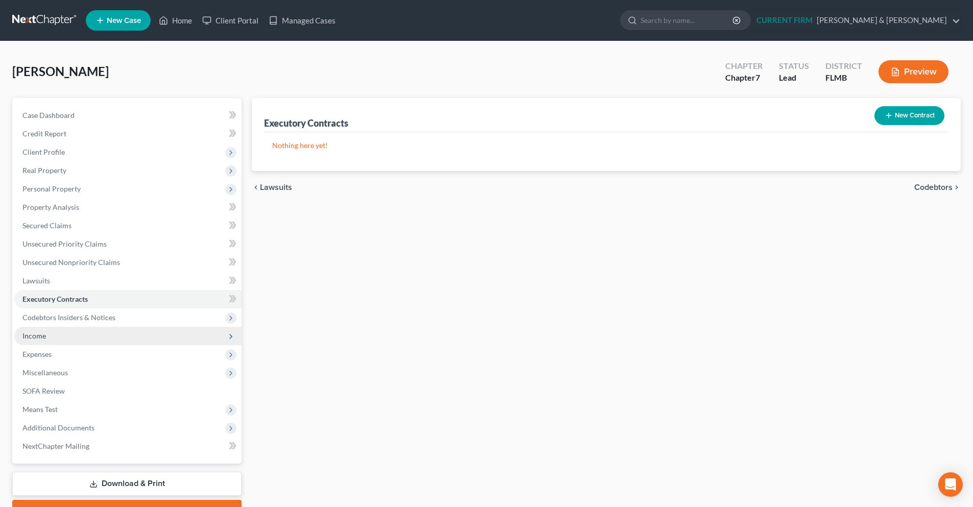
click at [911, 116] on button "New Contract" at bounding box center [910, 115] width 70 height 19
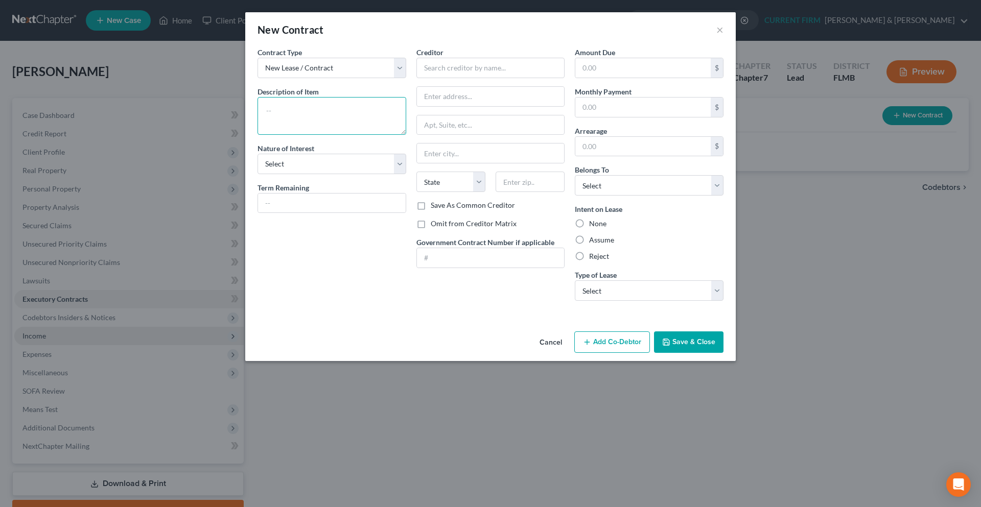
click at [272, 115] on textarea at bounding box center [332, 116] width 149 height 38
type textarea "Residental"
drag, startPoint x: 444, startPoint y: 67, endPoint x: 367, endPoint y: 74, distance: 77.4
click at [441, 67] on input "text" at bounding box center [490, 68] width 149 height 20
click at [420, 64] on input "text" at bounding box center [490, 68] width 149 height 20
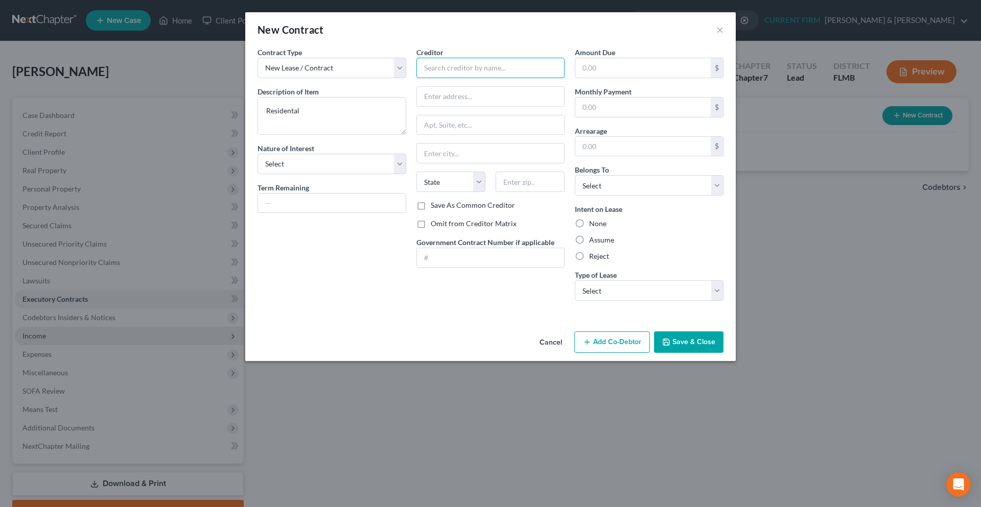
paste input "DANIEL J. KOWALSKI"
type input "DANIEL J. KOWALSKI"
click at [483, 102] on input "text" at bounding box center [491, 96] width 148 height 19
paste input "PO BOX 41234"
type input "PO BOX 41234"
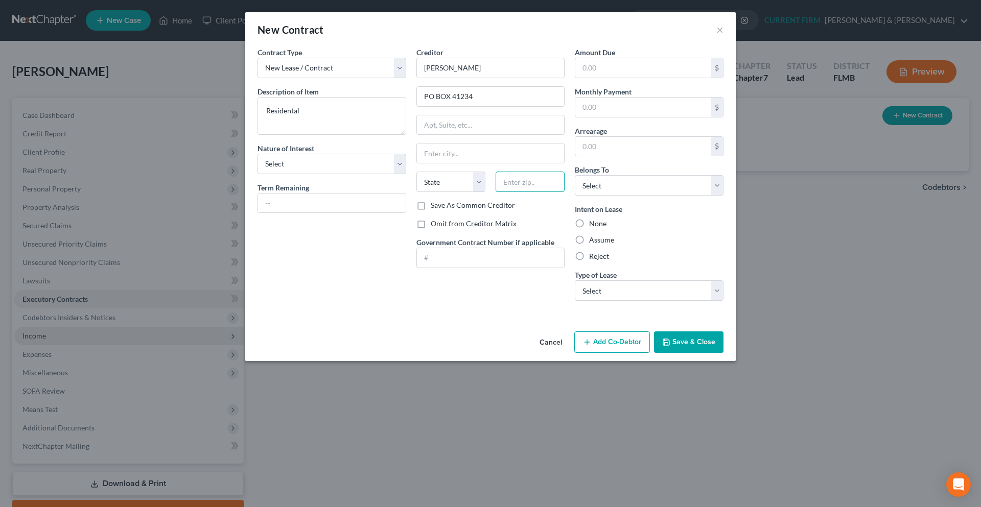
click at [532, 179] on input "text" at bounding box center [530, 182] width 69 height 20
type input "33743"
click at [364, 249] on div "Contract Type New Lease / Contract New Timeshare Description of non-residential…" at bounding box center [331, 178] width 159 height 262
type input "Saint Petersburg"
select select "9"
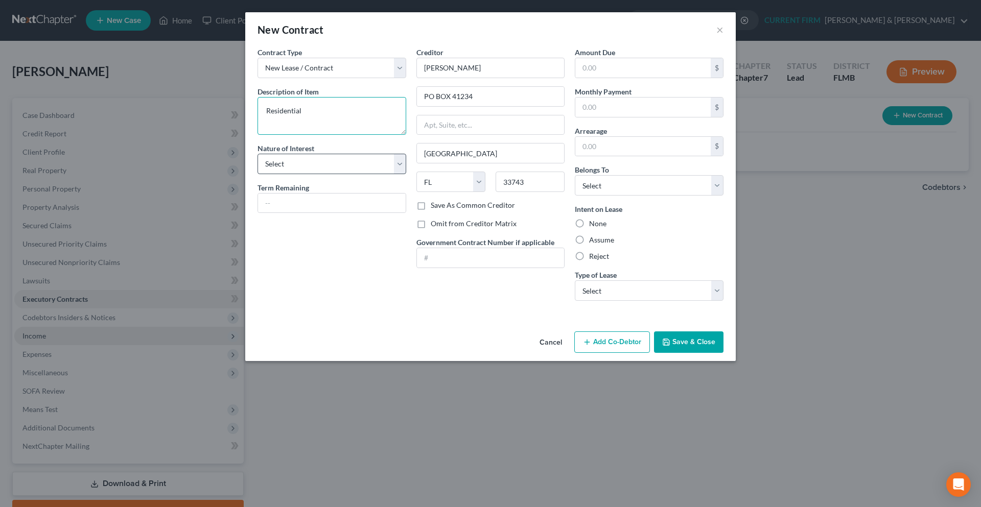
type textarea "Residential"
click at [402, 169] on select "Select Purchaser Agent Lessor Lessee" at bounding box center [332, 164] width 149 height 20
click at [612, 105] on input "text" at bounding box center [642, 107] width 135 height 19
click at [596, 111] on input "text" at bounding box center [642, 107] width 135 height 19
type input "1,385"
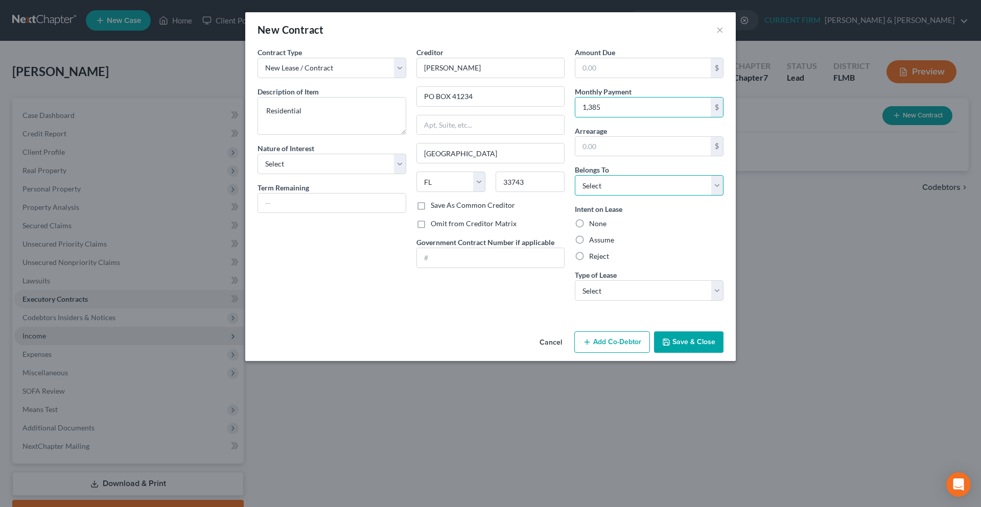
click at [716, 186] on select "Select Debtor 1 Only Debtor 2 Only Debtor 1 And Debtor 2 Only At Least One Of T…" at bounding box center [649, 185] width 149 height 20
select select "3"
click at [575, 175] on select "Select Debtor 1 Only Debtor 2 Only Debtor 1 And Debtor 2 Only At Least One Of T…" at bounding box center [649, 185] width 149 height 20
click at [718, 284] on select "Select Real Estate Car Other" at bounding box center [649, 290] width 149 height 20
select select "0"
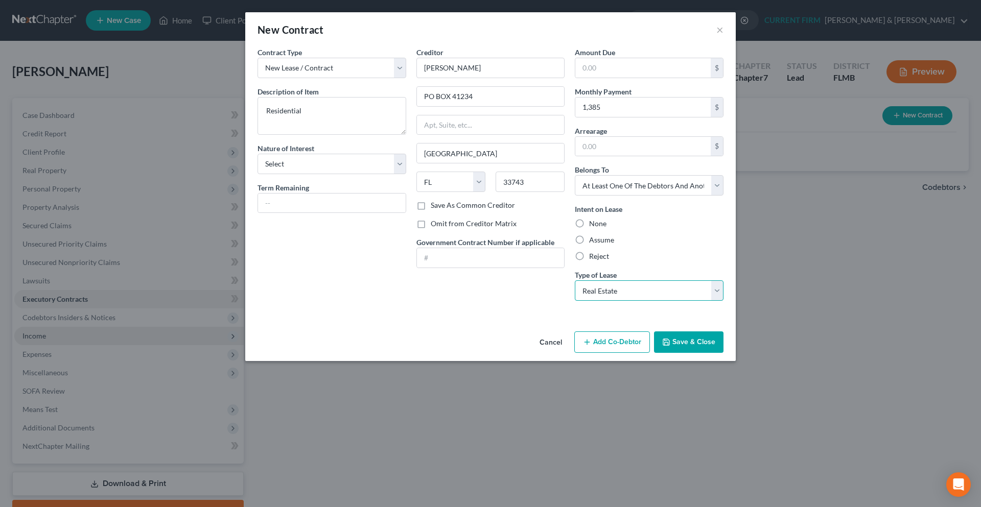
click at [575, 280] on select "Select Real Estate Car Other" at bounding box center [649, 290] width 149 height 20
click at [613, 239] on label "Assume" at bounding box center [601, 240] width 25 height 10
click at [600, 239] on input "Assume" at bounding box center [596, 238] width 7 height 7
radio input "true"
click at [688, 336] on button "Save & Close" at bounding box center [688, 342] width 69 height 21
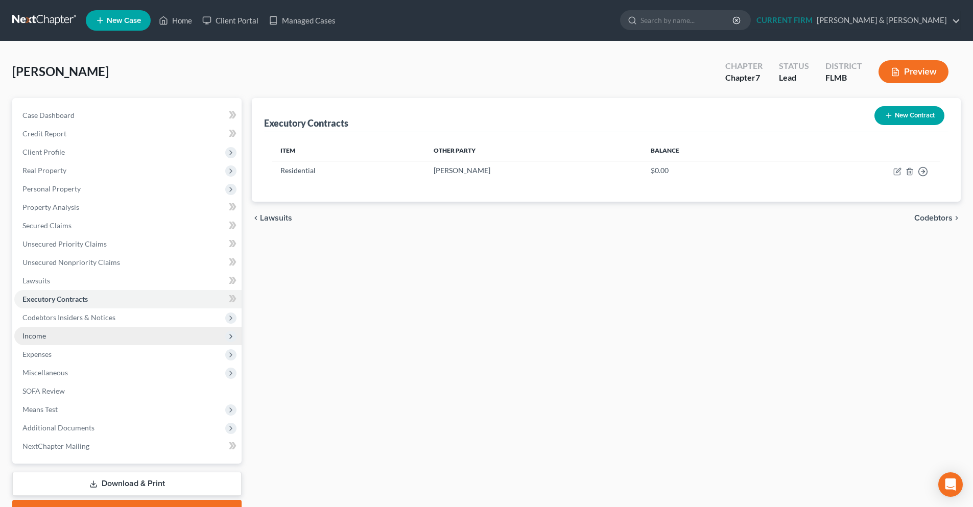
click at [99, 343] on span "Income" at bounding box center [127, 336] width 227 height 18
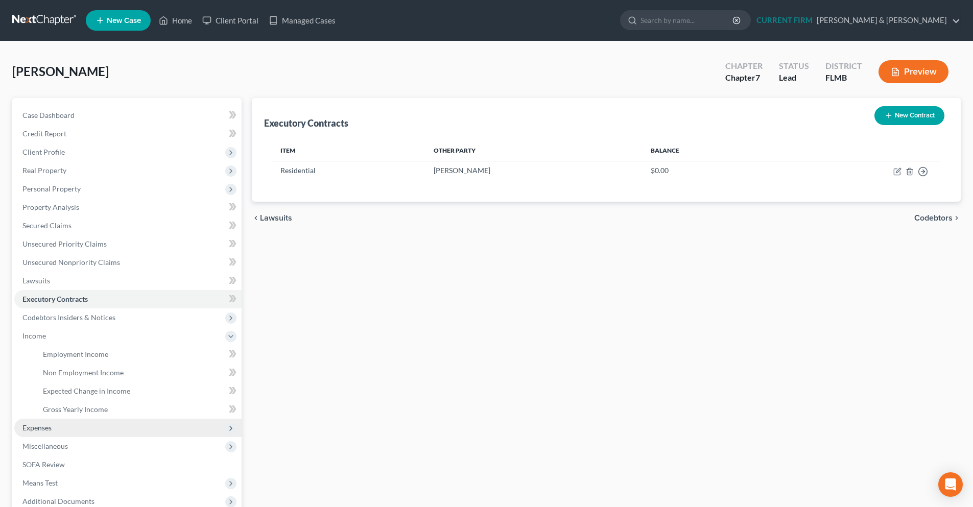
click at [88, 429] on span "Expenses" at bounding box center [127, 428] width 227 height 18
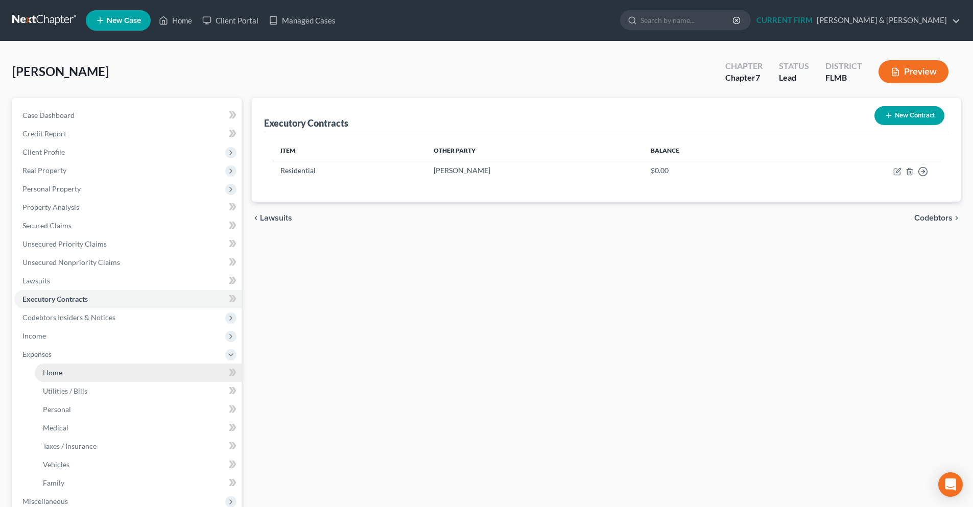
click at [87, 372] on link "Home" at bounding box center [138, 373] width 207 height 18
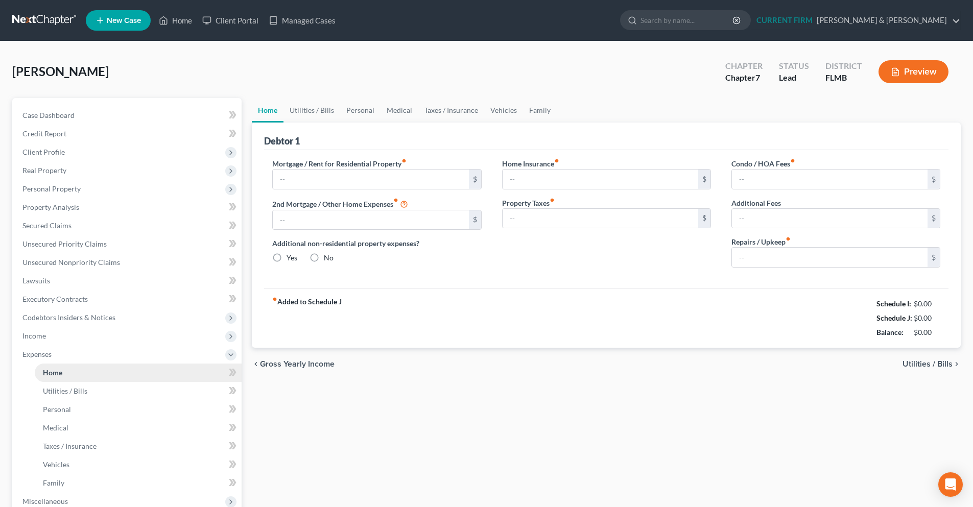
type input "1,425.00"
type input "0.00"
radio input "true"
type input "0.00"
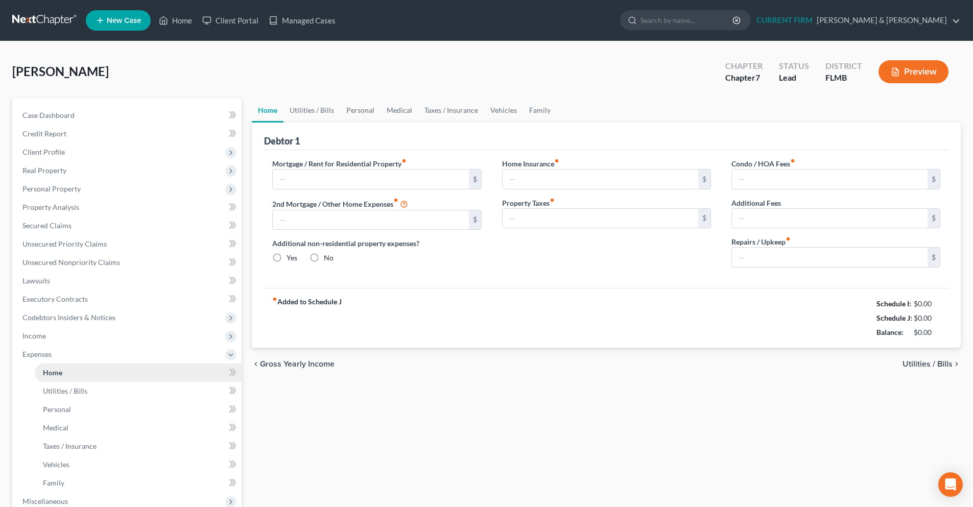
type input "0.00"
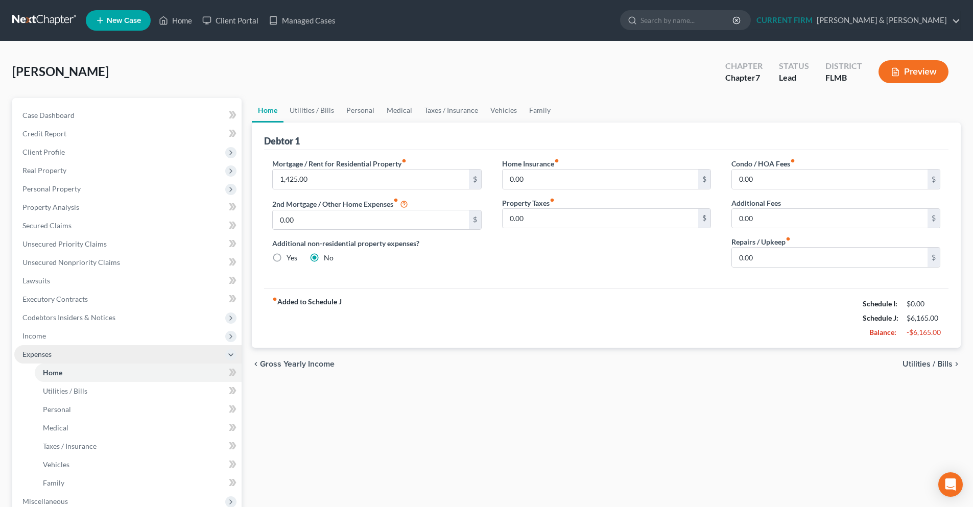
click at [231, 357] on icon at bounding box center [231, 355] width 8 height 8
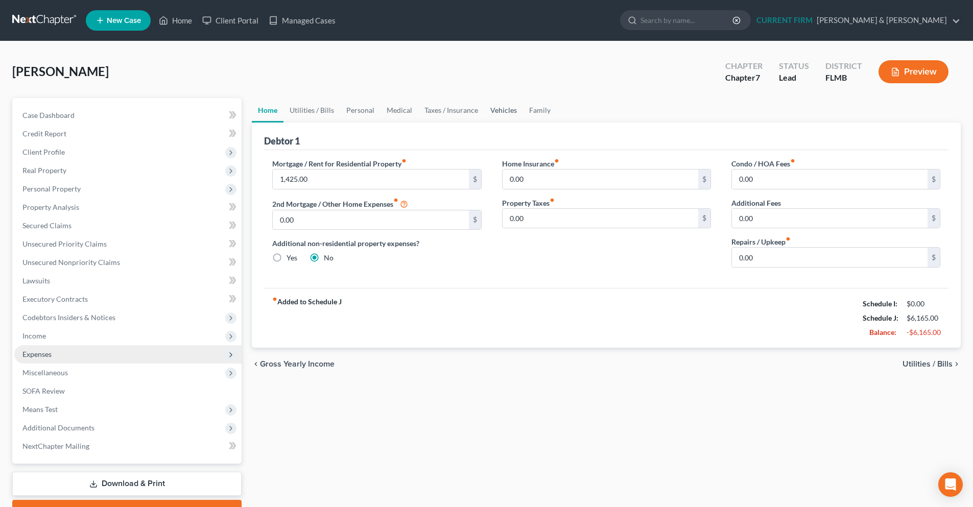
click at [508, 112] on link "Vehicles" at bounding box center [503, 110] width 39 height 25
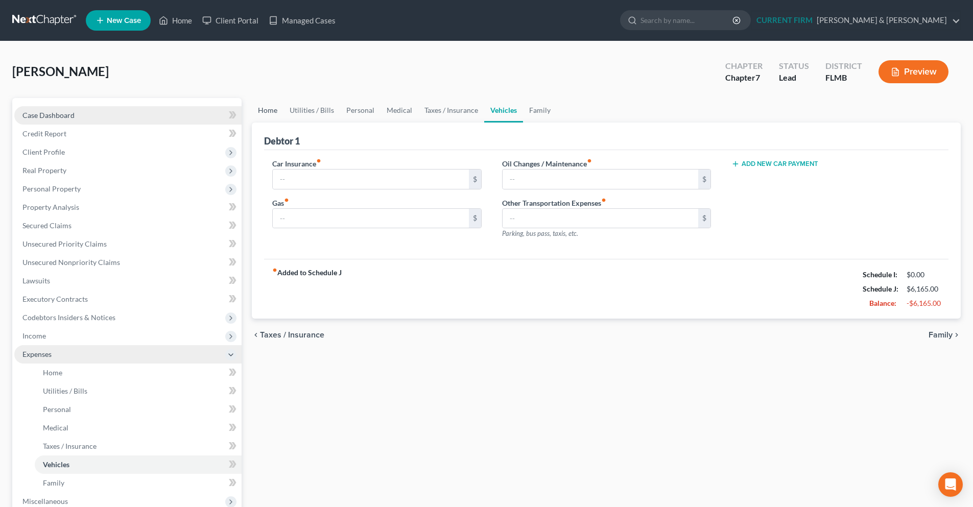
drag, startPoint x: 264, startPoint y: 111, endPoint x: 207, endPoint y: 111, distance: 56.2
click at [262, 111] on link "Home" at bounding box center [268, 110] width 32 height 25
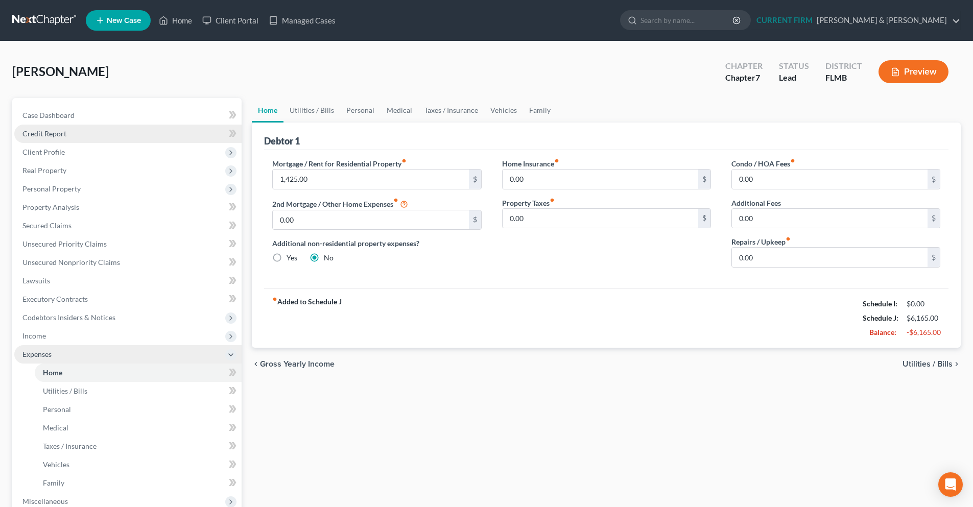
click at [72, 138] on link "Credit Report" at bounding box center [127, 134] width 227 height 18
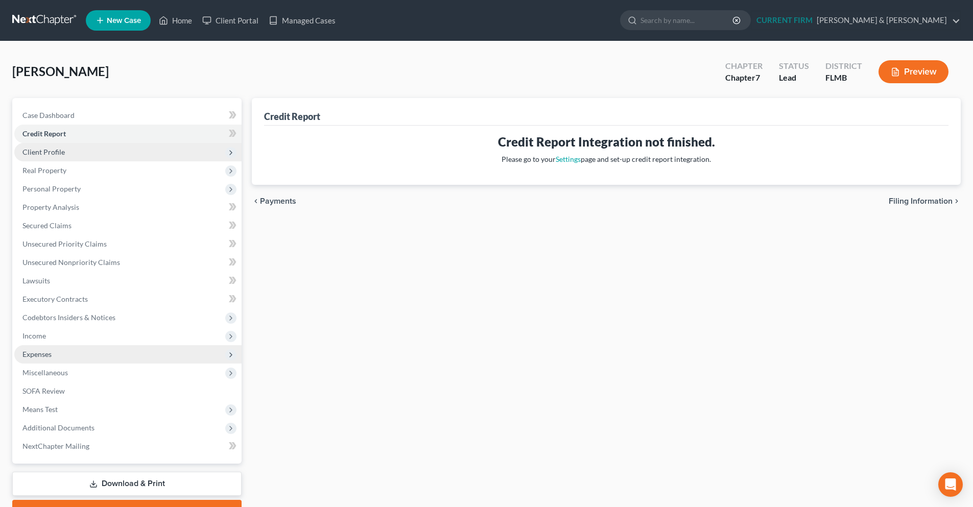
click at [68, 152] on span "Client Profile" at bounding box center [127, 152] width 227 height 18
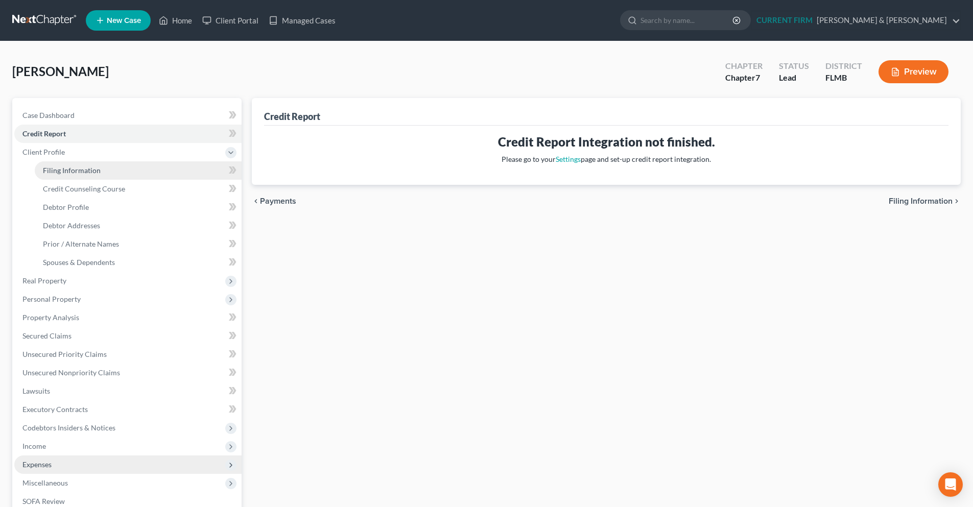
click at [68, 169] on span "Filing Information" at bounding box center [72, 170] width 58 height 9
select select "1"
select select "0"
select select "15"
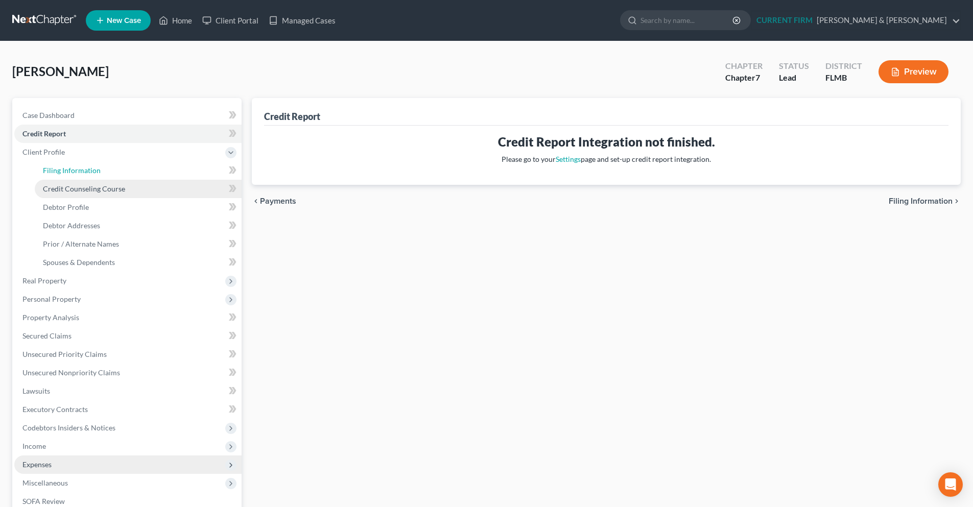
select select "0"
select select "9"
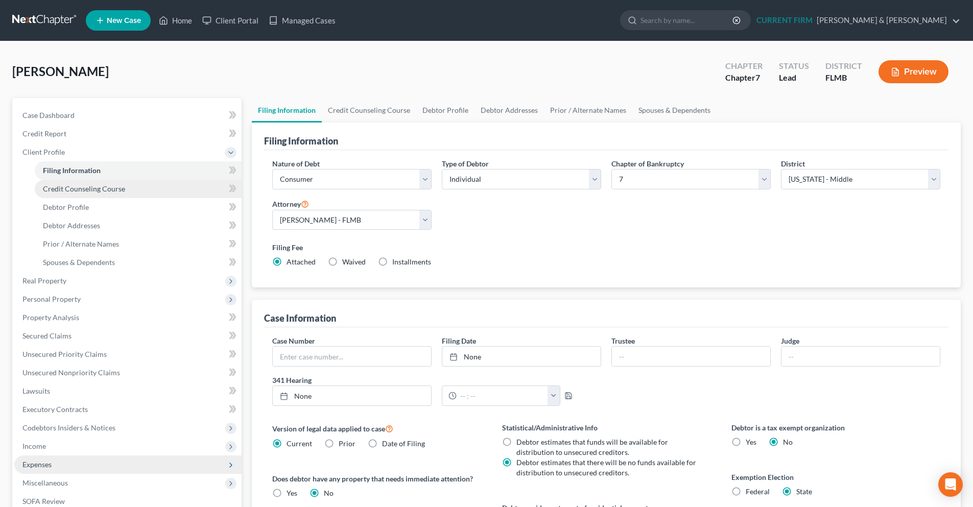
click at [73, 187] on span "Credit Counseling Course" at bounding box center [84, 188] width 82 height 9
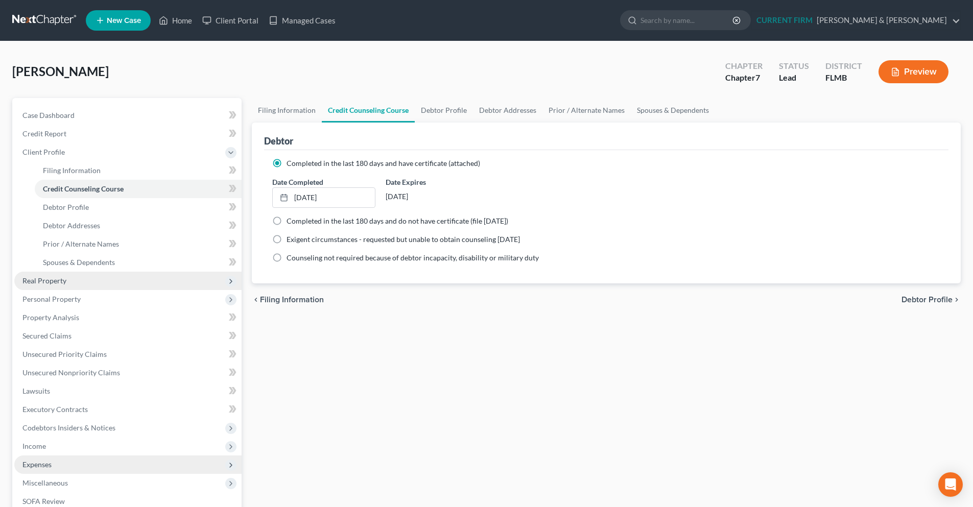
click at [66, 278] on span "Real Property" at bounding box center [127, 281] width 227 height 18
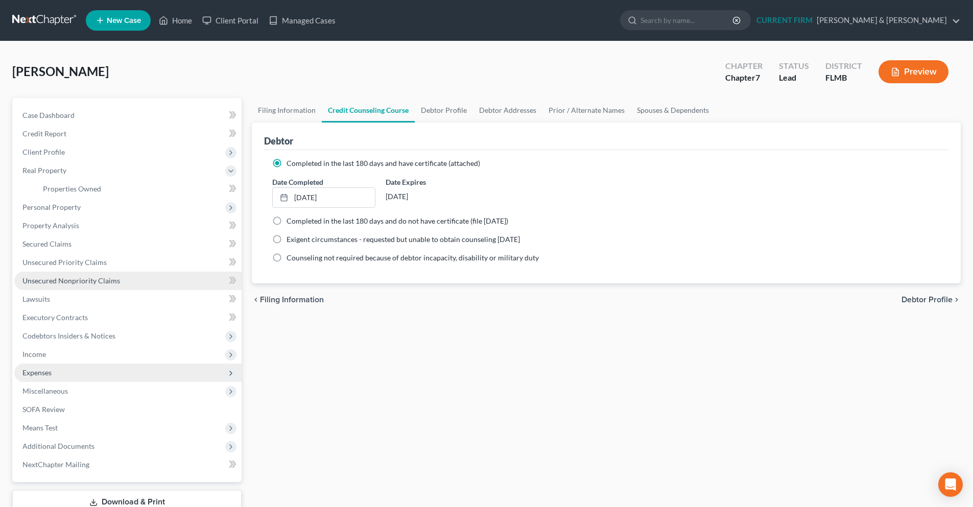
click at [64, 278] on span "Unsecured Nonpriority Claims" at bounding box center [71, 280] width 98 height 9
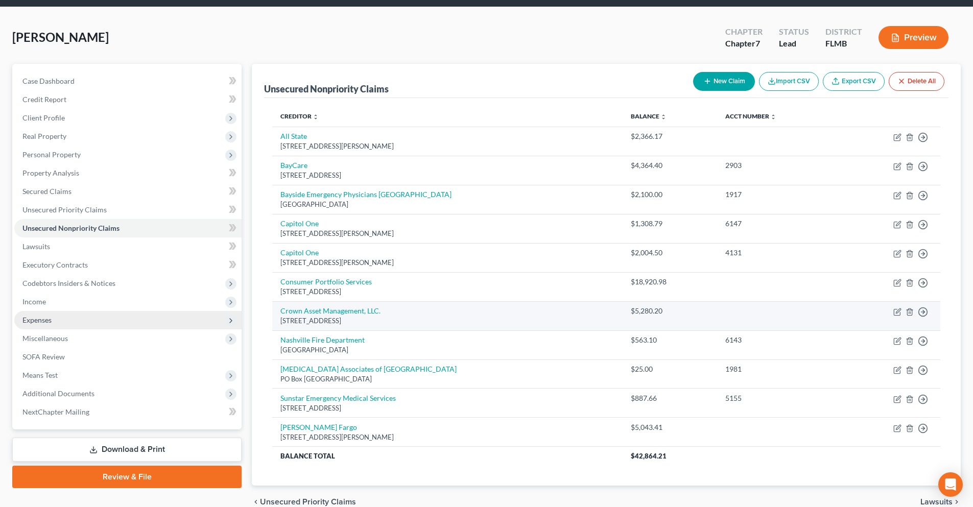
scroll to position [84, 0]
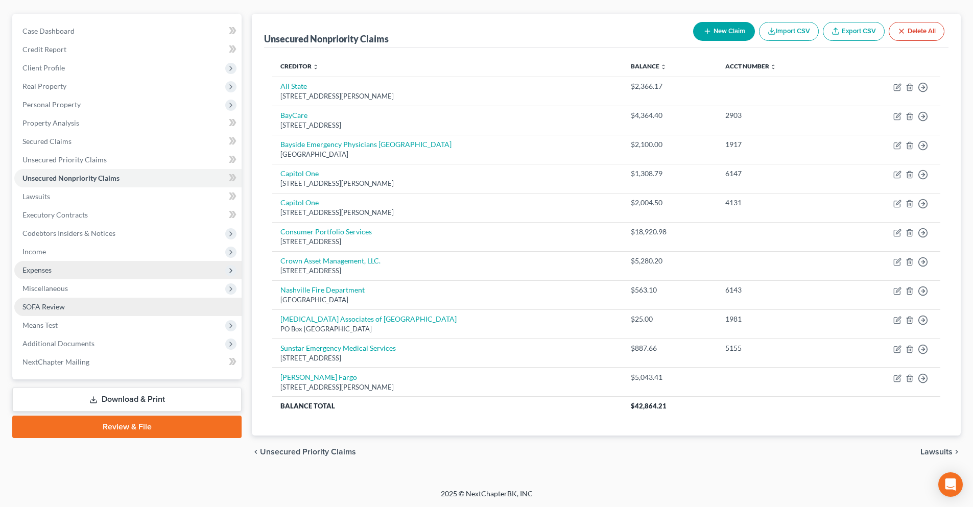
click at [52, 307] on span "SOFA Review" at bounding box center [43, 306] width 42 height 9
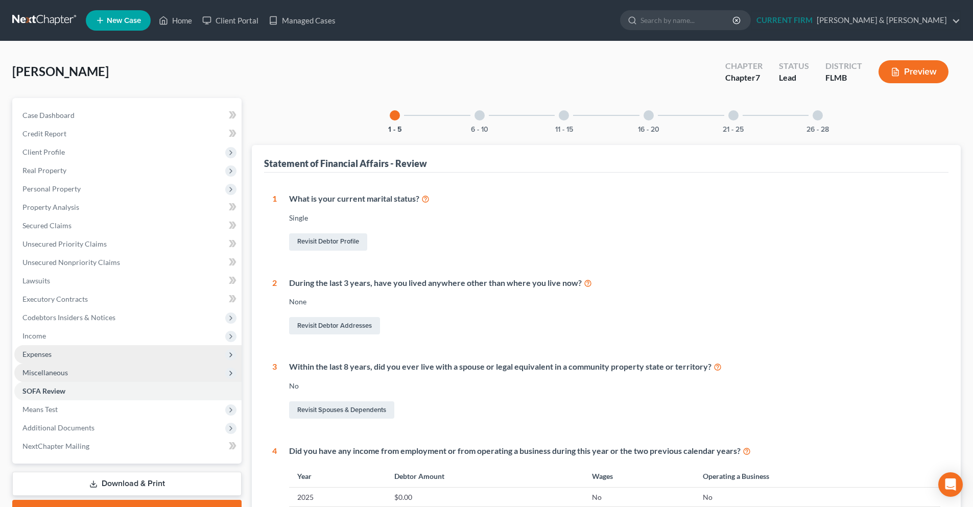
click at [236, 374] on icon at bounding box center [230, 373] width 11 height 11
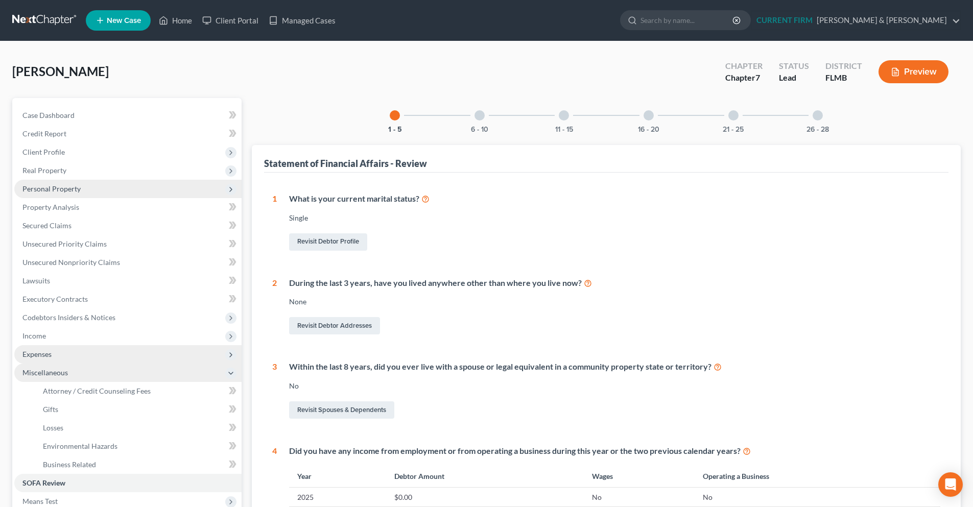
drag, startPoint x: 63, startPoint y: 193, endPoint x: 78, endPoint y: 193, distance: 15.3
click at [63, 193] on span "Personal Property" at bounding box center [51, 188] width 58 height 9
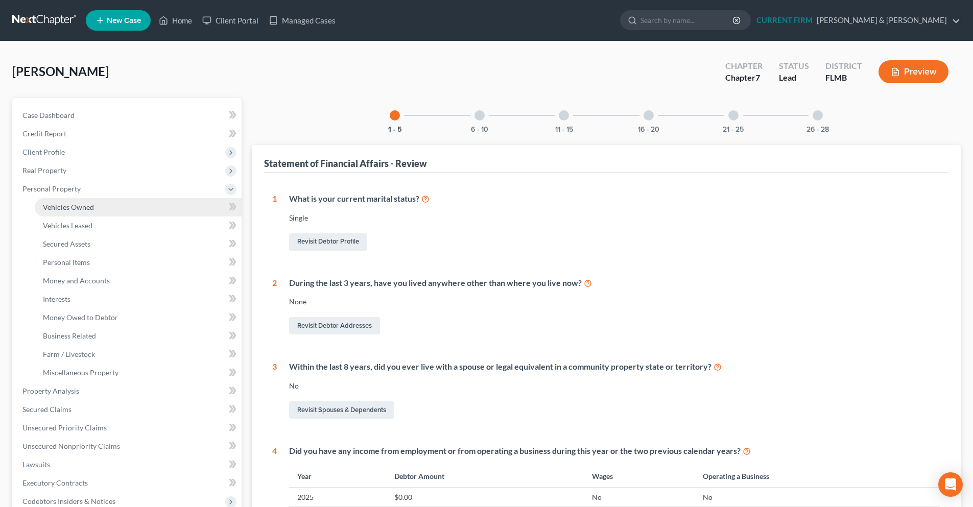
click at [76, 208] on span "Vehicles Owned" at bounding box center [68, 207] width 51 height 9
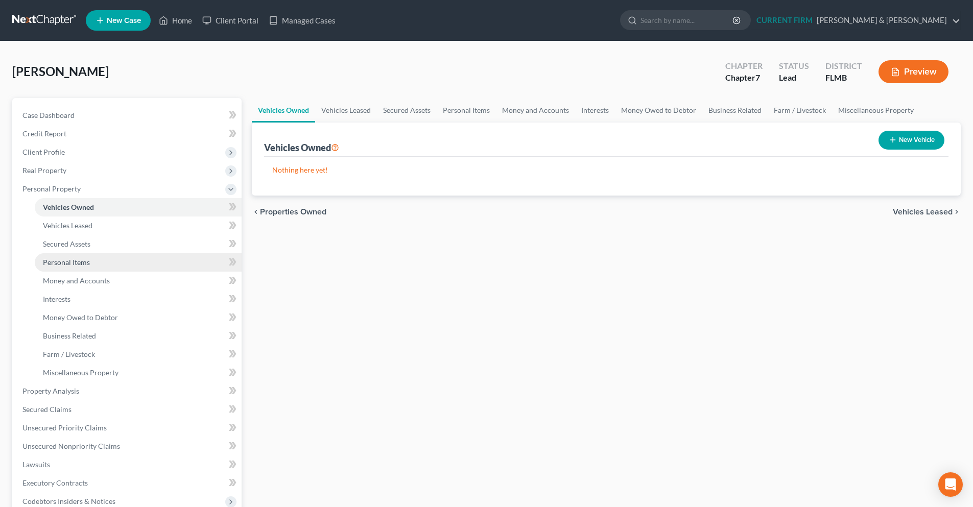
click at [74, 258] on span "Personal Items" at bounding box center [66, 262] width 47 height 9
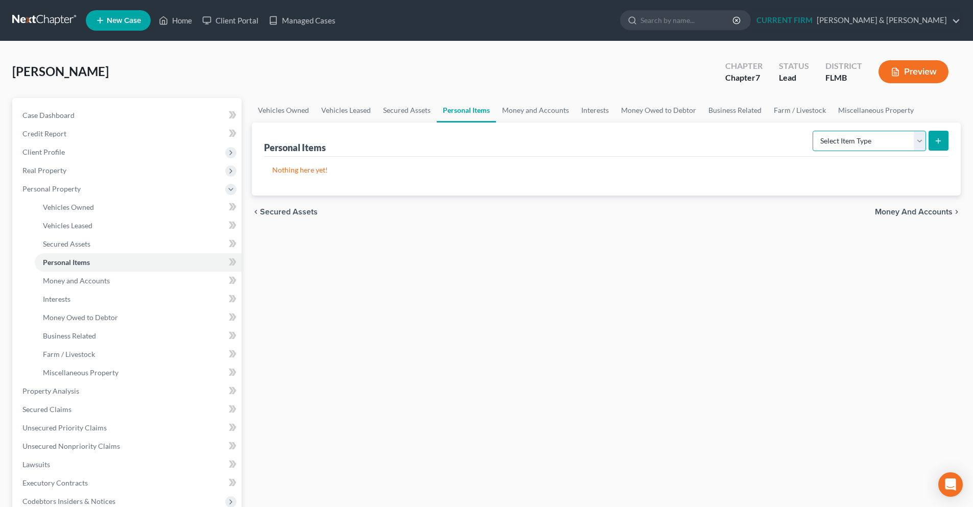
click at [920, 137] on select "Select Item Type Clothing Collectibles Of Value Electronics Firearms Household …" at bounding box center [869, 141] width 113 height 20
select select "clothing"
click at [814, 131] on select "Select Item Type Clothing Collectibles Of Value Electronics Firearms Household …" at bounding box center [869, 141] width 113 height 20
click at [930, 142] on button "submit" at bounding box center [939, 141] width 20 height 20
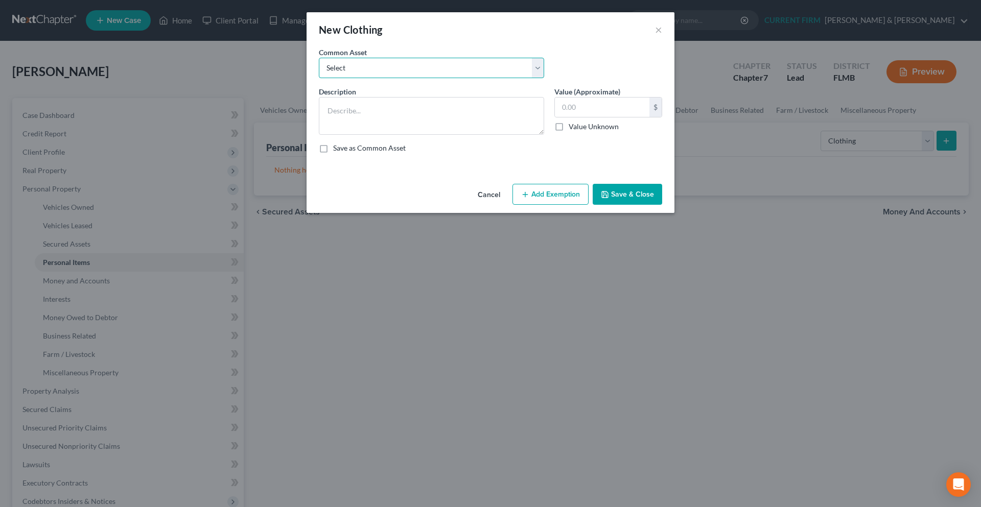
click at [390, 71] on select "Select Women's shirts, pants, blouses, jeans, skirts, dresses, coats, jackets, …" at bounding box center [431, 68] width 225 height 20
click at [378, 127] on textarea at bounding box center [431, 116] width 225 height 38
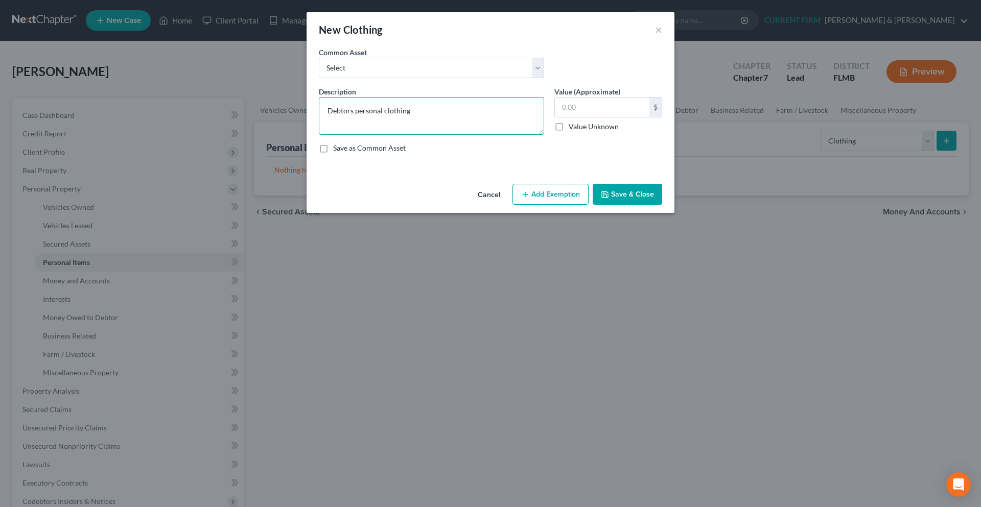
type textarea "Debtors personal clothing"
click at [643, 194] on button "Save & Close" at bounding box center [627, 194] width 69 height 21
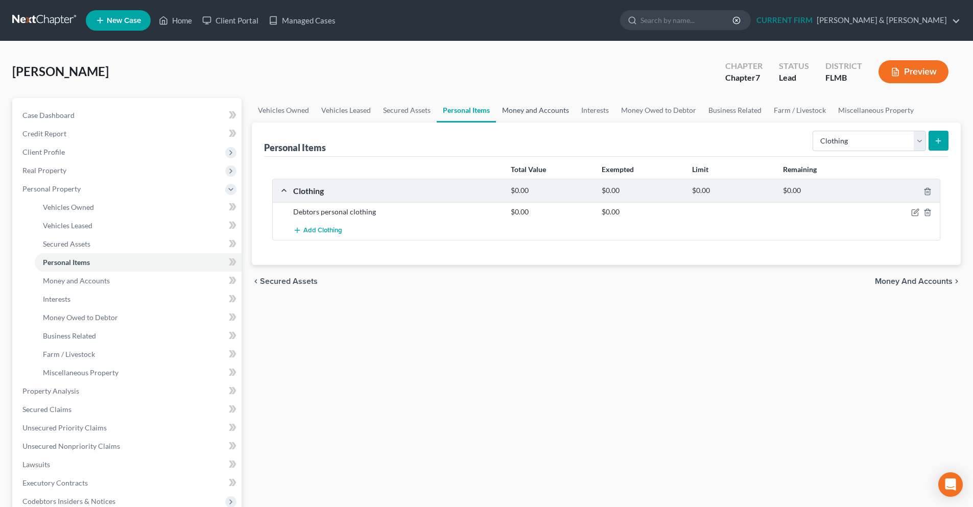
click at [516, 111] on link "Money and Accounts" at bounding box center [535, 110] width 79 height 25
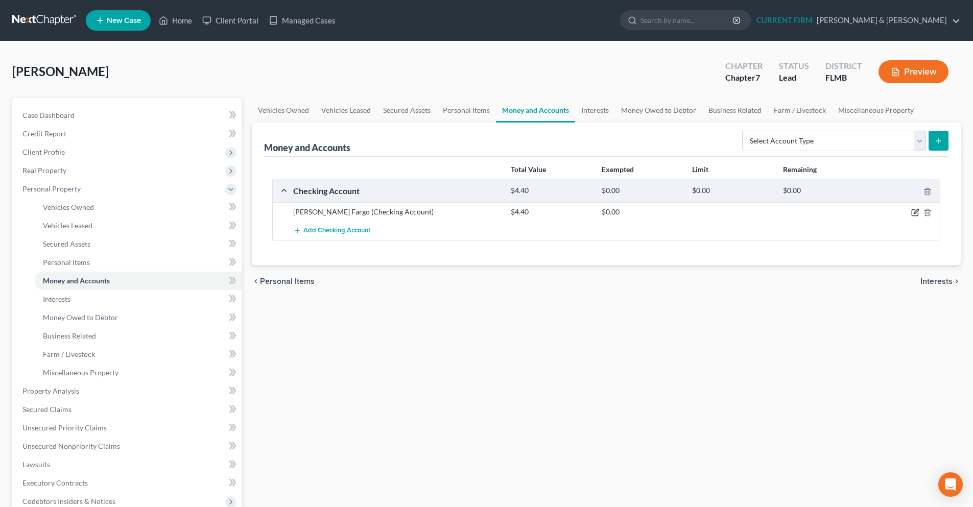
click at [914, 214] on icon "button" at bounding box center [916, 211] width 5 height 5
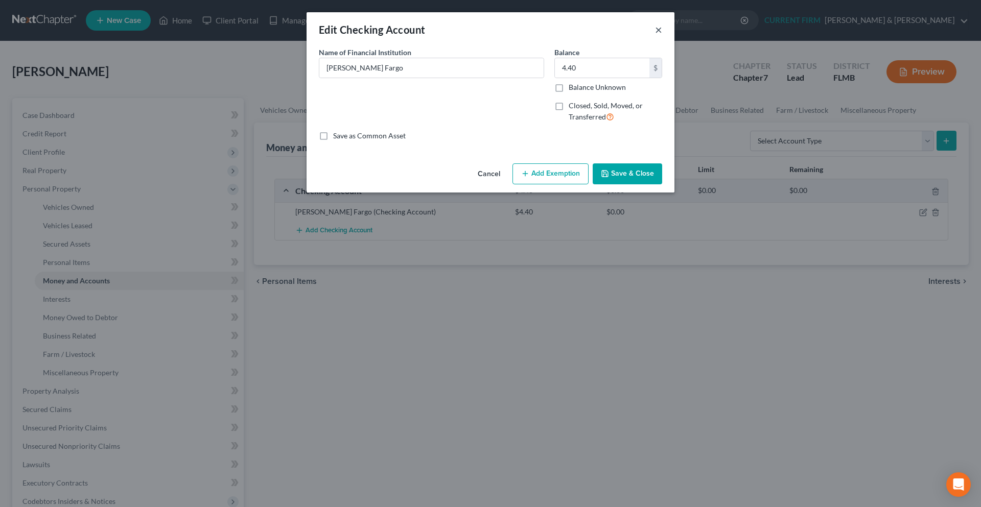
click at [662, 30] on button "×" at bounding box center [658, 30] width 7 height 12
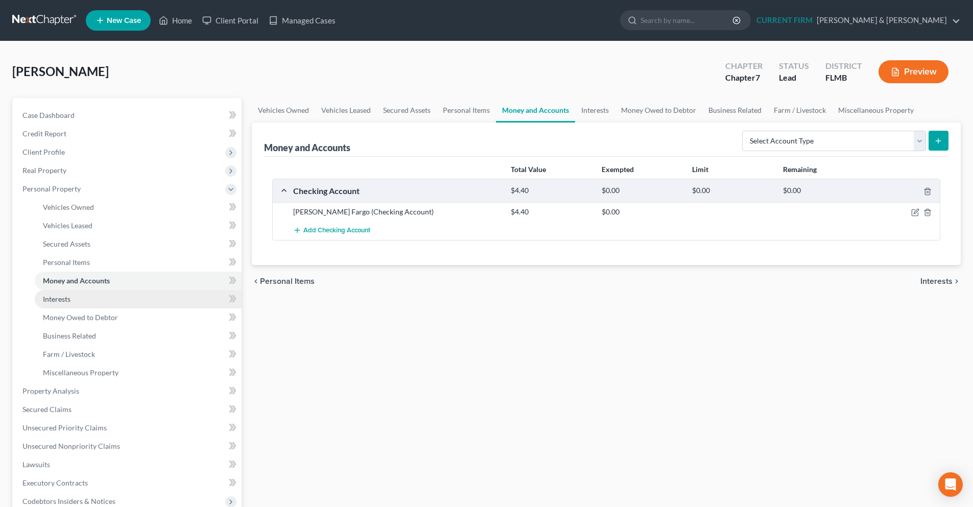
click at [76, 300] on link "Interests" at bounding box center [138, 299] width 207 height 18
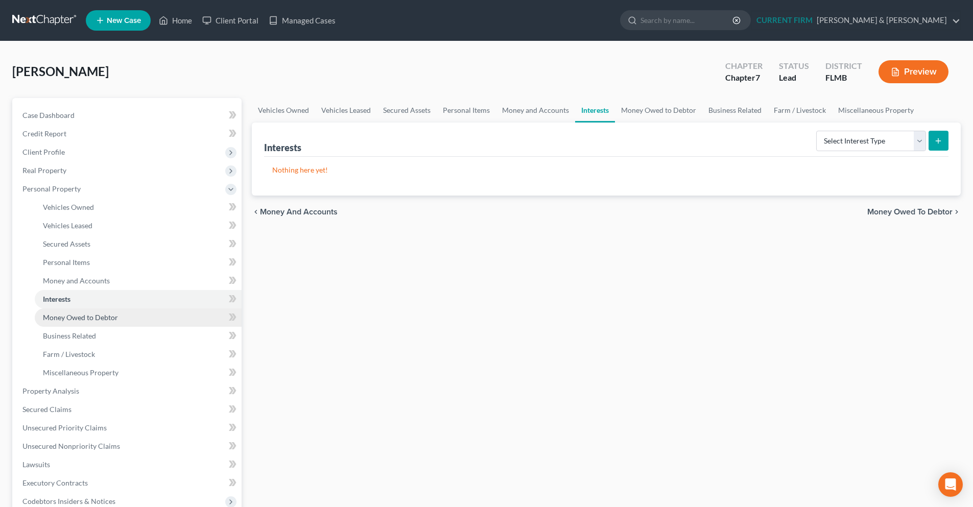
click at [85, 319] on span "Money Owed to Debtor" at bounding box center [80, 317] width 75 height 9
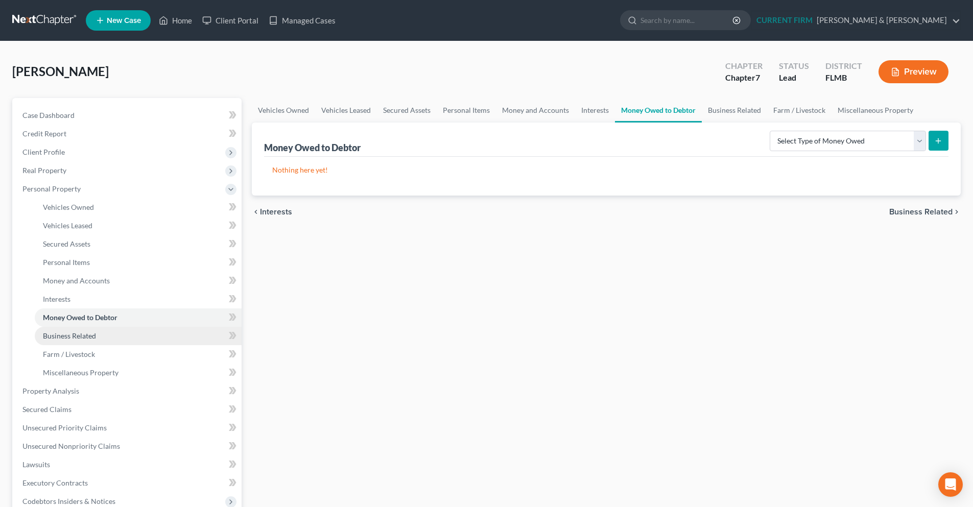
click at [86, 336] on span "Business Related" at bounding box center [69, 336] width 53 height 9
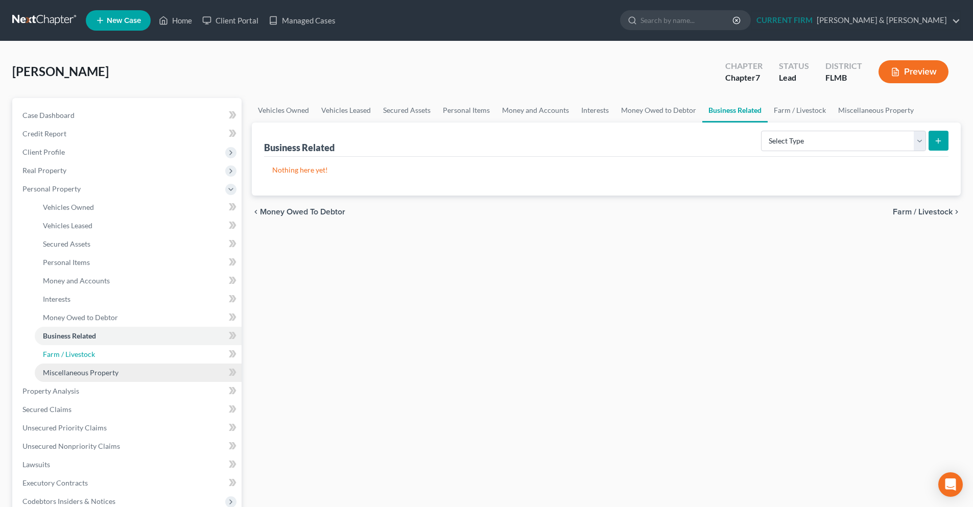
drag, startPoint x: 87, startPoint y: 354, endPoint x: 106, endPoint y: 380, distance: 32.9
click at [87, 355] on span "Farm / Livestock" at bounding box center [69, 354] width 52 height 9
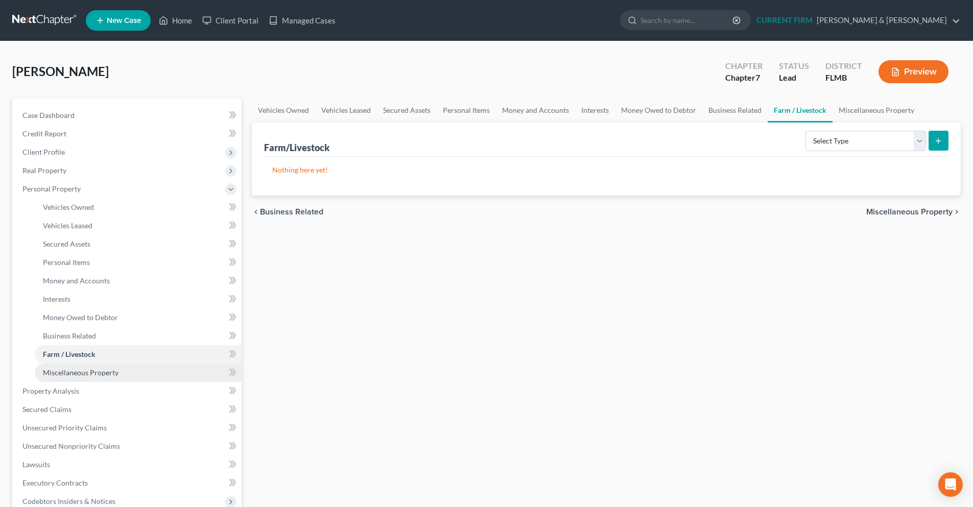
click at [108, 371] on span "Miscellaneous Property" at bounding box center [81, 372] width 76 height 9
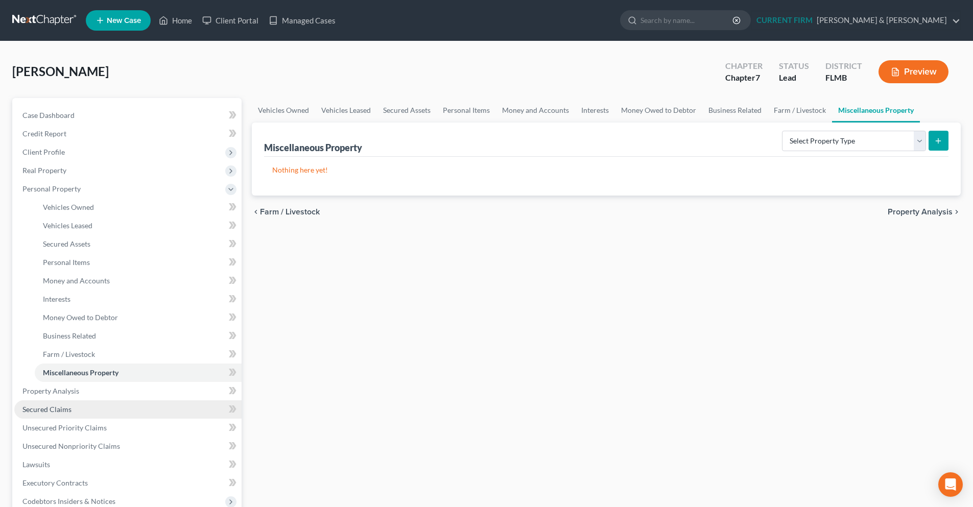
click at [50, 411] on span "Secured Claims" at bounding box center [46, 409] width 49 height 9
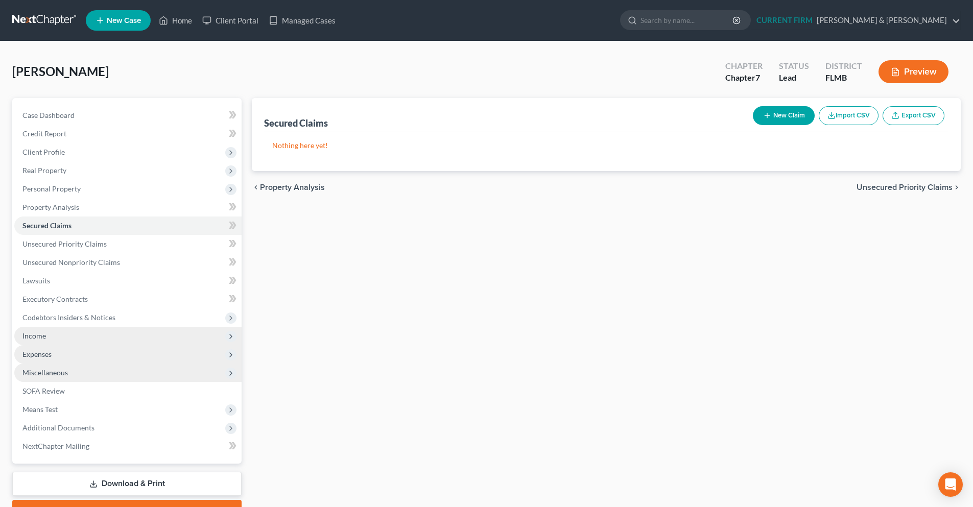
click at [49, 338] on span "Income" at bounding box center [127, 336] width 227 height 18
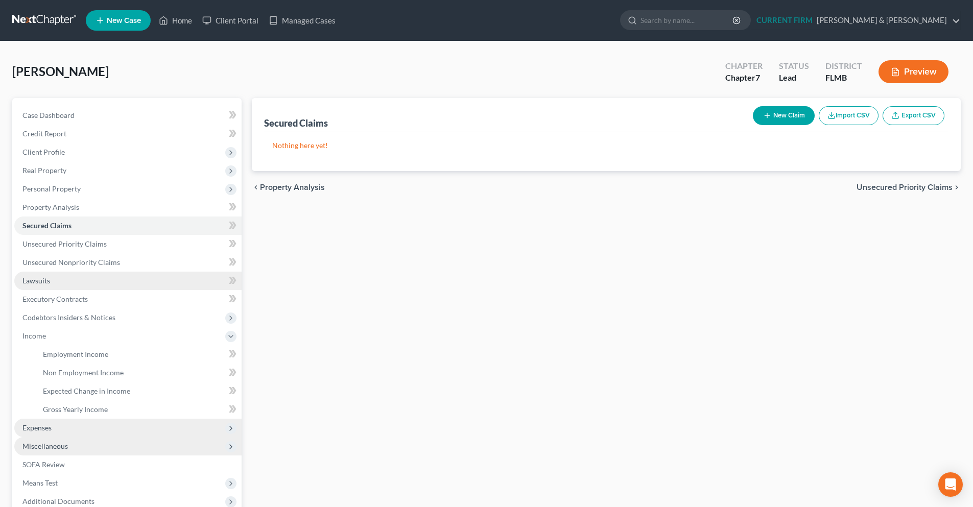
click at [50, 280] on span "Lawsuits" at bounding box center [36, 280] width 28 height 9
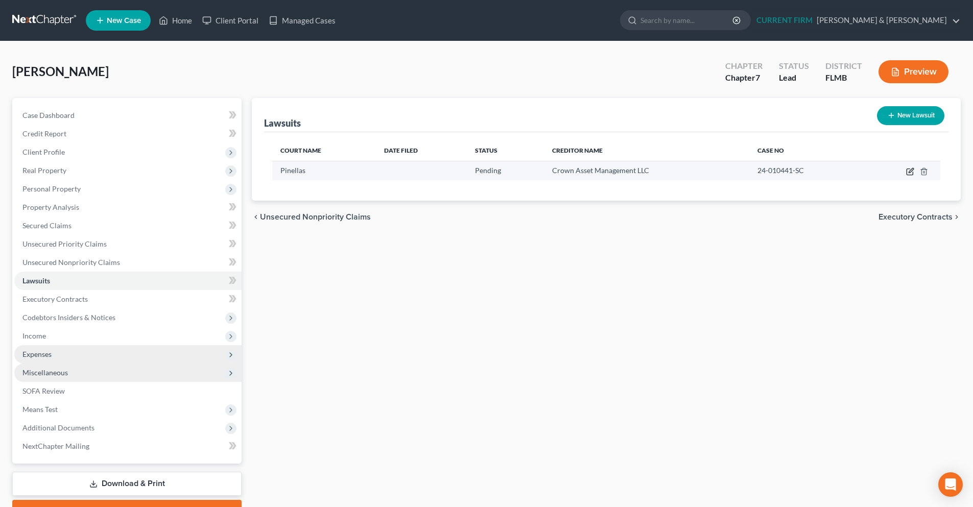
click at [911, 173] on icon "button" at bounding box center [910, 172] width 8 height 8
select select "9"
select select "0"
select select "3"
select select "10"
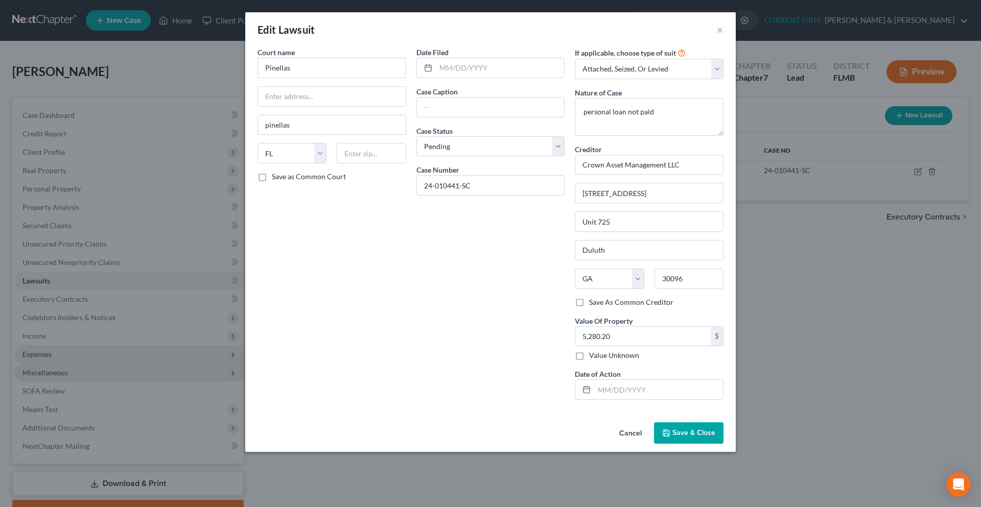
click at [686, 436] on span "Save & Close" at bounding box center [693, 433] width 43 height 9
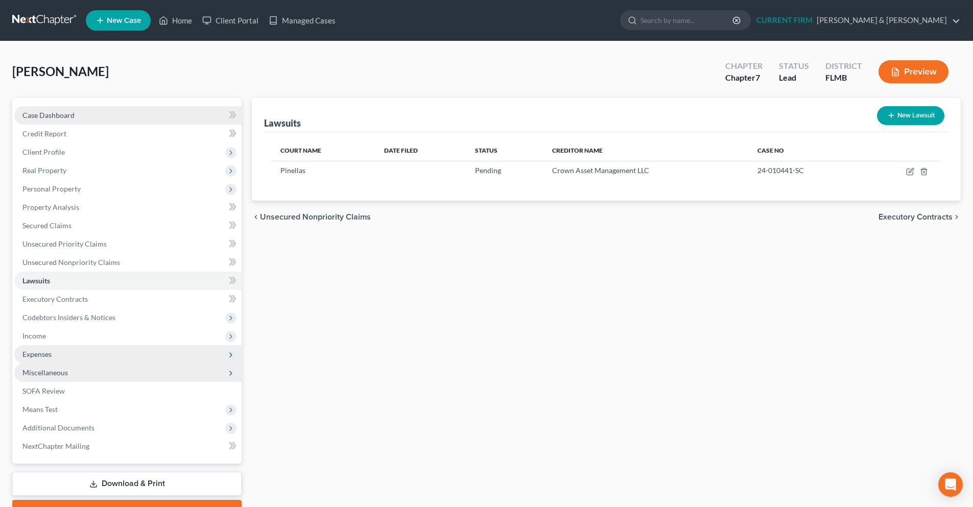
click at [55, 121] on link "Case Dashboard" at bounding box center [127, 115] width 227 height 18
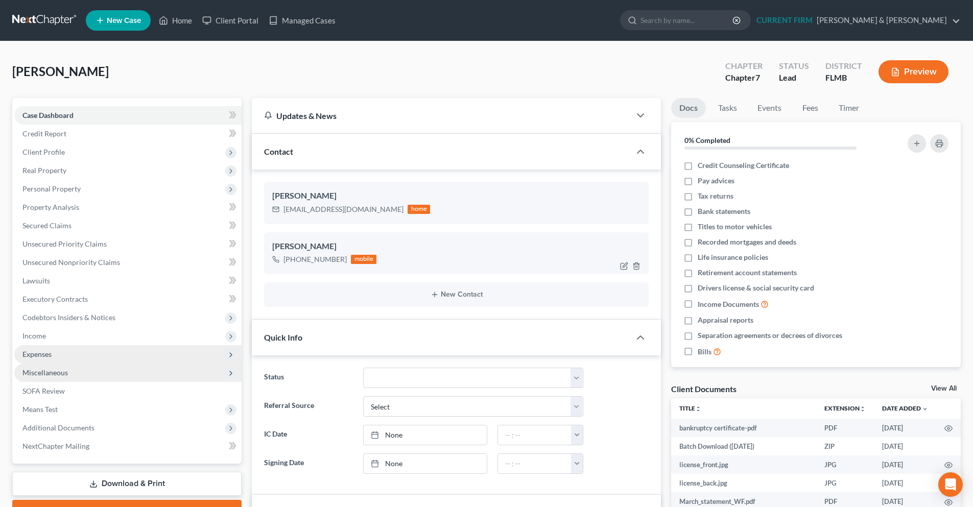
scroll to position [537, 0]
click at [43, 20] on link at bounding box center [44, 20] width 65 height 18
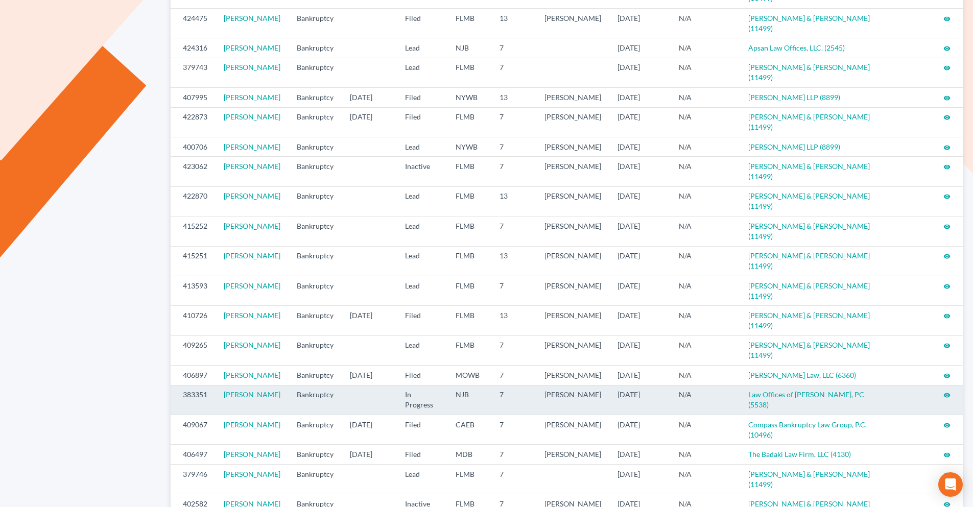
scroll to position [409, 0]
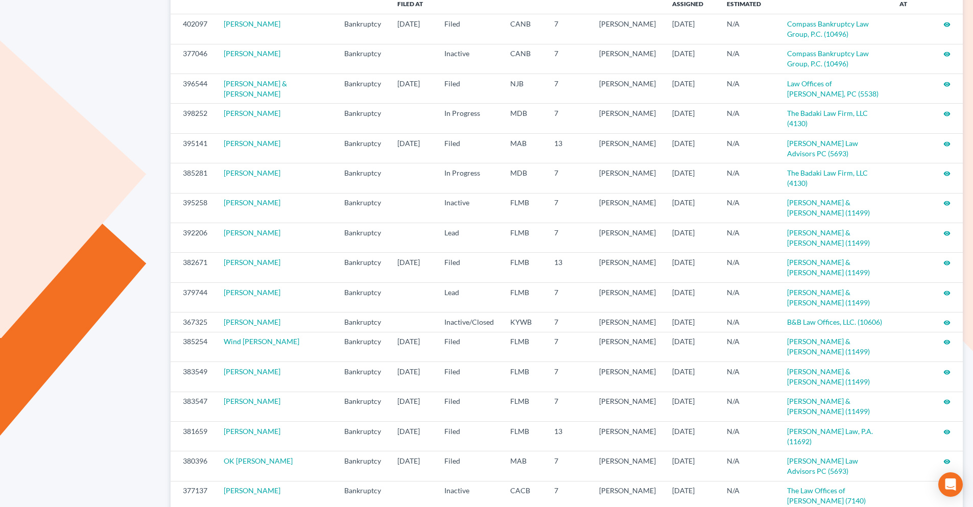
scroll to position [145, 0]
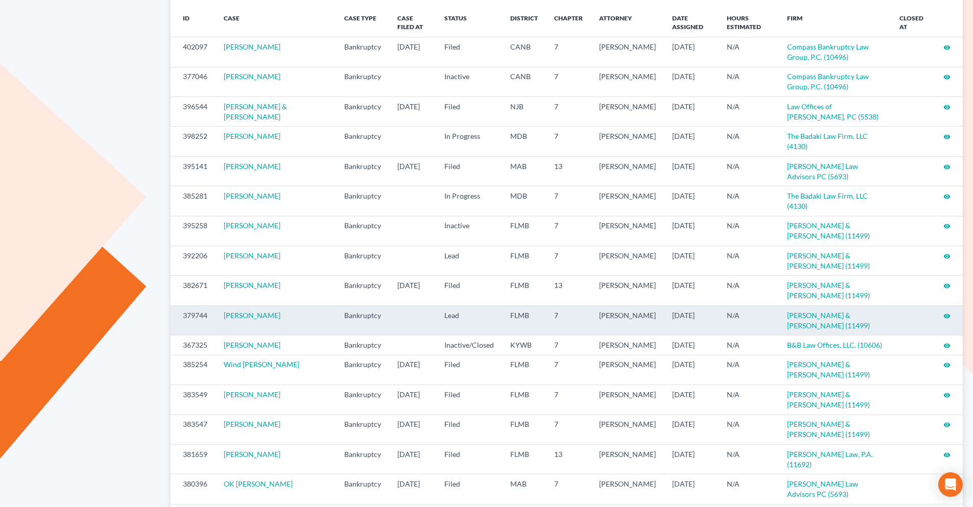
click at [946, 313] on icon "visibility" at bounding box center [947, 316] width 7 height 7
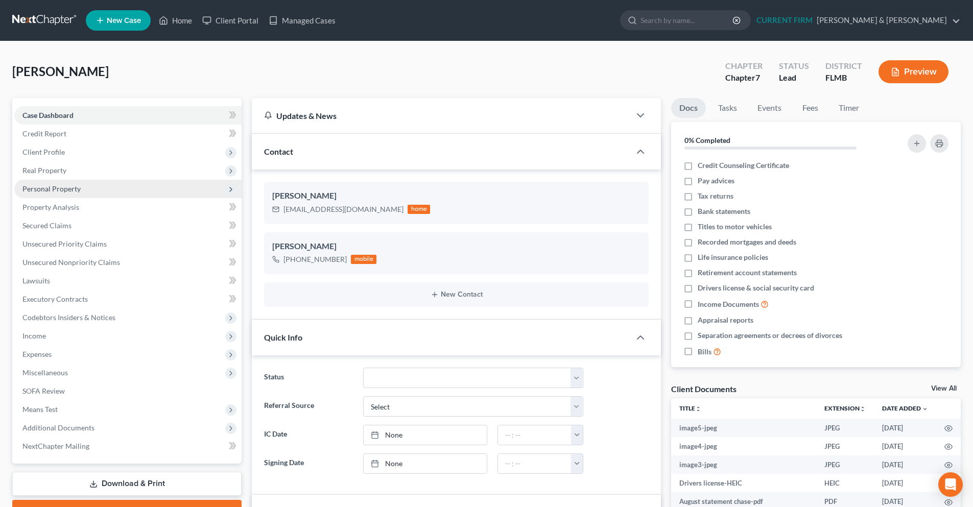
scroll to position [134, 0]
click at [178, 24] on link "Home" at bounding box center [175, 20] width 43 height 18
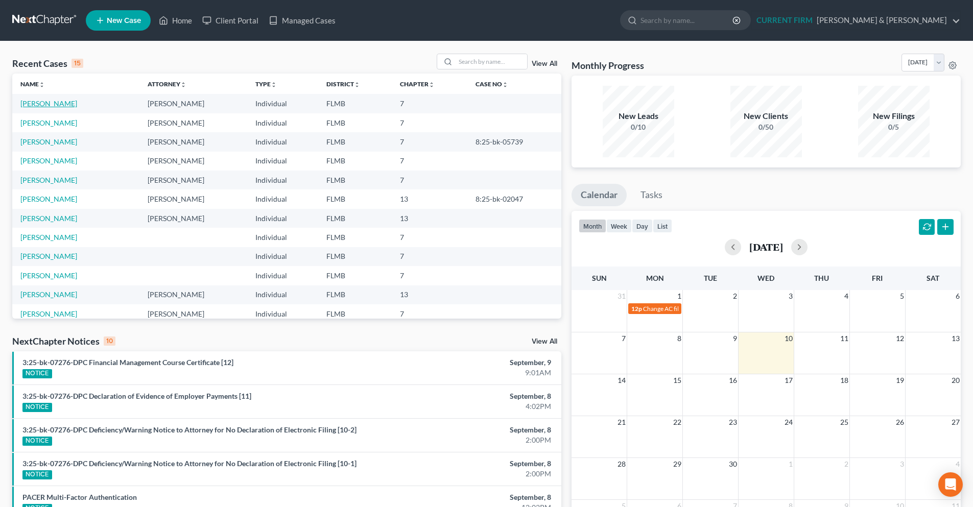
click at [41, 103] on link "Rodriguez, Angela" at bounding box center [48, 103] width 57 height 9
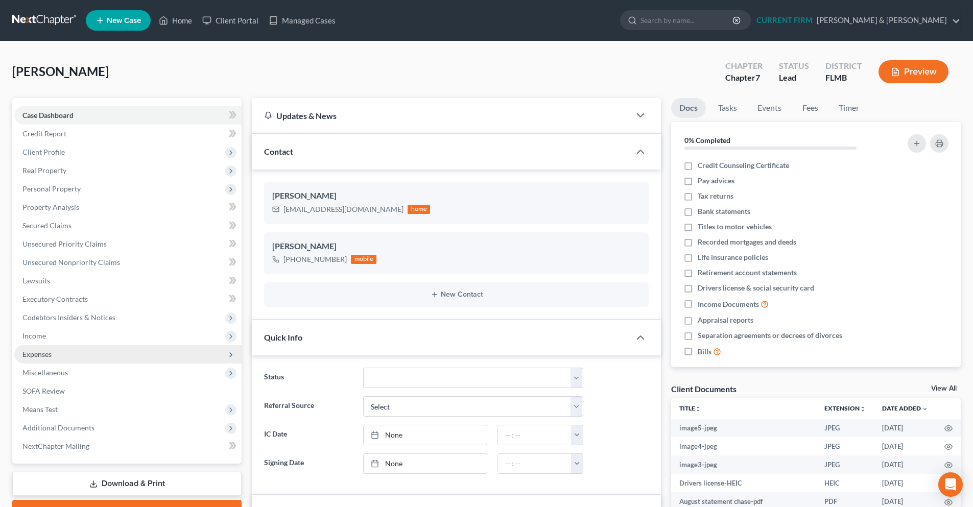
scroll to position [134, 0]
click at [178, 24] on link "Home" at bounding box center [175, 20] width 43 height 18
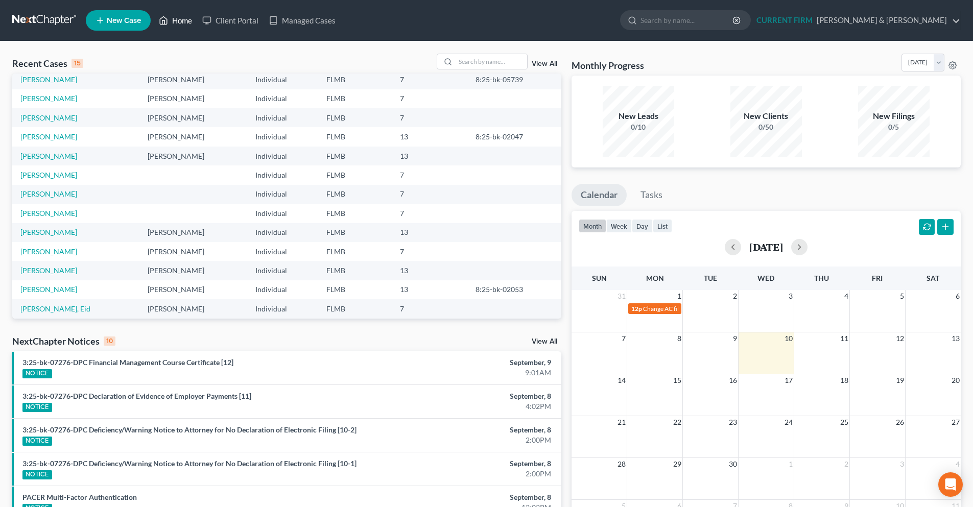
scroll to position [70, 0]
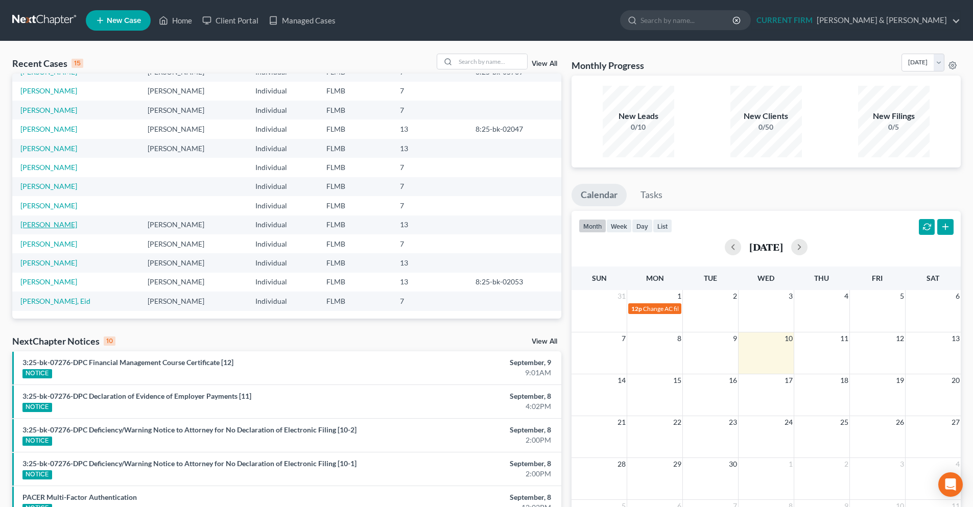
click at [60, 227] on link "Alton, Michael" at bounding box center [48, 224] width 57 height 9
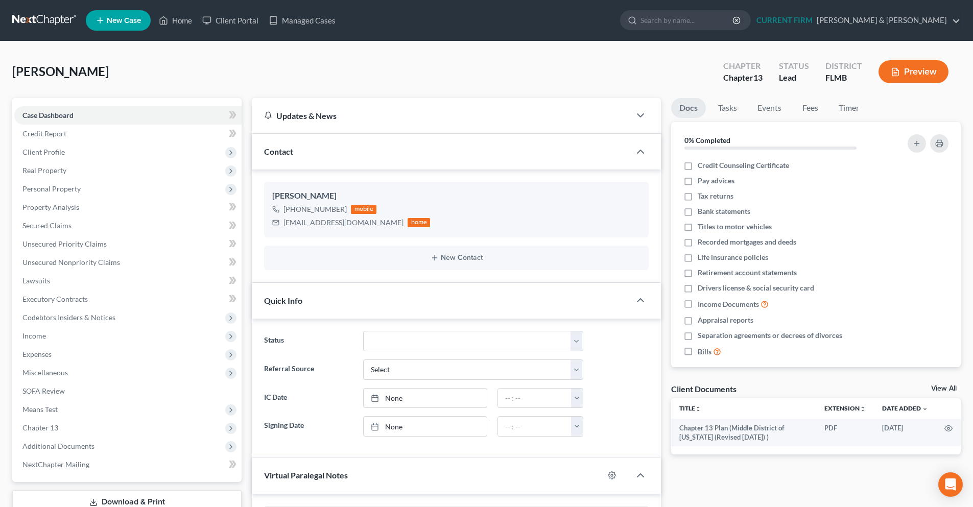
scroll to position [210, 0]
click at [64, 209] on span "Property Analysis" at bounding box center [50, 207] width 57 height 9
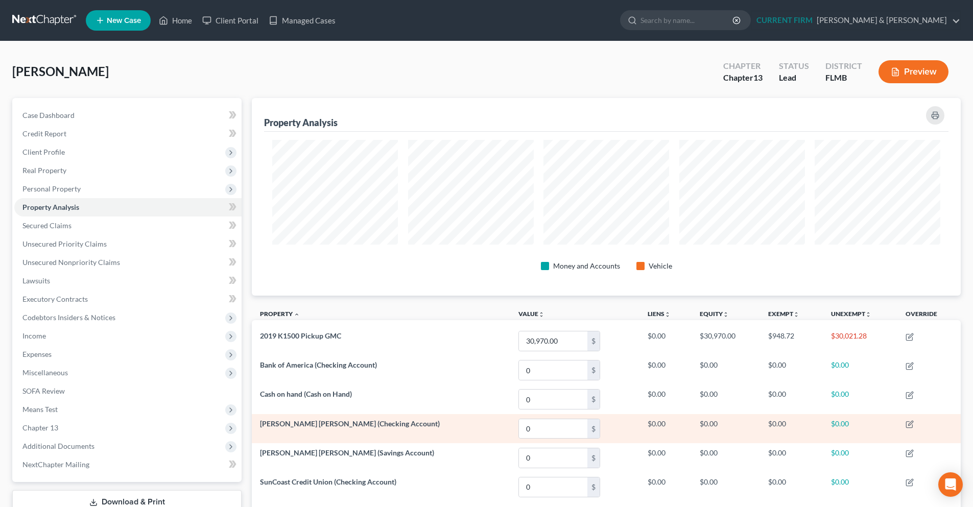
scroll to position [51, 0]
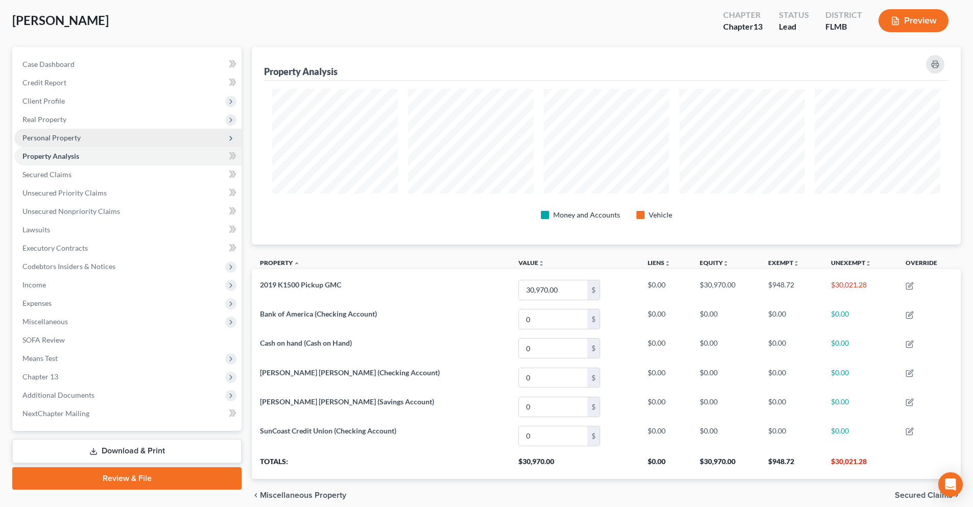
click at [50, 141] on span "Personal Property" at bounding box center [51, 137] width 58 height 9
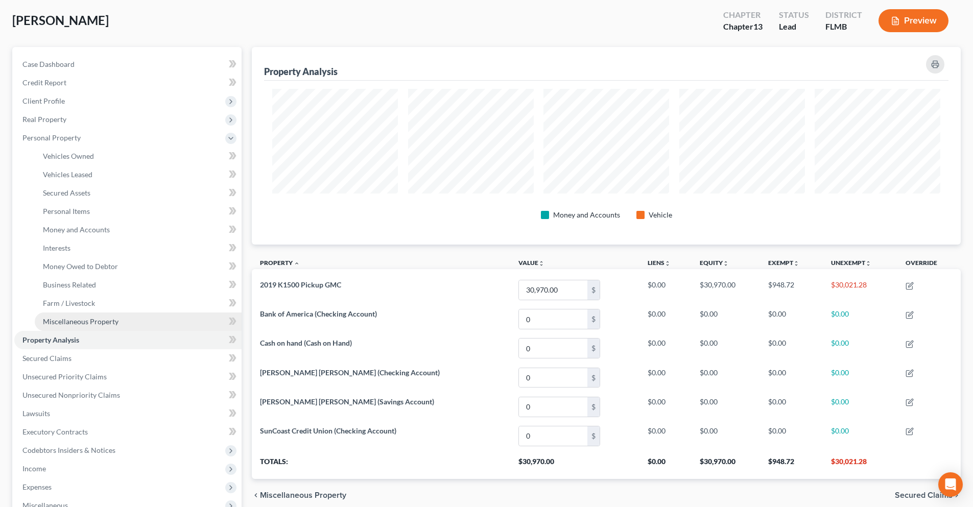
click at [84, 326] on link "Miscellaneous Property" at bounding box center [138, 322] width 207 height 18
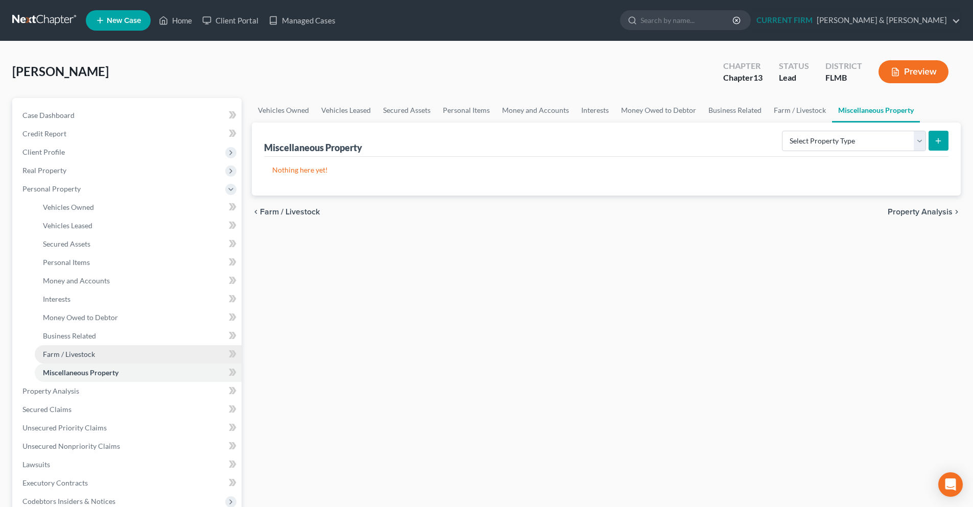
click at [84, 350] on span "Farm / Livestock" at bounding box center [69, 354] width 52 height 9
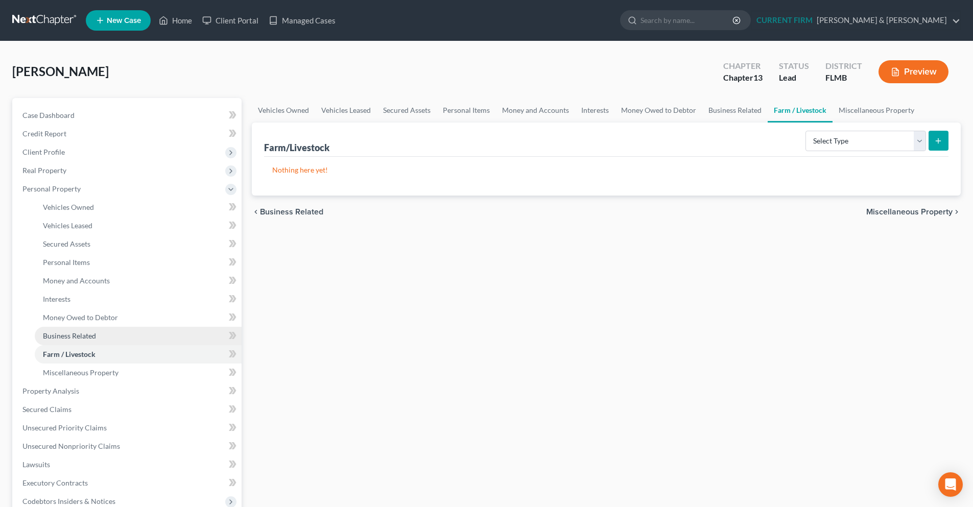
click at [82, 340] on link "Business Related" at bounding box center [138, 336] width 207 height 18
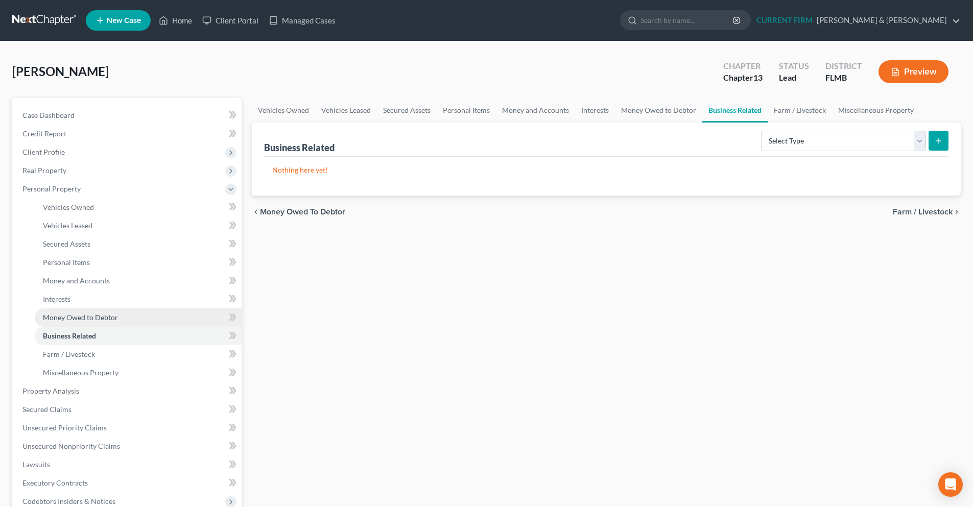
click at [81, 319] on span "Money Owed to Debtor" at bounding box center [80, 317] width 75 height 9
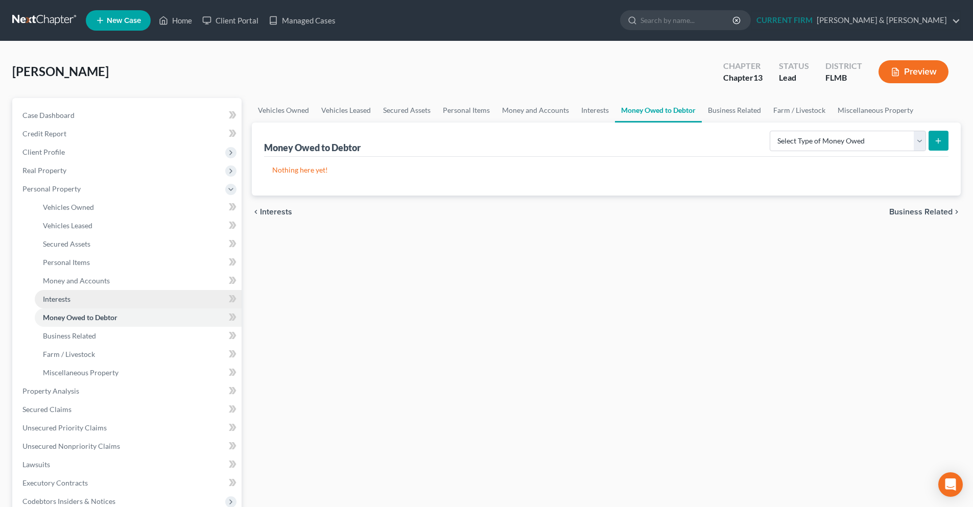
click at [69, 300] on span "Interests" at bounding box center [57, 299] width 28 height 9
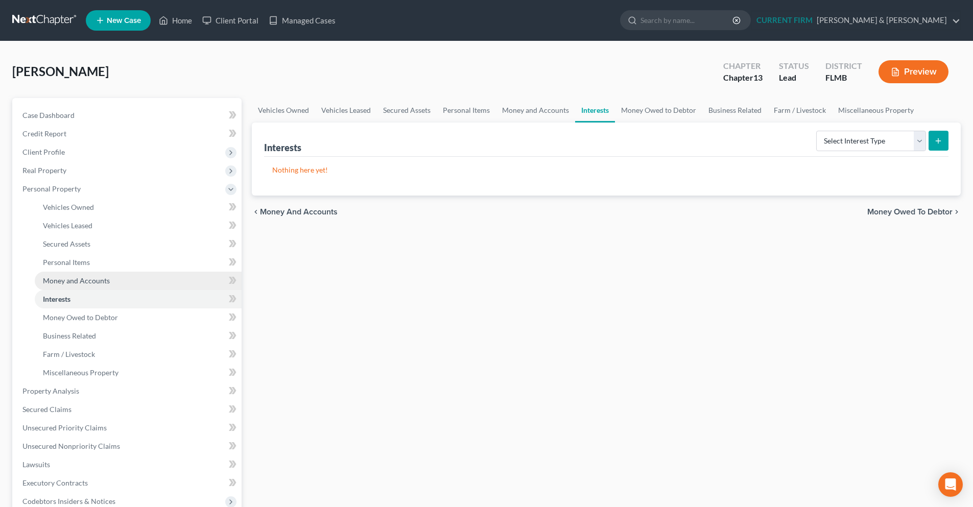
click at [67, 286] on link "Money and Accounts" at bounding box center [138, 281] width 207 height 18
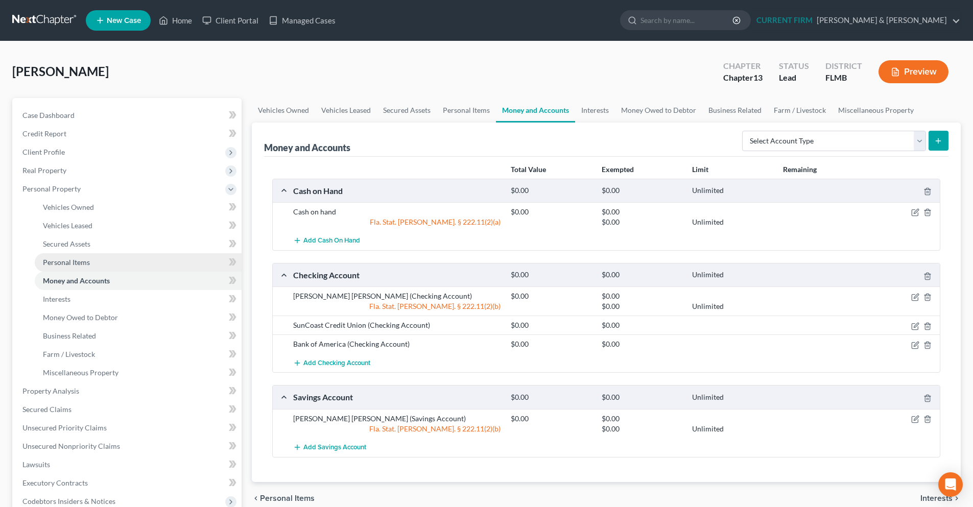
click at [65, 264] on span "Personal Items" at bounding box center [66, 262] width 47 height 9
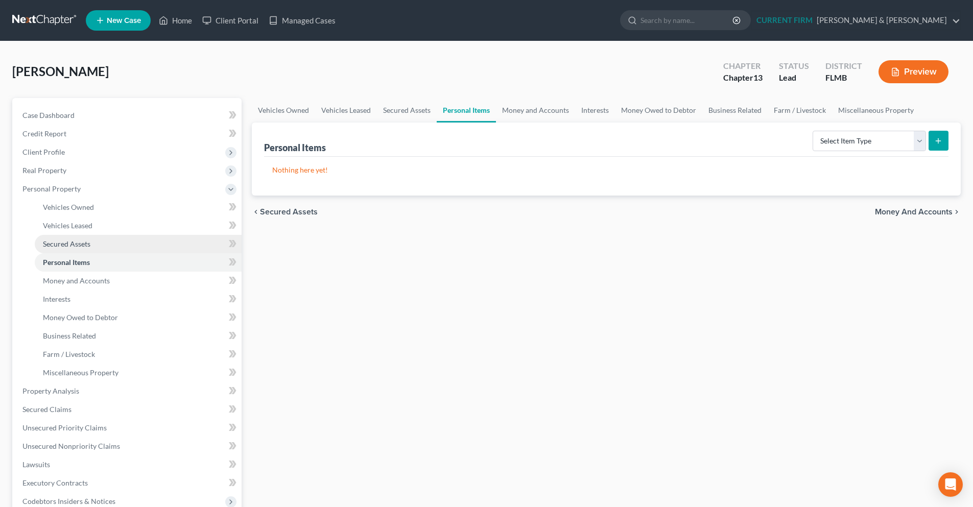
click at [63, 245] on span "Secured Assets" at bounding box center [67, 244] width 48 height 9
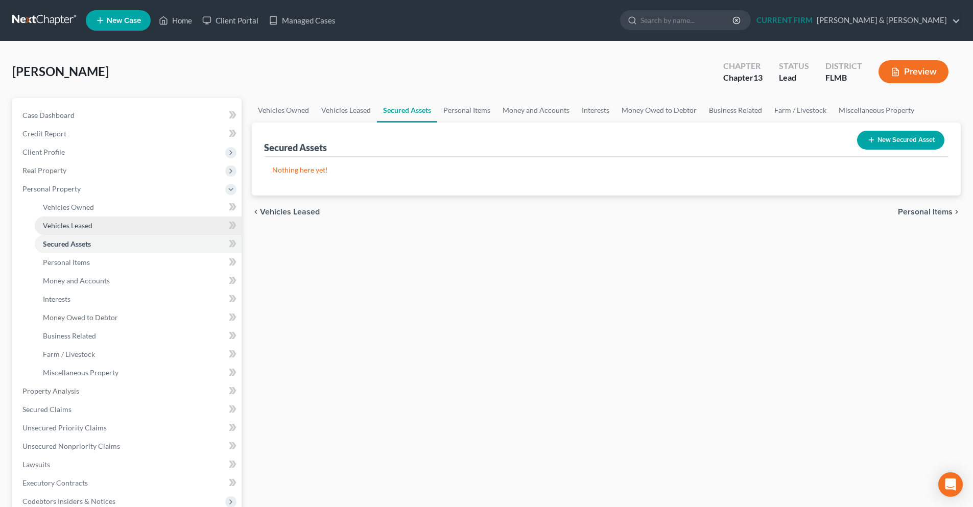
click at [63, 228] on span "Vehicles Leased" at bounding box center [68, 225] width 50 height 9
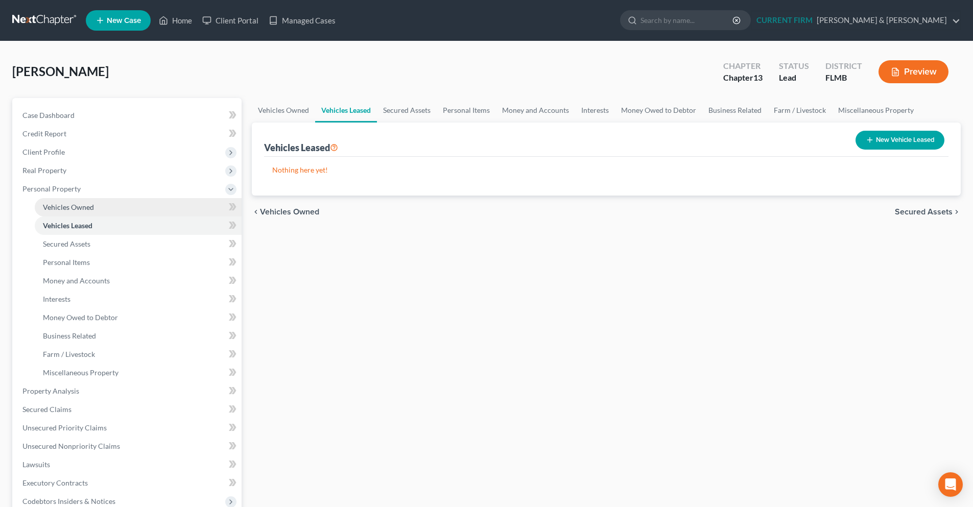
click at [61, 209] on span "Vehicles Owned" at bounding box center [68, 207] width 51 height 9
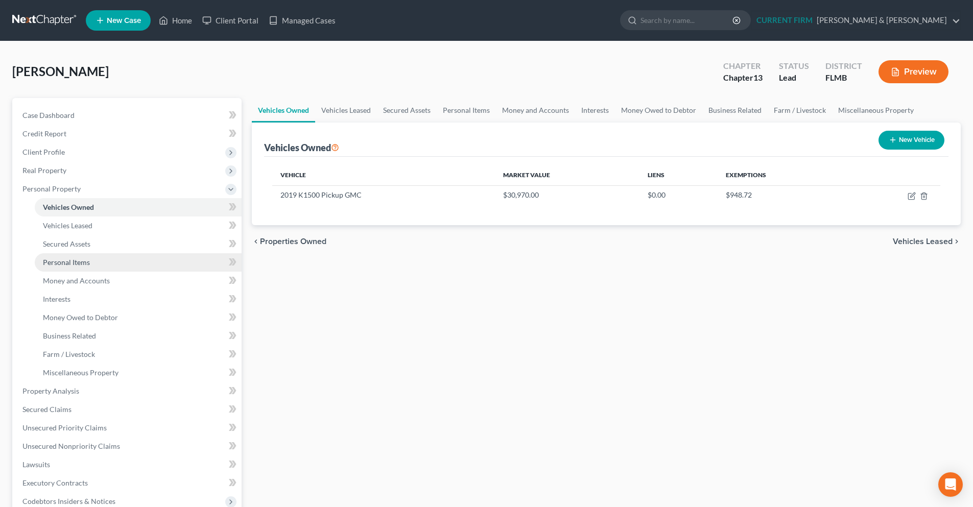
click at [75, 262] on span "Personal Items" at bounding box center [66, 262] width 47 height 9
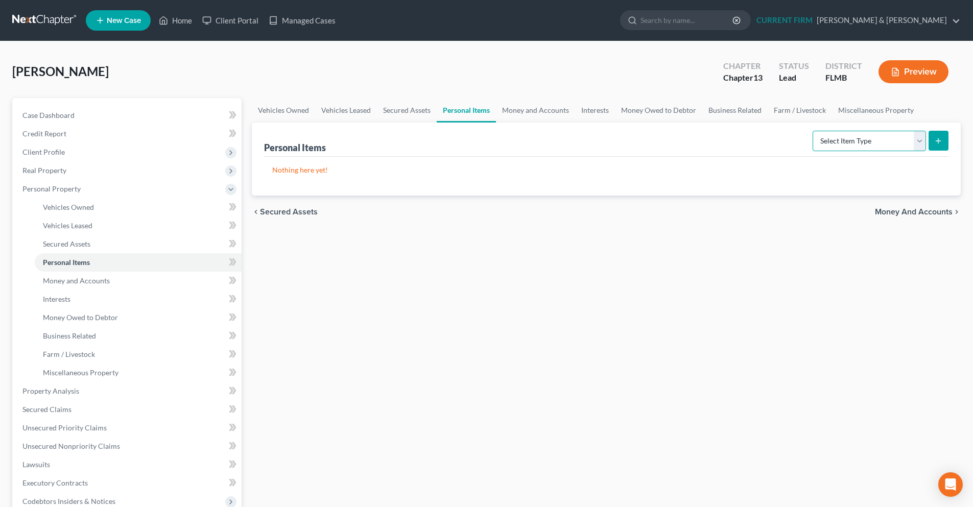
click at [923, 146] on select "Select Item Type Clothing Collectibles Of Value Electronics Firearms Household …" at bounding box center [869, 141] width 113 height 20
select select "jewelry"
click at [814, 131] on select "Select Item Type Clothing Collectibles Of Value Electronics Firearms Household …" at bounding box center [869, 141] width 113 height 20
click at [935, 144] on icon "submit" at bounding box center [938, 141] width 8 height 8
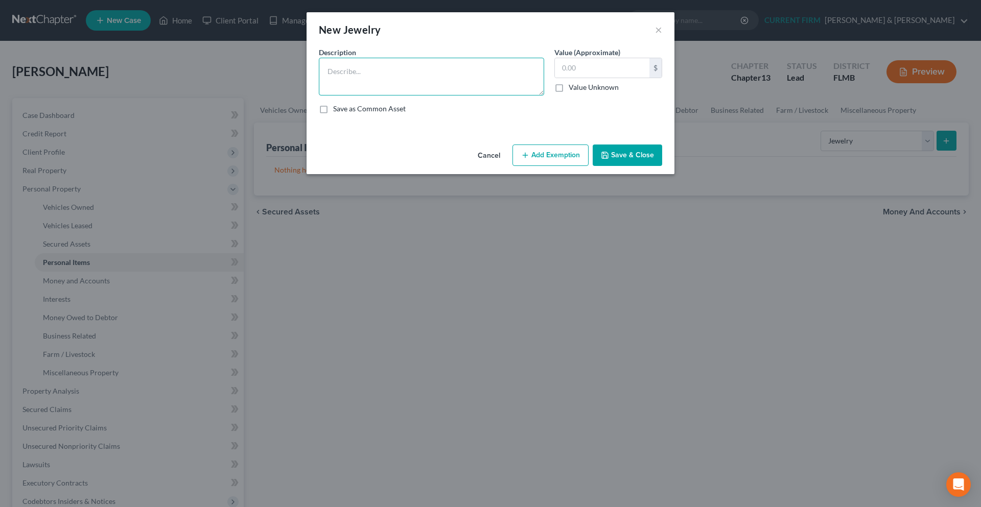
click at [372, 70] on textarea at bounding box center [431, 77] width 225 height 38
type textarea "Sieko watch"
click at [576, 69] on input "text" at bounding box center [602, 67] width 95 height 19
type input "10"
click at [638, 159] on button "Save & Close" at bounding box center [627, 155] width 69 height 21
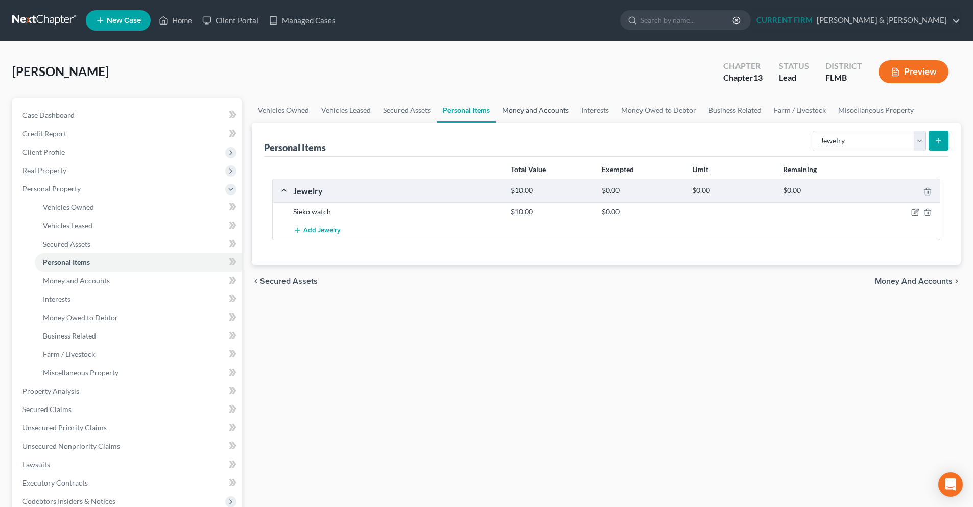
click at [531, 115] on link "Money and Accounts" at bounding box center [535, 110] width 79 height 25
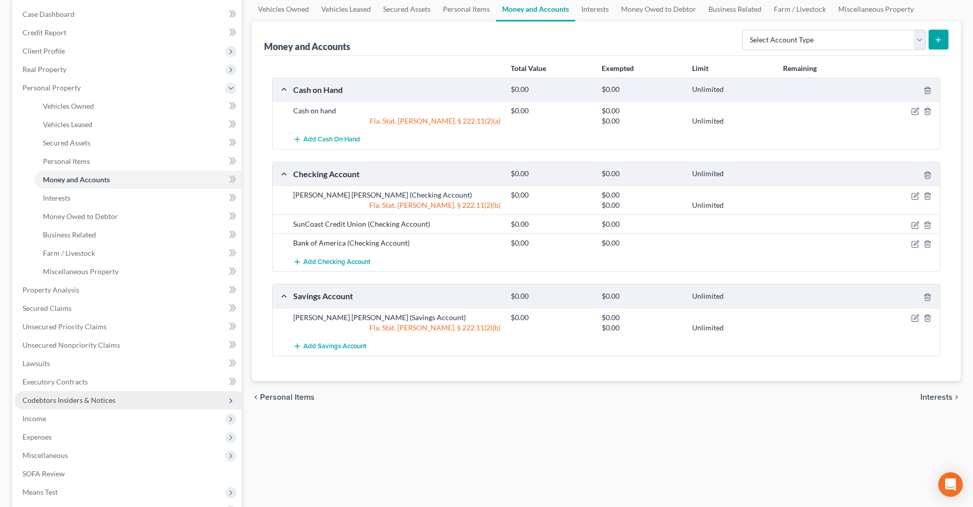
scroll to position [102, 0]
click at [96, 272] on span "Miscellaneous Property" at bounding box center [81, 270] width 76 height 9
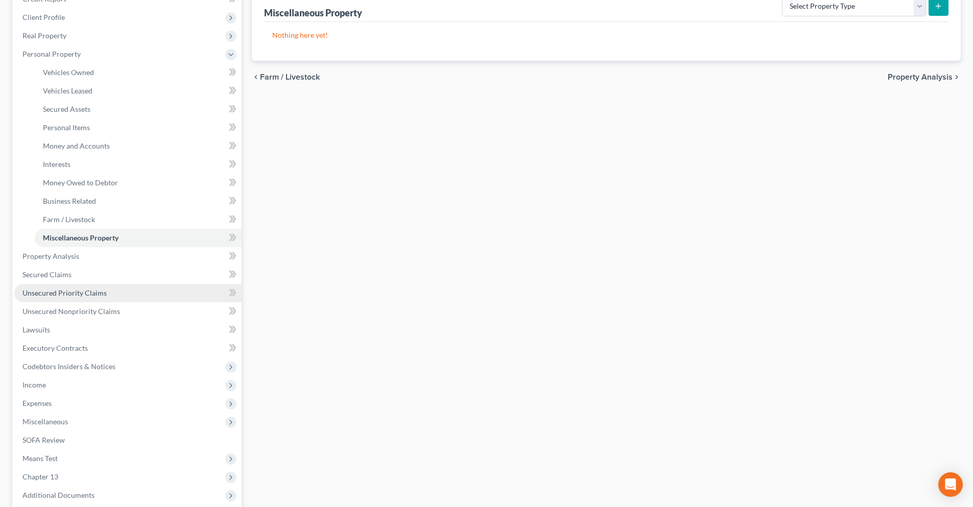
scroll to position [102, 0]
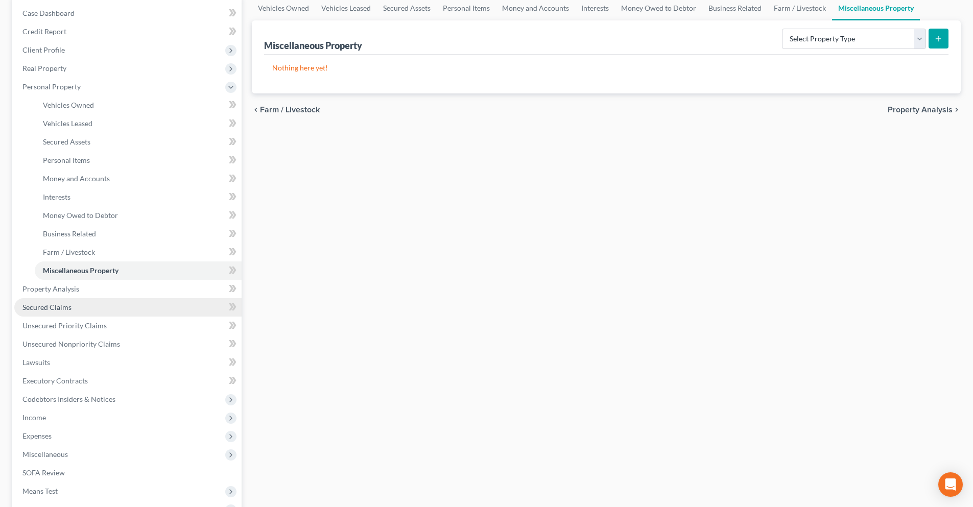
click at [56, 305] on span "Secured Claims" at bounding box center [46, 307] width 49 height 9
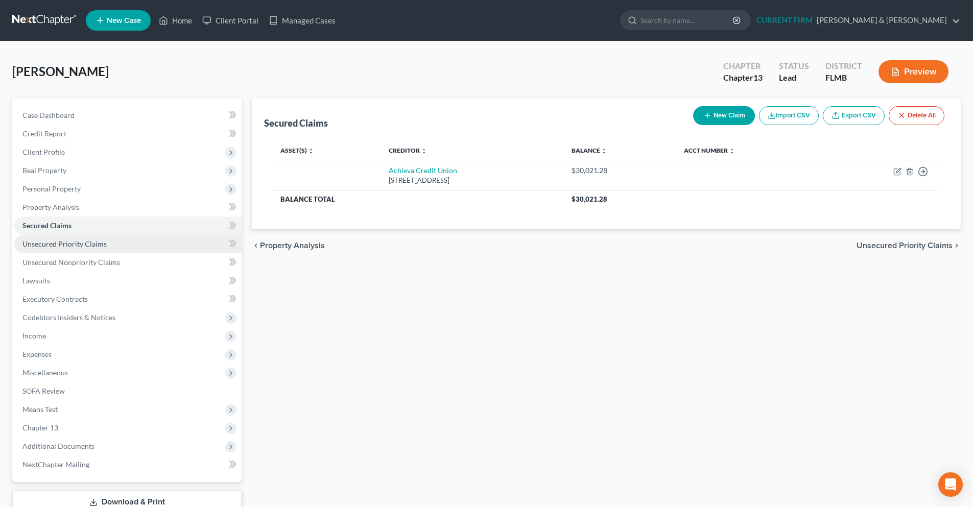
click at [85, 241] on span "Unsecured Priority Claims" at bounding box center [64, 244] width 84 height 9
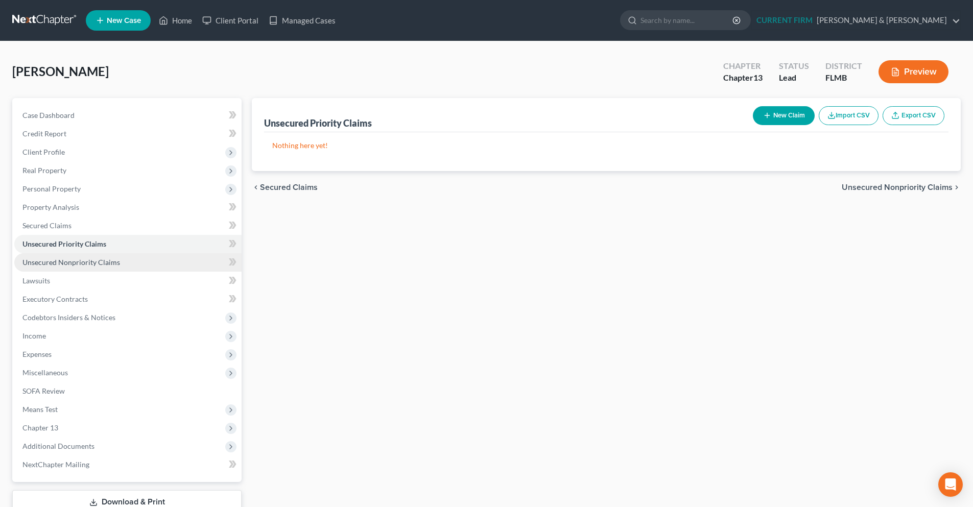
click at [86, 261] on span "Unsecured Nonpriority Claims" at bounding box center [71, 262] width 98 height 9
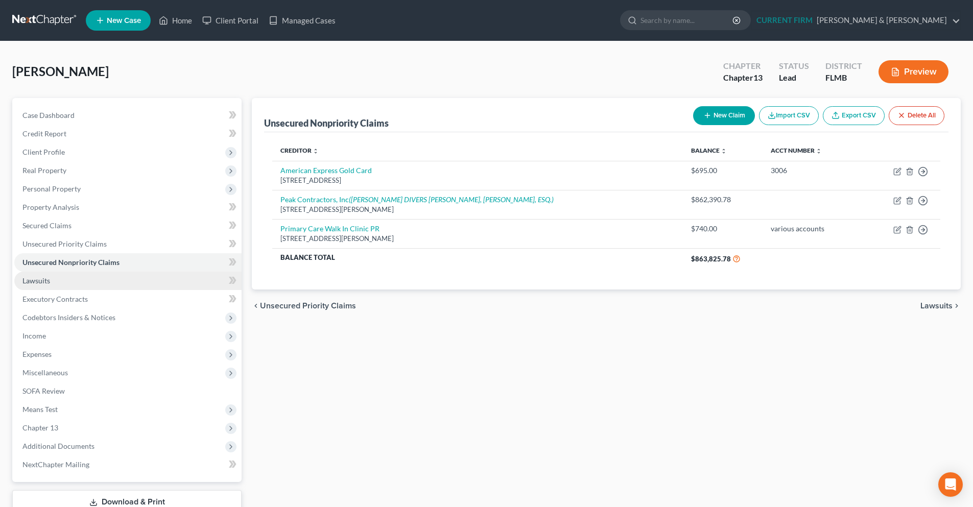
click at [50, 283] on span "Lawsuits" at bounding box center [36, 280] width 28 height 9
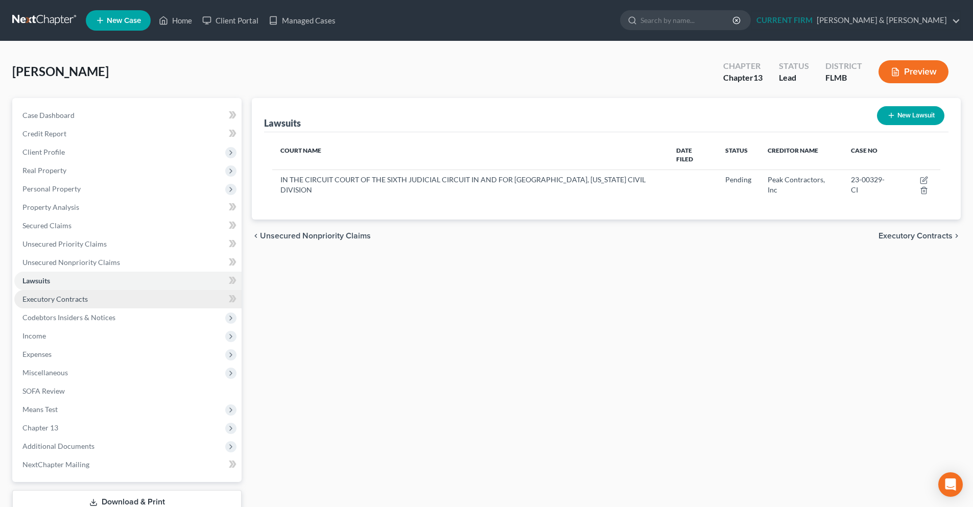
click at [61, 297] on span "Executory Contracts" at bounding box center [54, 299] width 65 height 9
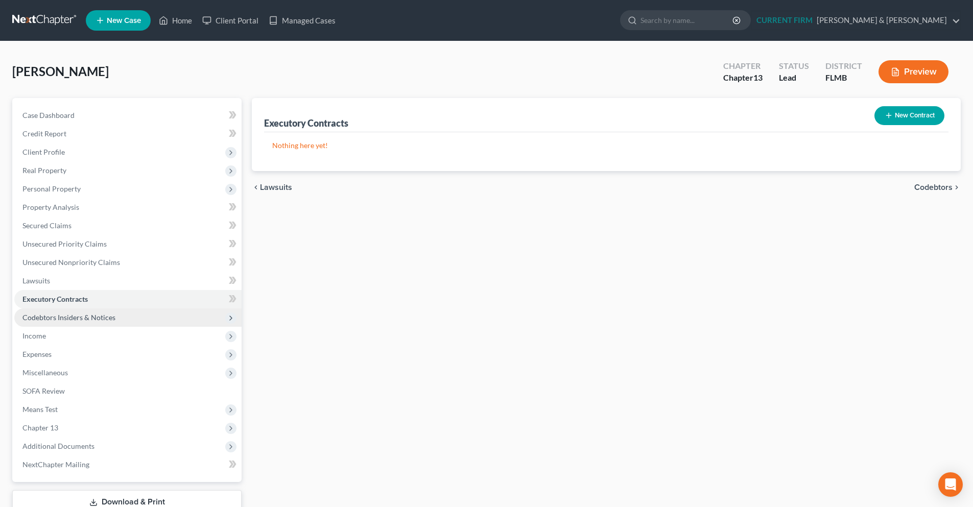
click at [67, 318] on span "Codebtors Insiders & Notices" at bounding box center [68, 317] width 93 height 9
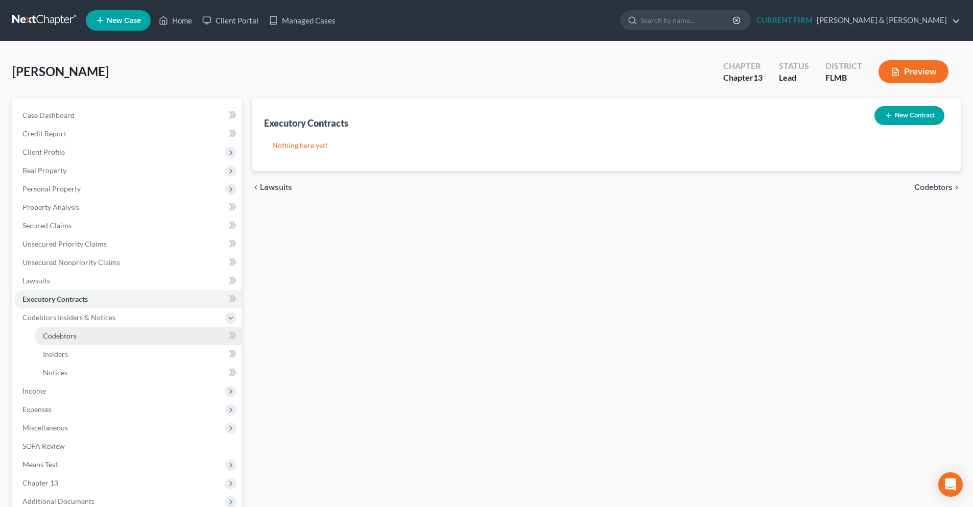
click at [64, 337] on span "Codebtors" at bounding box center [60, 336] width 34 height 9
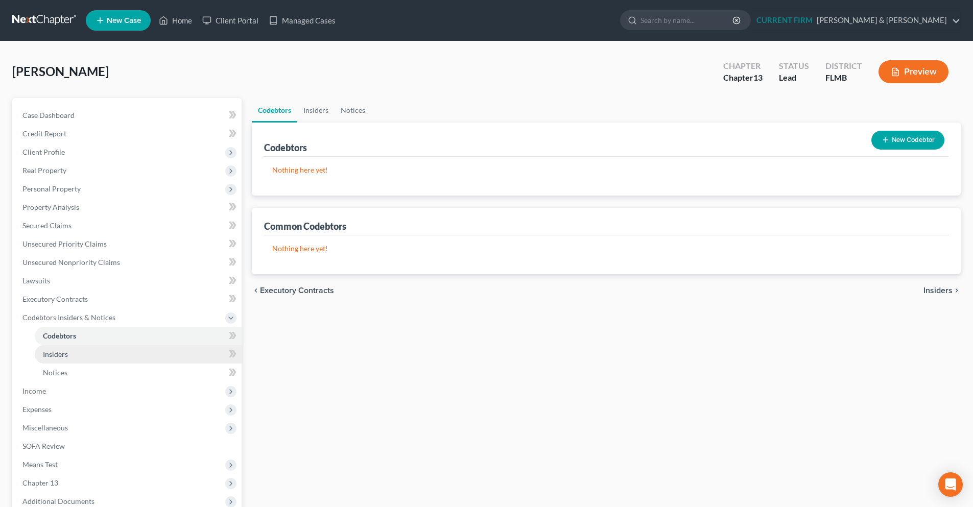
click at [67, 356] on span "Insiders" at bounding box center [55, 354] width 25 height 9
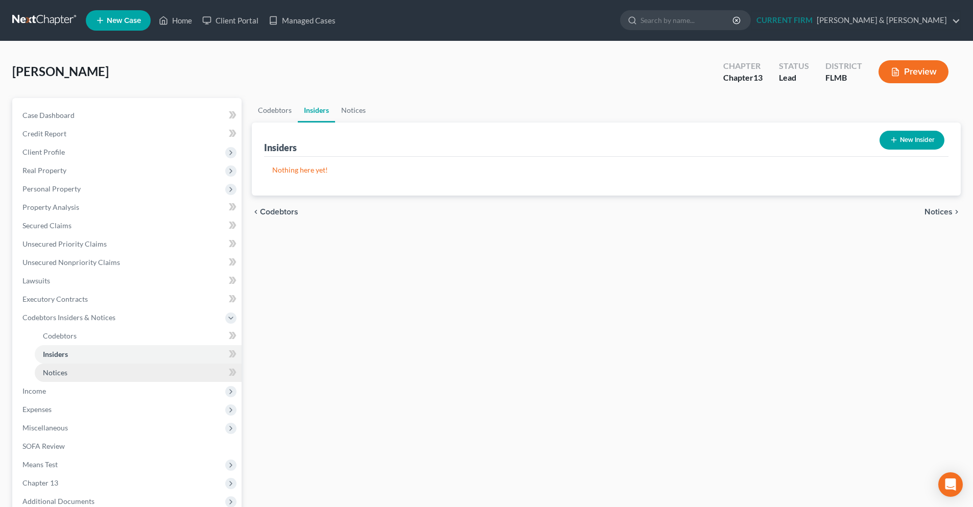
click at [62, 368] on span "Notices" at bounding box center [55, 372] width 25 height 9
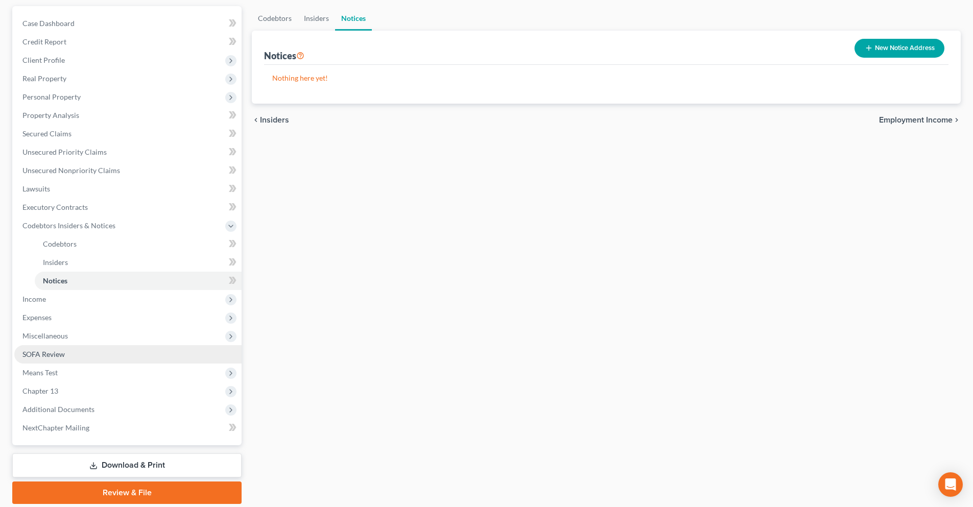
scroll to position [102, 0]
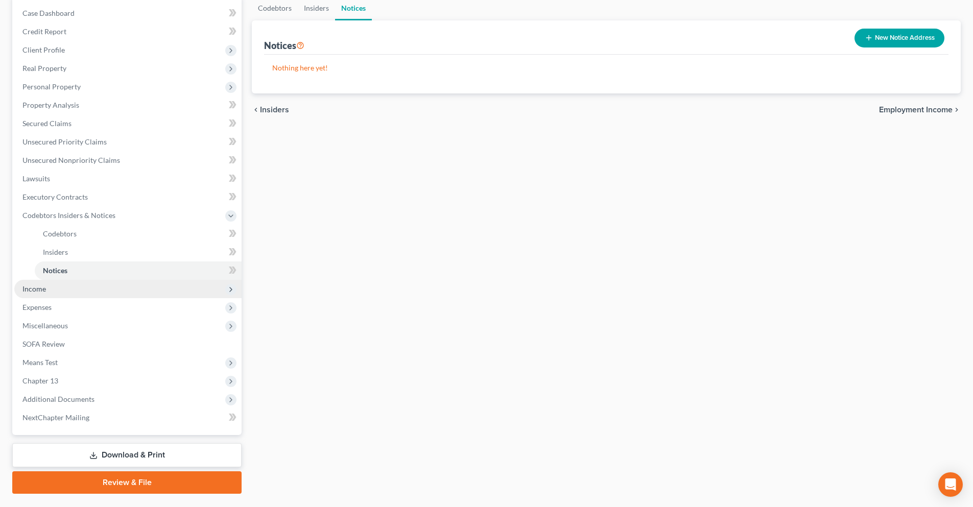
click at [41, 289] on span "Income" at bounding box center [34, 289] width 24 height 9
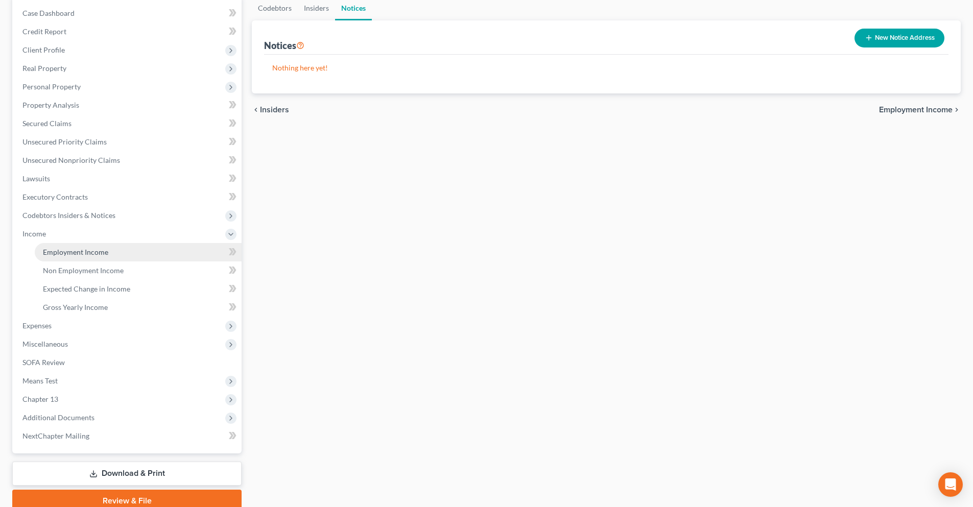
click at [70, 253] on span "Employment Income" at bounding box center [75, 252] width 65 height 9
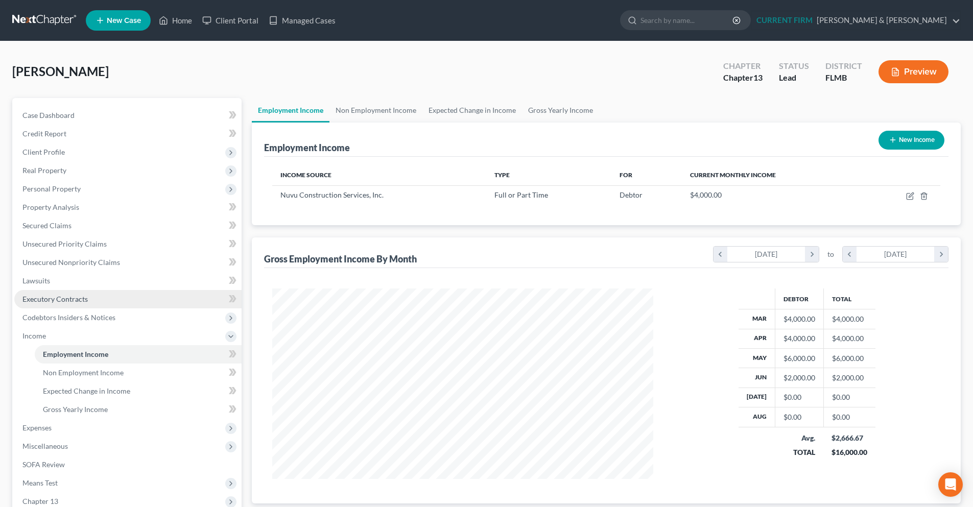
scroll to position [191, 402]
click at [109, 373] on span "Non Employment Income" at bounding box center [83, 372] width 81 height 9
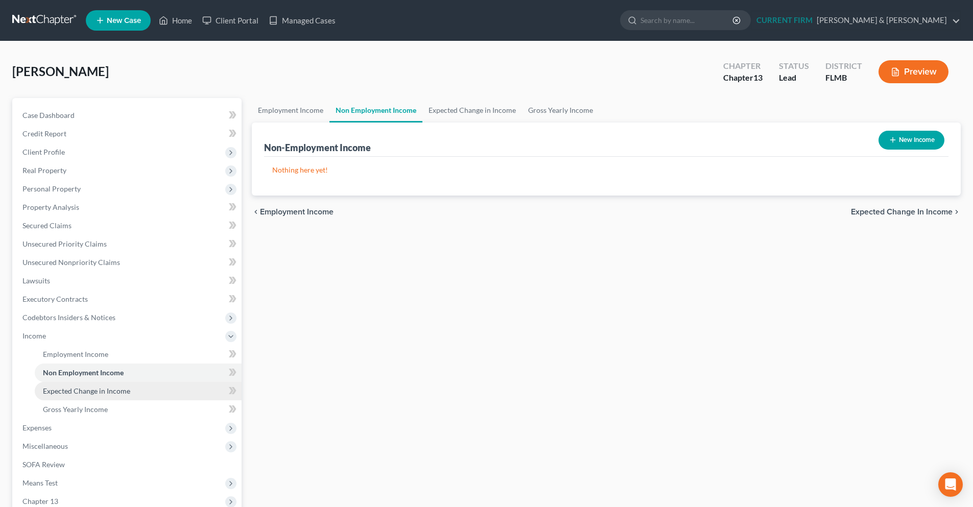
click at [109, 389] on span "Expected Change in Income" at bounding box center [86, 391] width 87 height 9
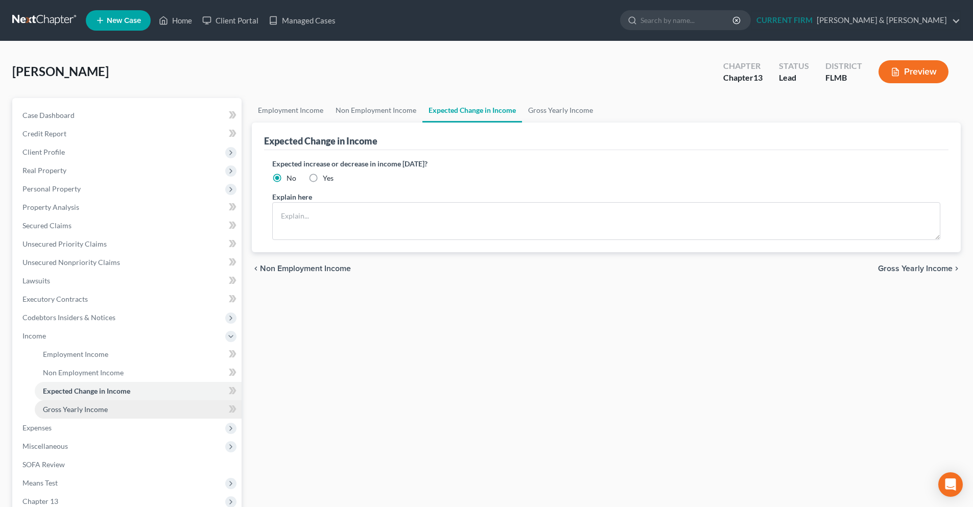
click at [98, 412] on span "Gross Yearly Income" at bounding box center [75, 409] width 65 height 9
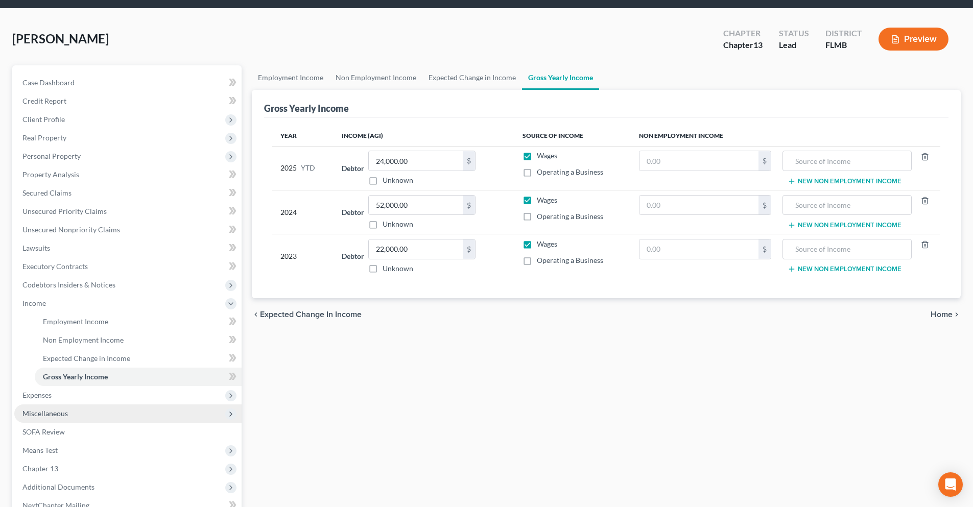
scroll to position [51, 0]
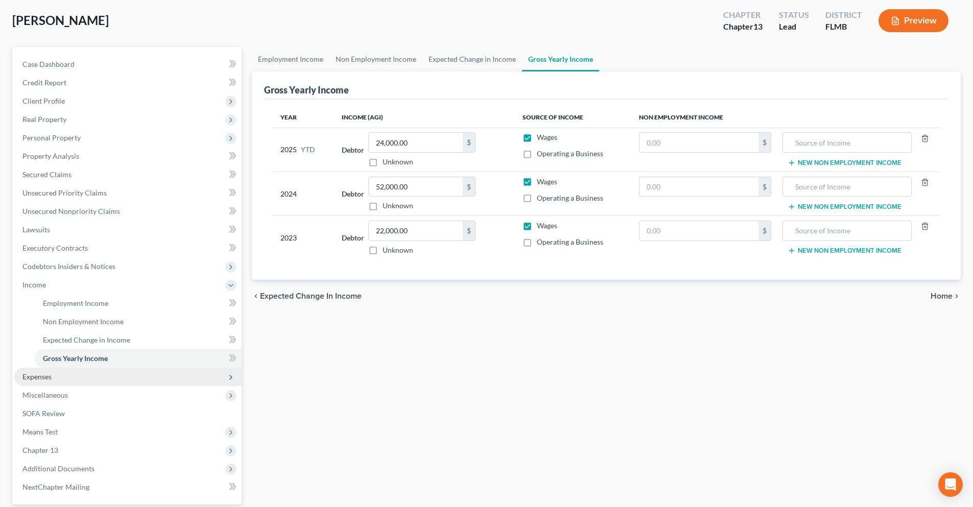
click at [43, 380] on span "Expenses" at bounding box center [36, 376] width 29 height 9
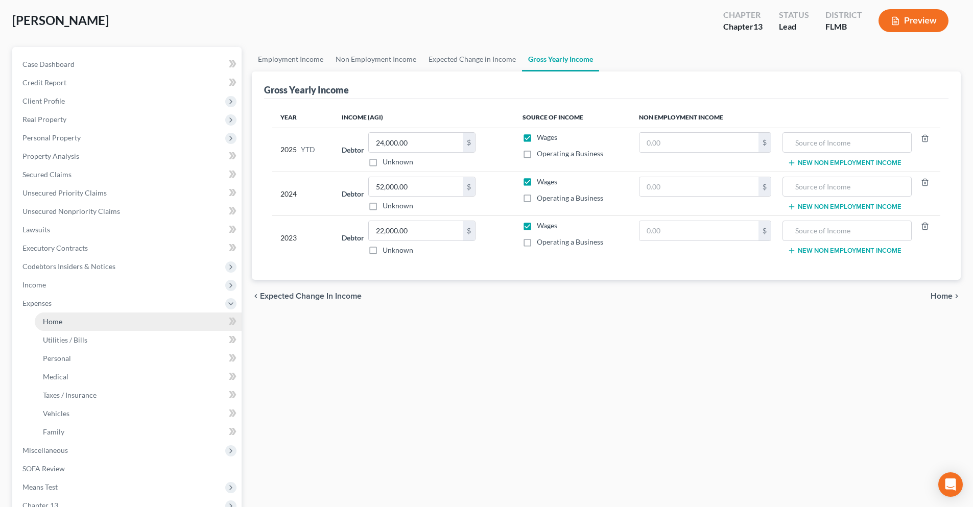
click at [66, 326] on link "Home" at bounding box center [138, 322] width 207 height 18
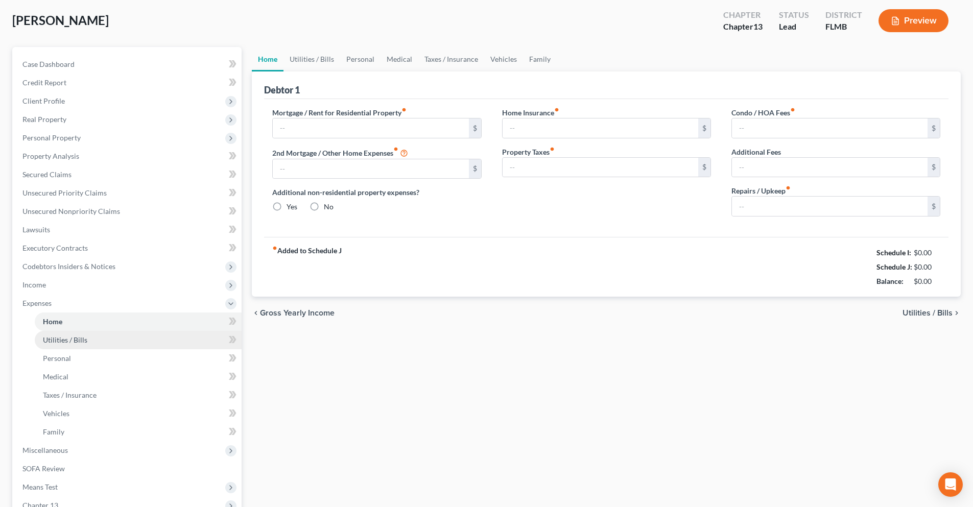
type input "1,600.00"
type input "0.00"
radio input "true"
type input "0.00"
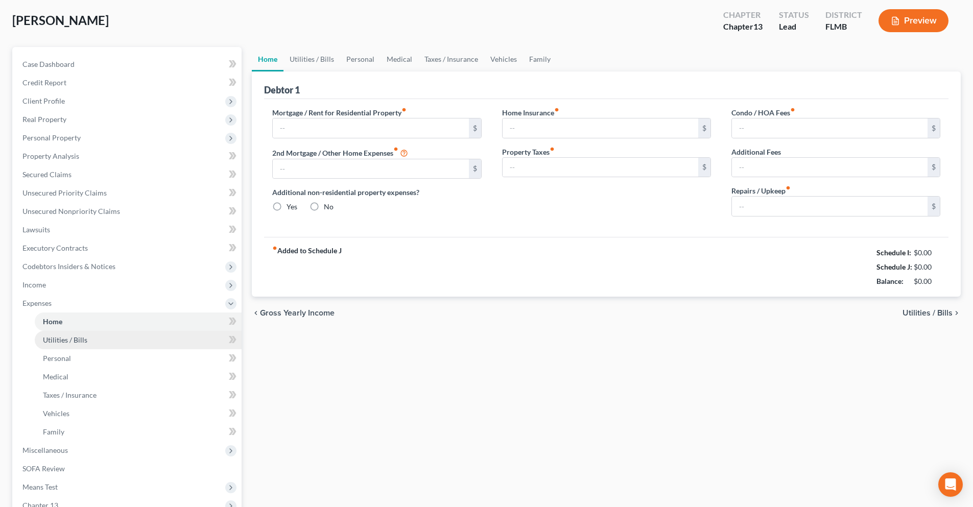
type input "0.00"
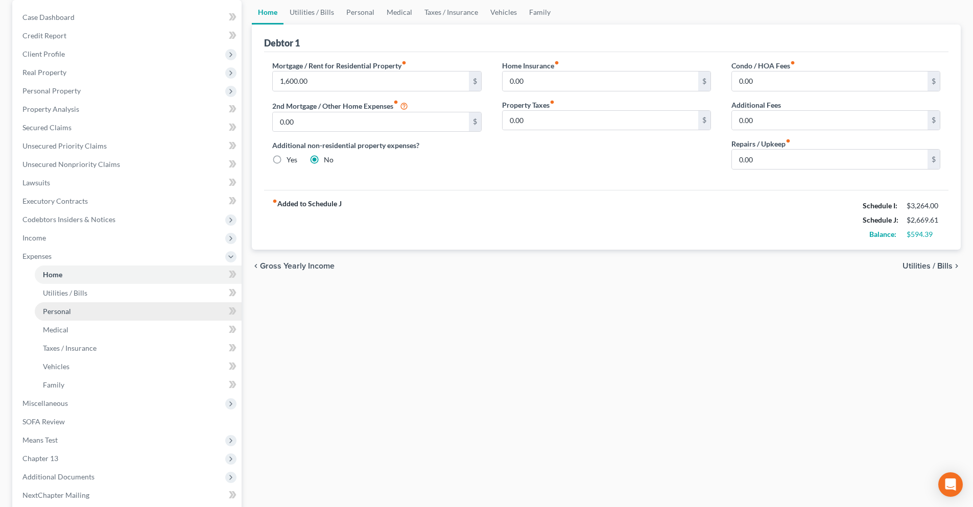
scroll to position [102, 0]
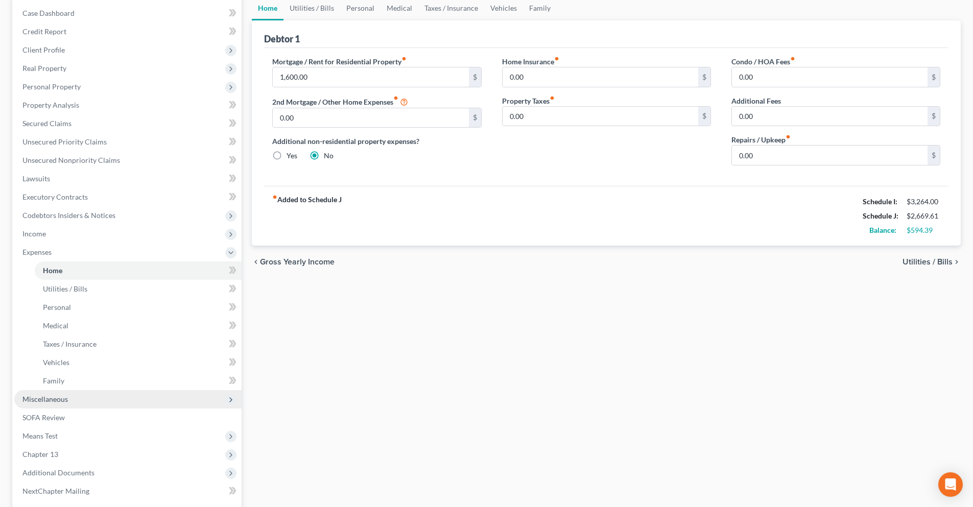
click at [62, 402] on span "Miscellaneous" at bounding box center [44, 399] width 45 height 9
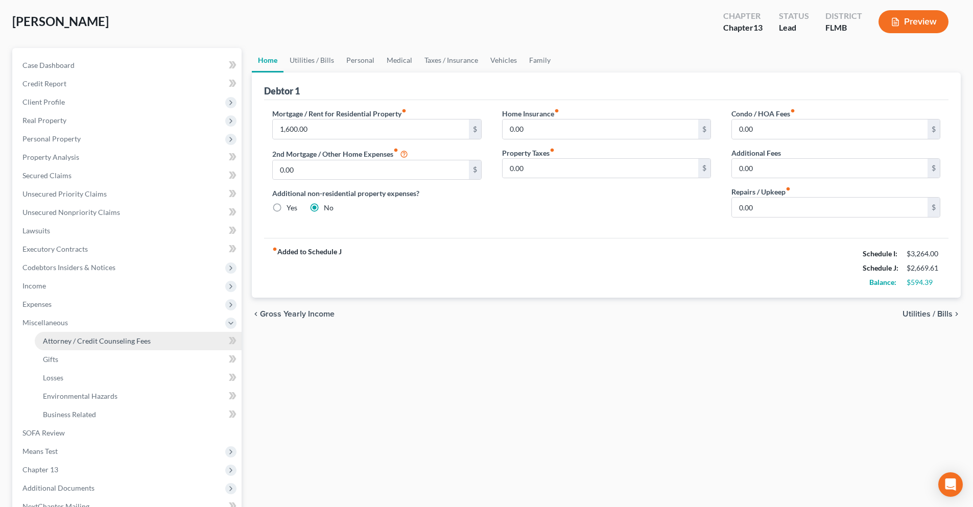
scroll to position [0, 0]
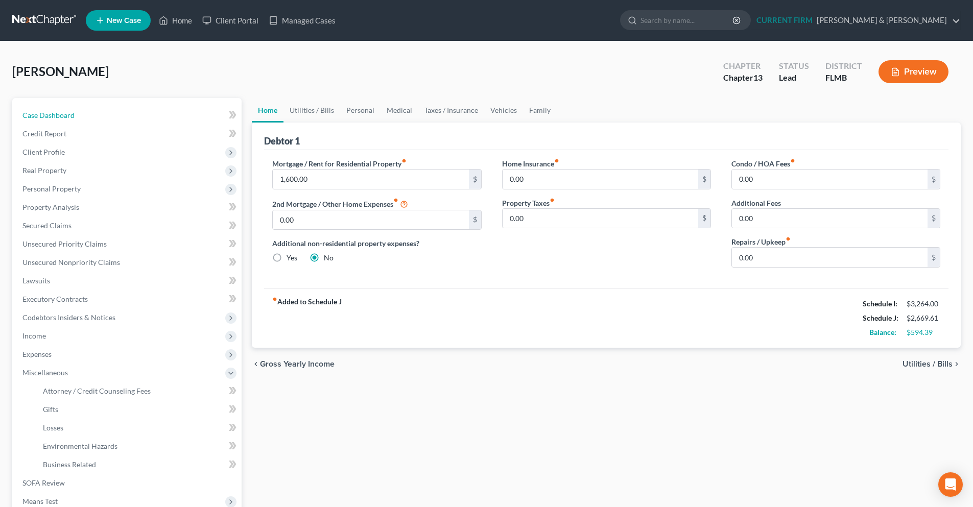
drag, startPoint x: 41, startPoint y: 113, endPoint x: 45, endPoint y: 40, distance: 73.7
click at [41, 113] on span "Case Dashboard" at bounding box center [48, 115] width 52 height 9
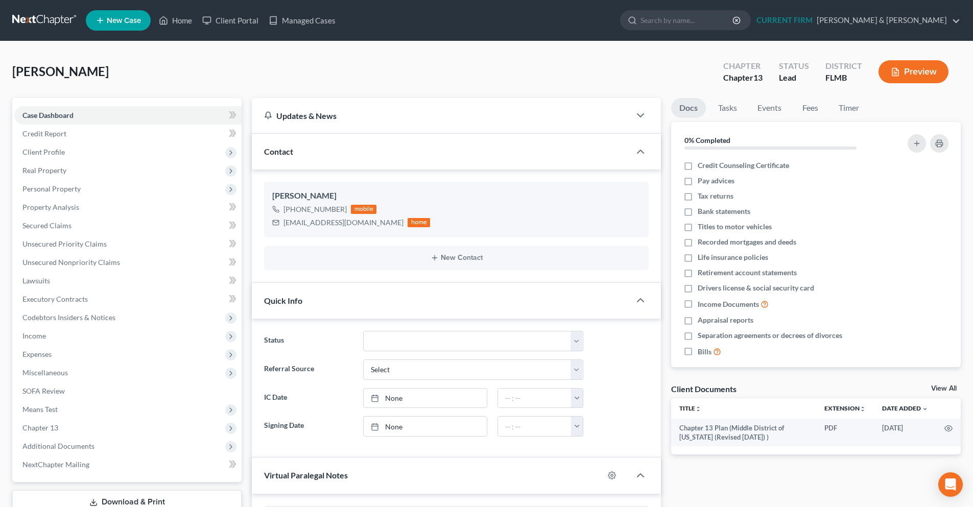
scroll to position [210, 0]
click at [41, 18] on link at bounding box center [44, 20] width 65 height 18
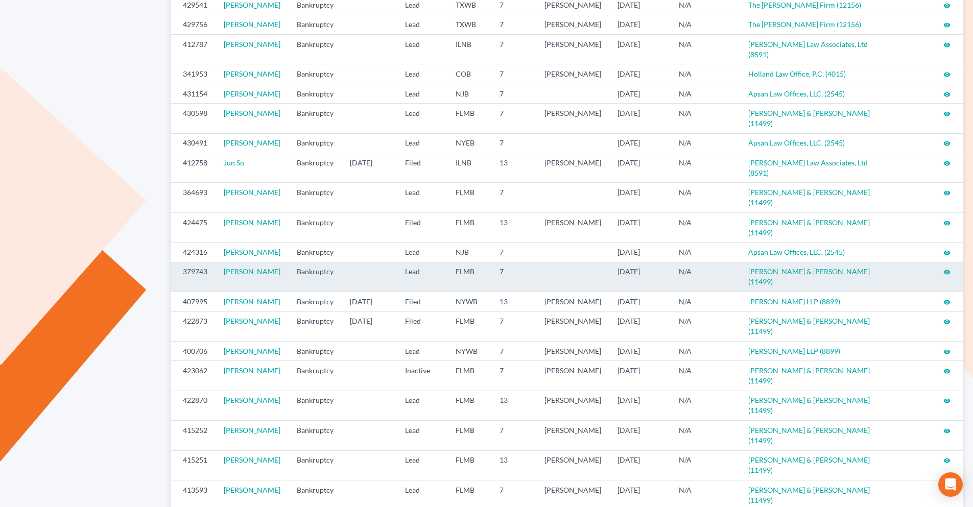
scroll to position [204, 0]
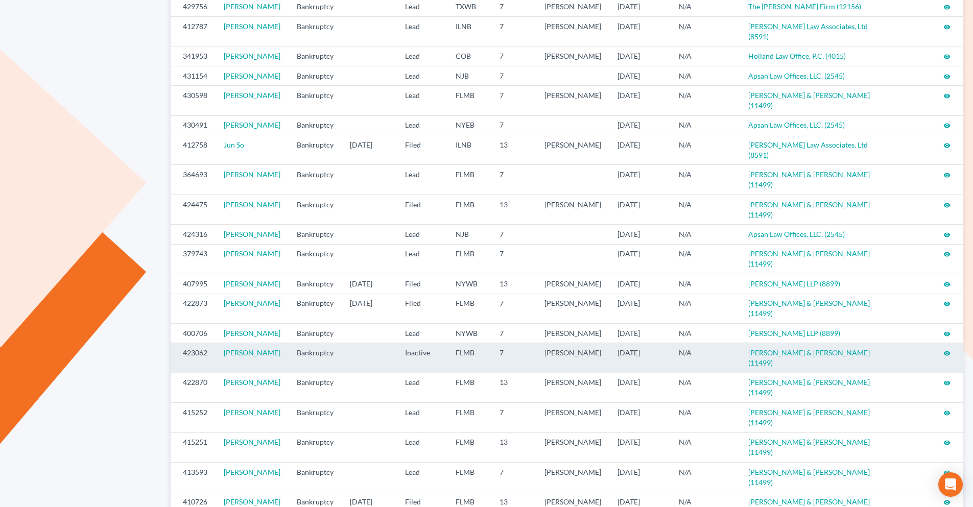
click at [947, 350] on icon "visibility" at bounding box center [947, 353] width 7 height 7
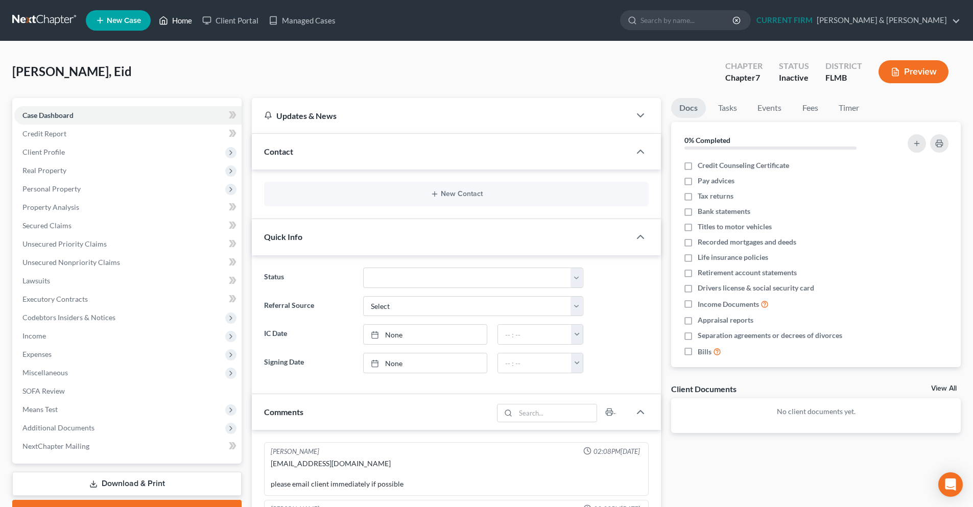
click at [183, 24] on link "Home" at bounding box center [175, 20] width 43 height 18
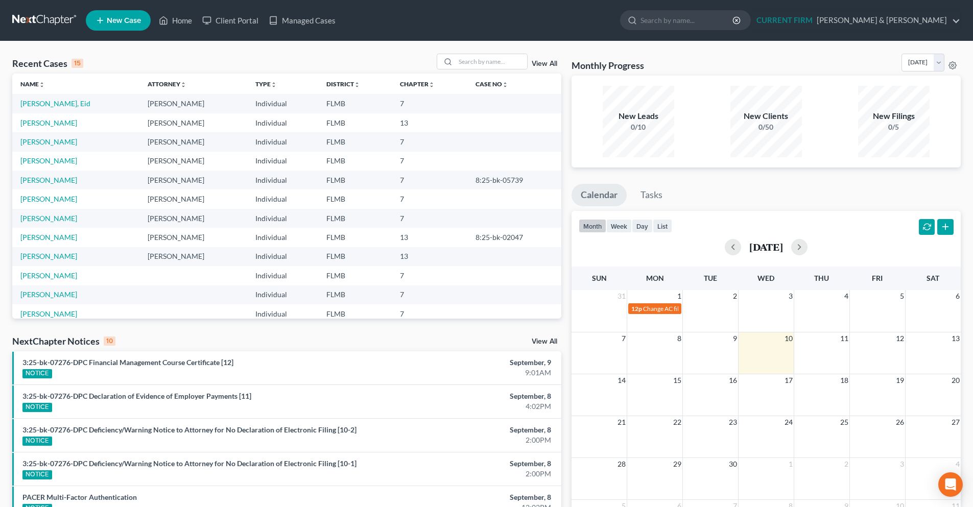
click at [48, 20] on link at bounding box center [44, 20] width 65 height 18
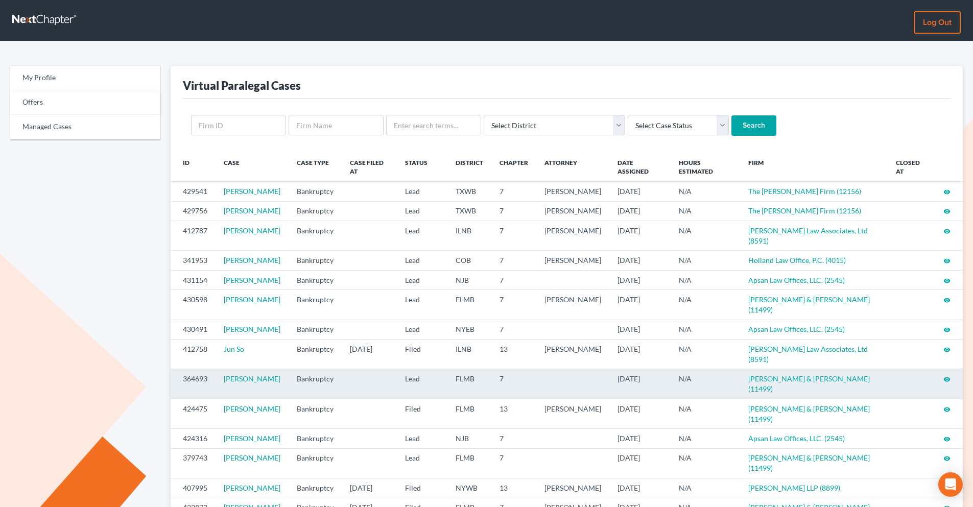
click at [944, 381] on icon "visibility" at bounding box center [947, 379] width 7 height 7
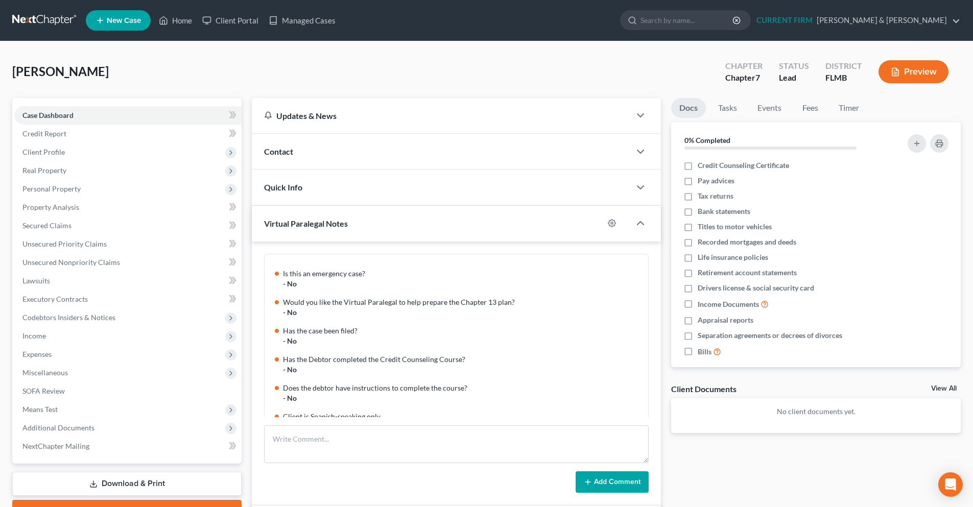
scroll to position [101, 0]
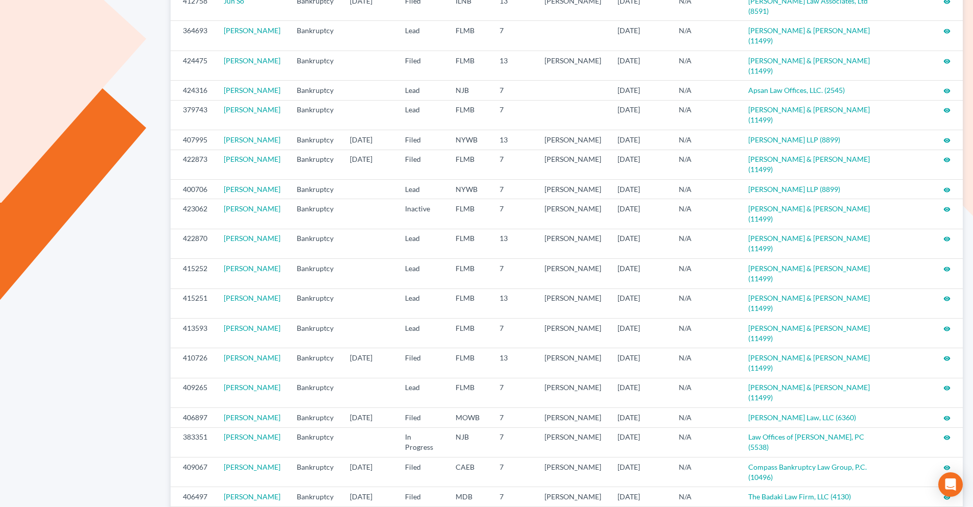
scroll to position [412, 0]
